Goal: Task Accomplishment & Management: Use online tool/utility

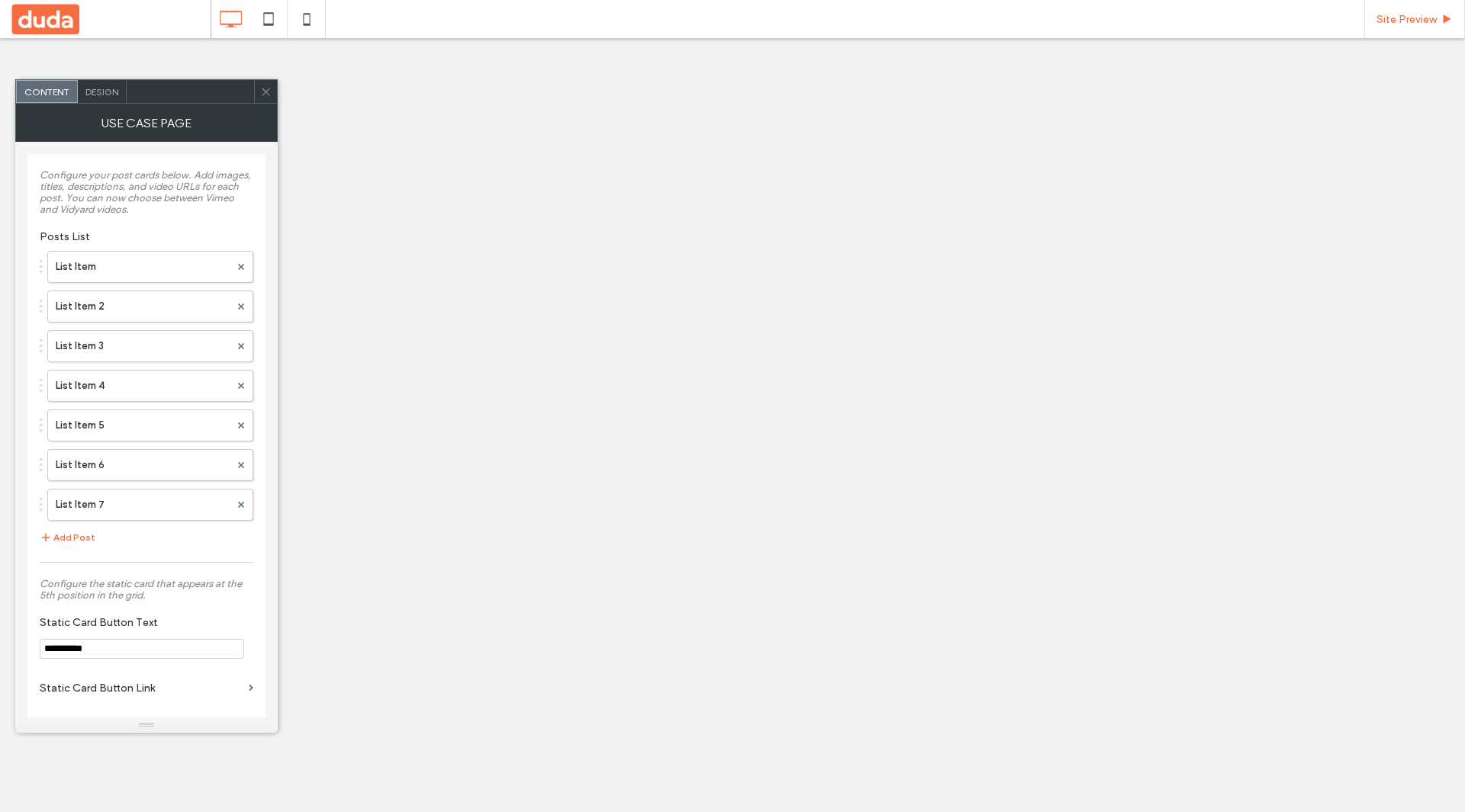
click at [1394, 22] on span "Site Preview" at bounding box center [1406, 19] width 60 height 13
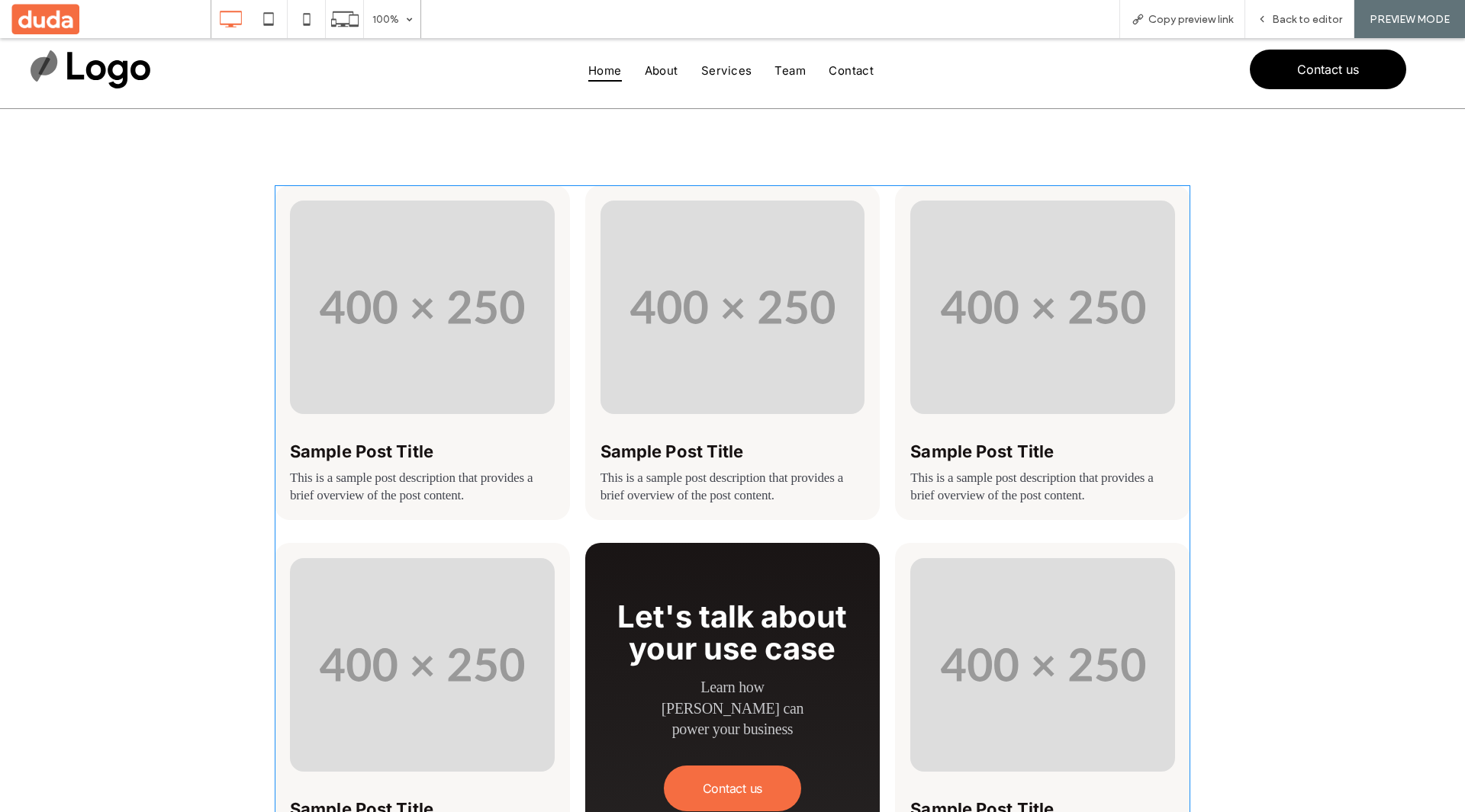
click at [756, 300] on span at bounding box center [732, 710] width 916 height 1050
click at [1280, 19] on span "Back to editor" at bounding box center [1306, 19] width 70 height 13
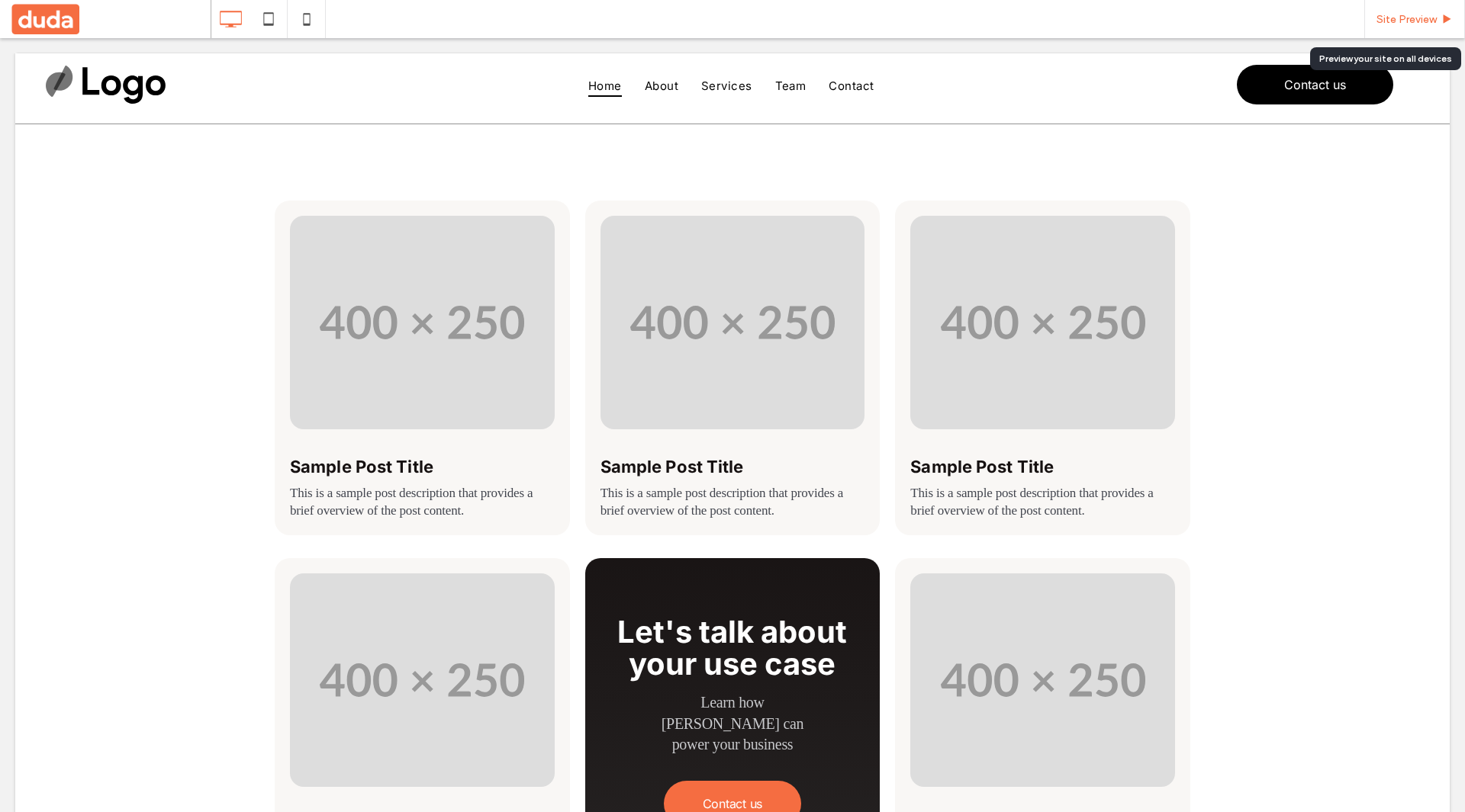
click at [1430, 23] on span "Site Preview" at bounding box center [1406, 19] width 60 height 13
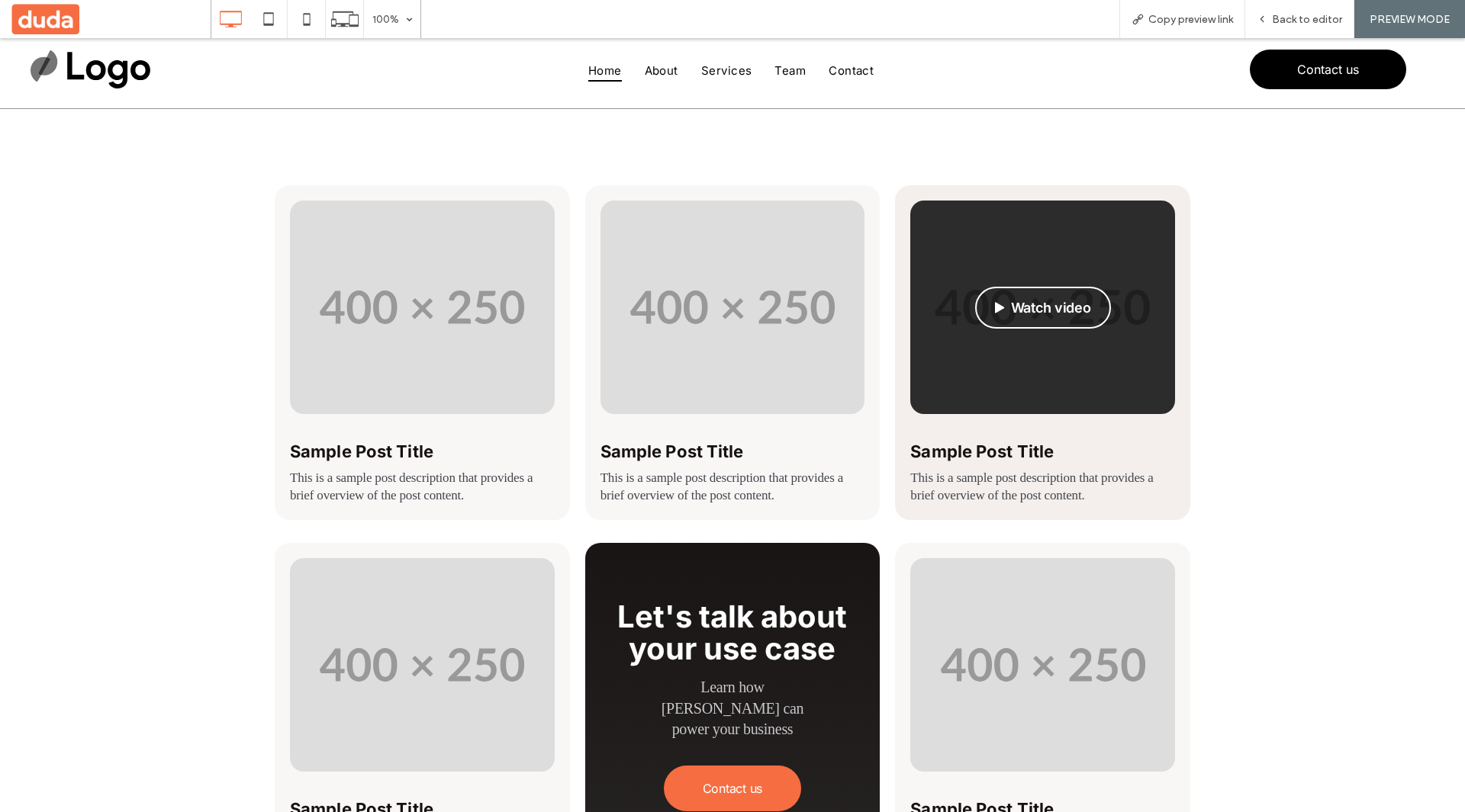
click at [1015, 304] on button "Watch video" at bounding box center [1043, 308] width 136 height 42
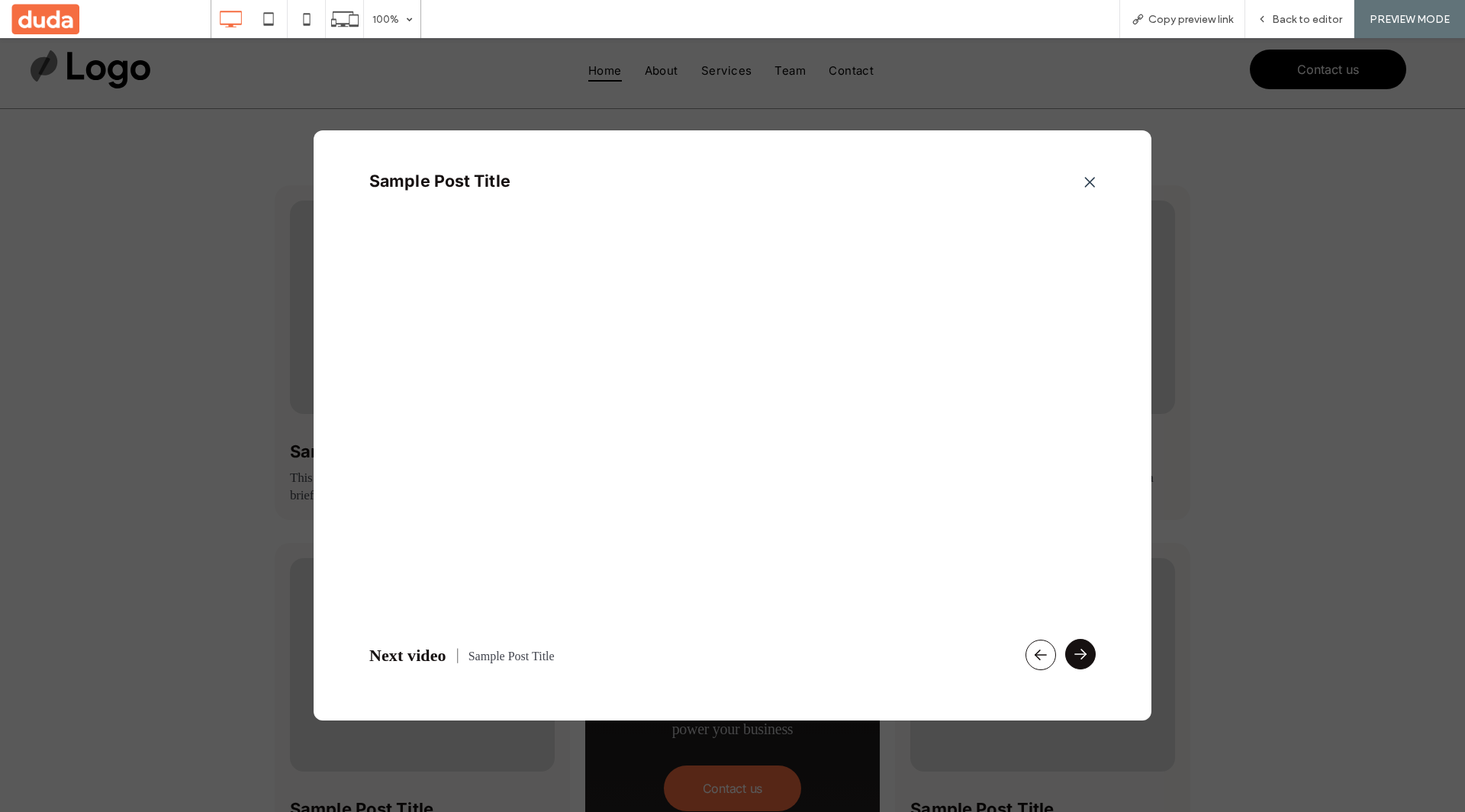
click at [1074, 651] on icon at bounding box center [1079, 655] width 20 height 20
click at [1089, 182] on icon at bounding box center [1089, 182] width 9 height 9
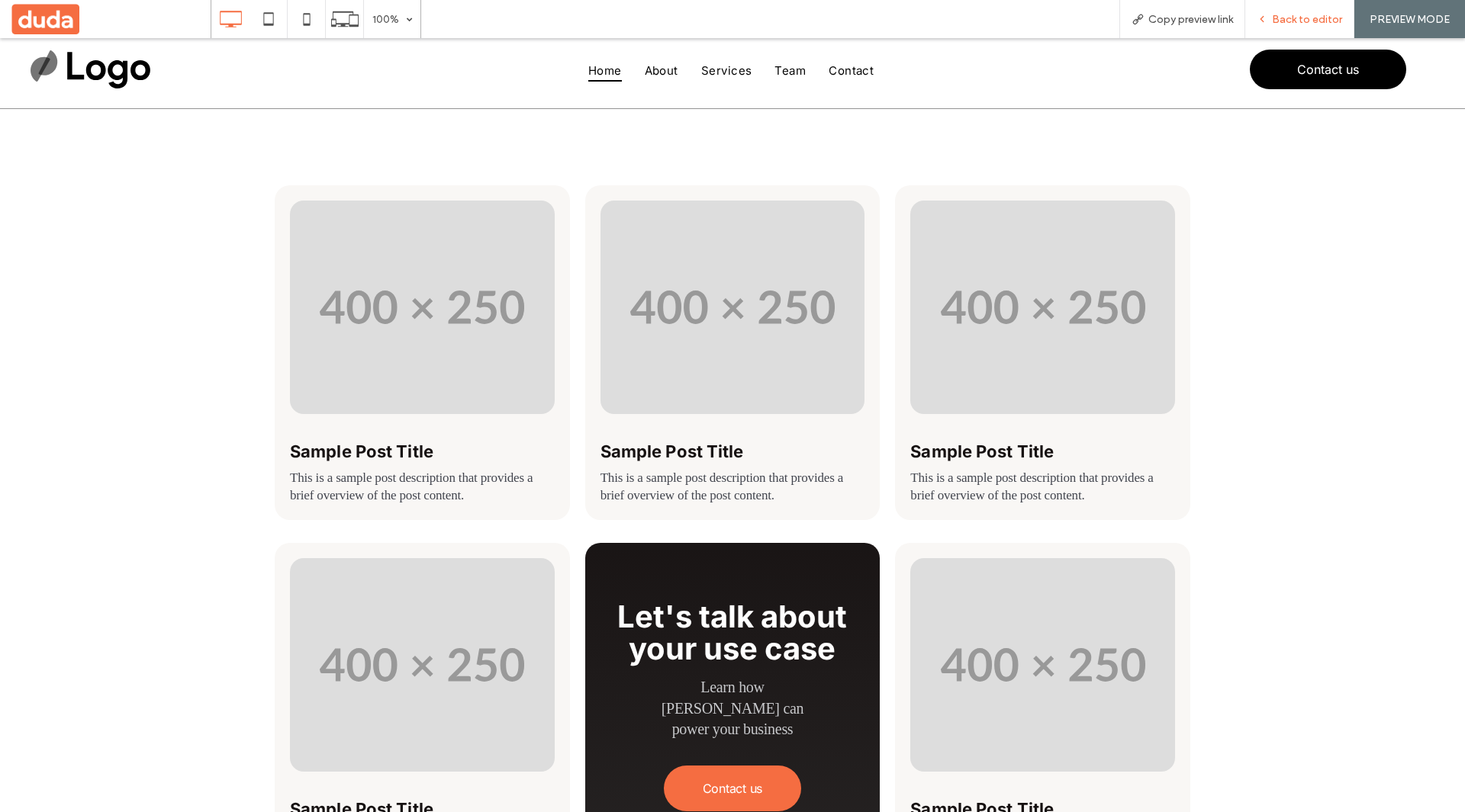
click at [1313, 21] on span "Back to editor" at bounding box center [1306, 19] width 70 height 13
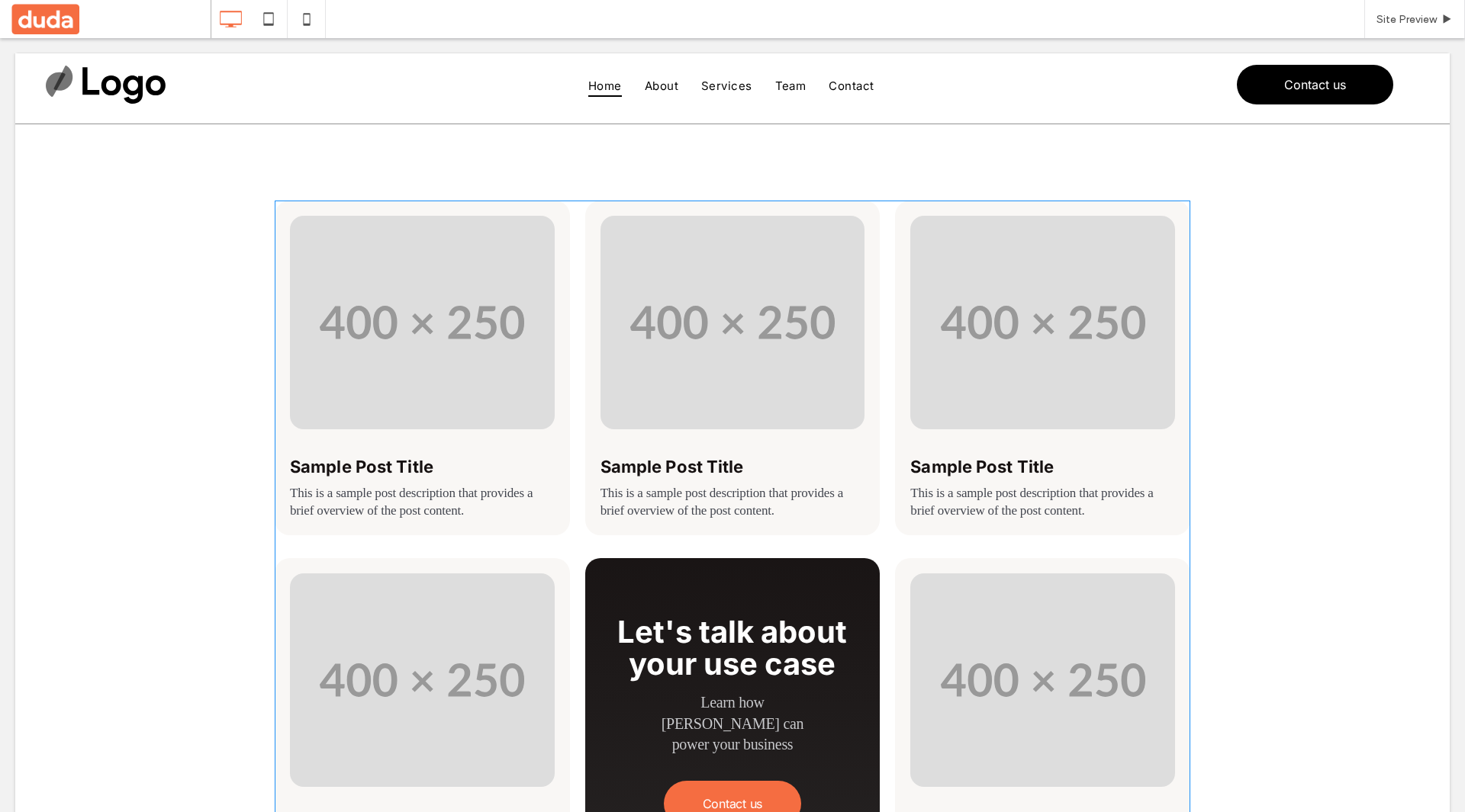
click at [614, 326] on span at bounding box center [732, 725] width 916 height 1050
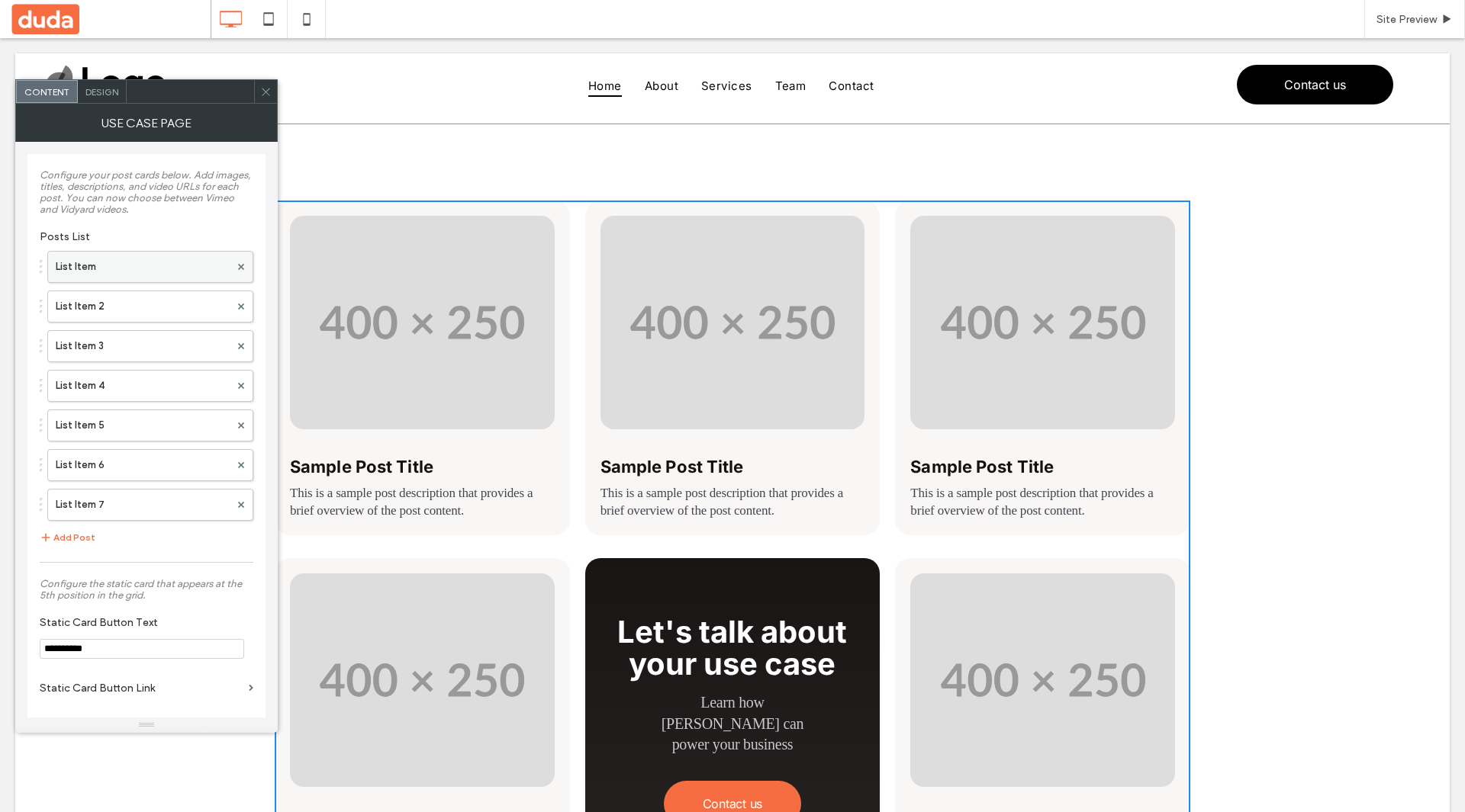
click at [99, 272] on label "List Item" at bounding box center [142, 267] width 174 height 31
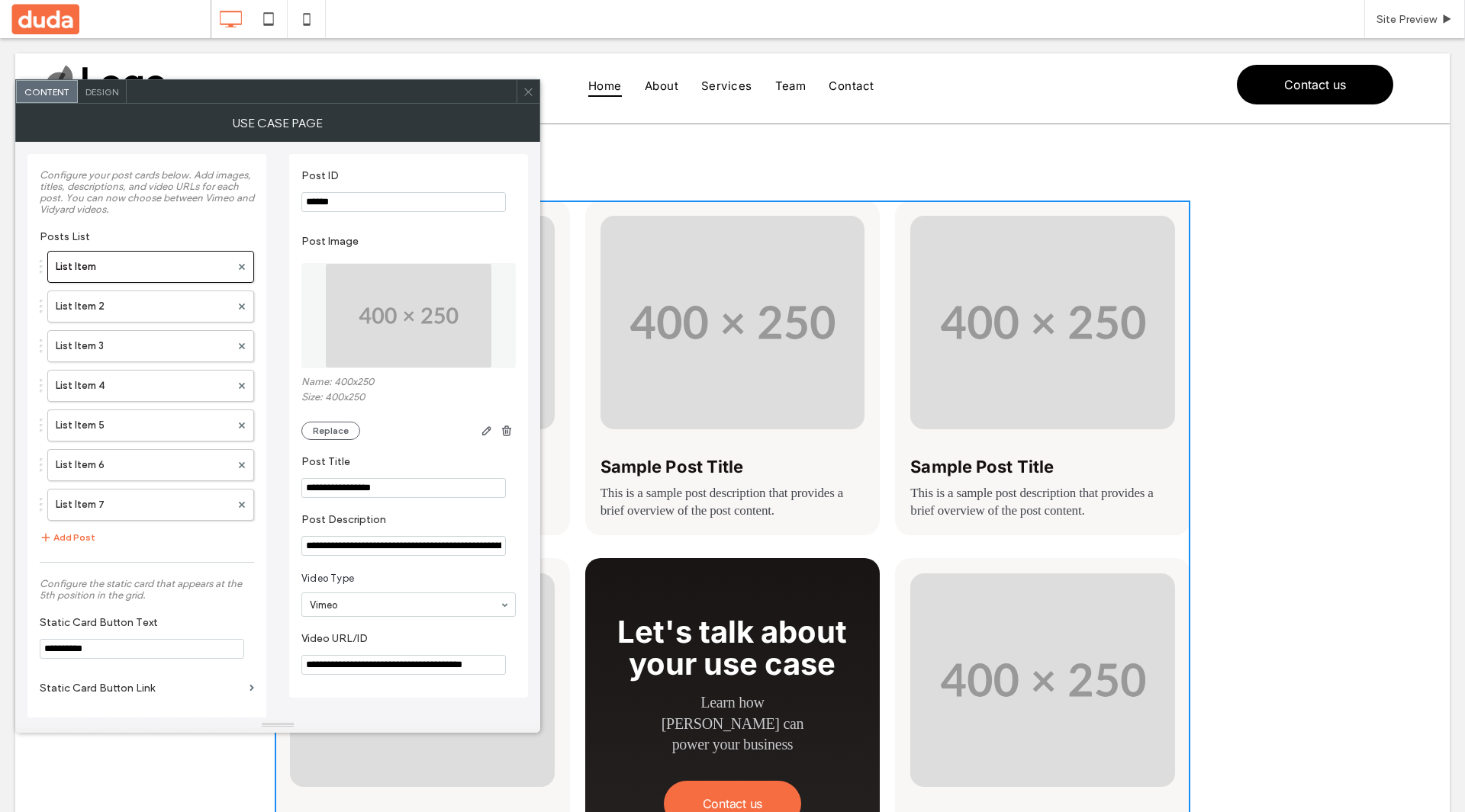
scroll to position [8, 0]
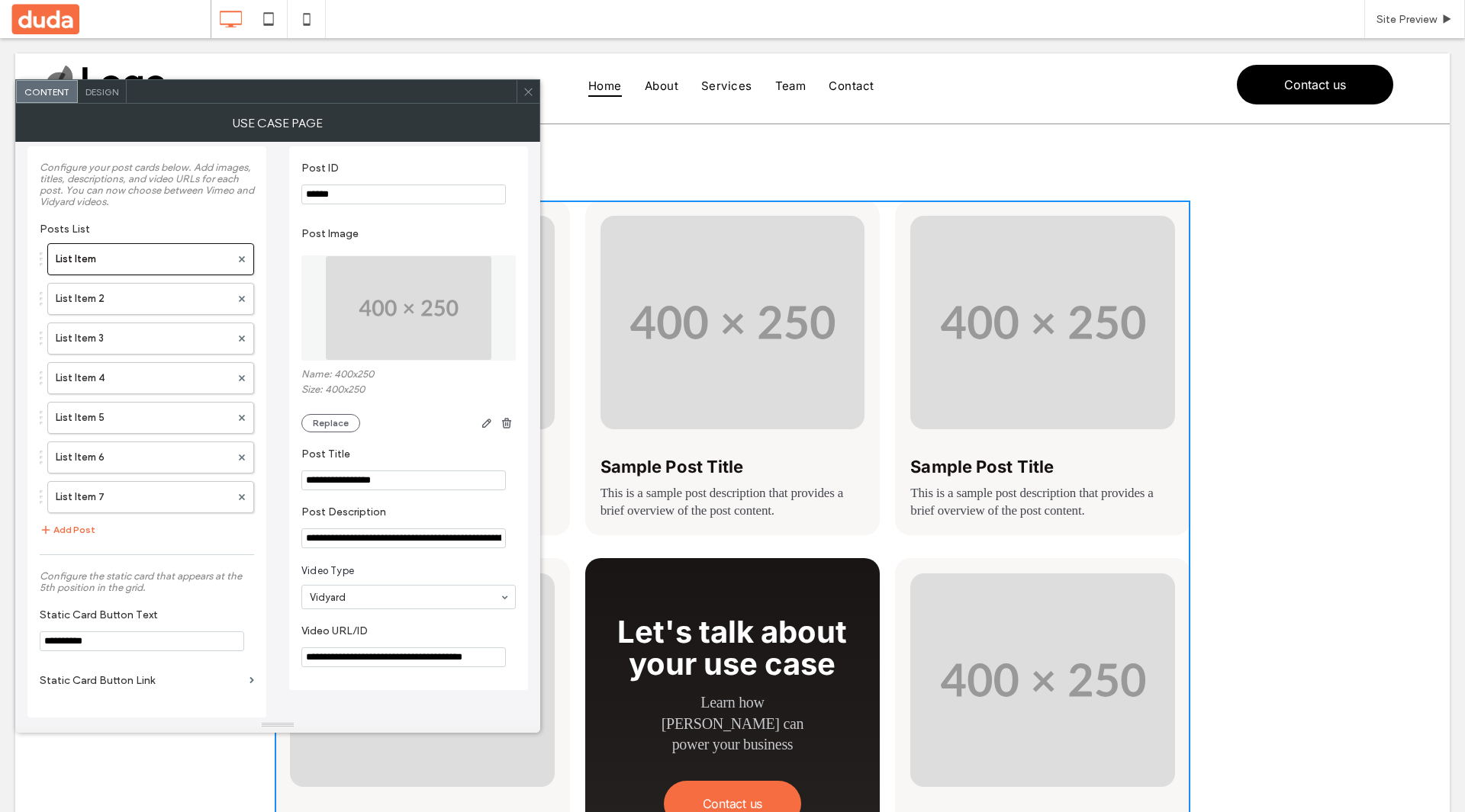
click at [425, 600] on input at bounding box center [405, 597] width 190 height 10
click at [441, 596] on input at bounding box center [405, 597] width 190 height 10
click at [481, 565] on section "Video Type Vimeo Vidyard" at bounding box center [408, 586] width 214 height 61
click at [531, 98] on span at bounding box center [528, 92] width 11 height 22
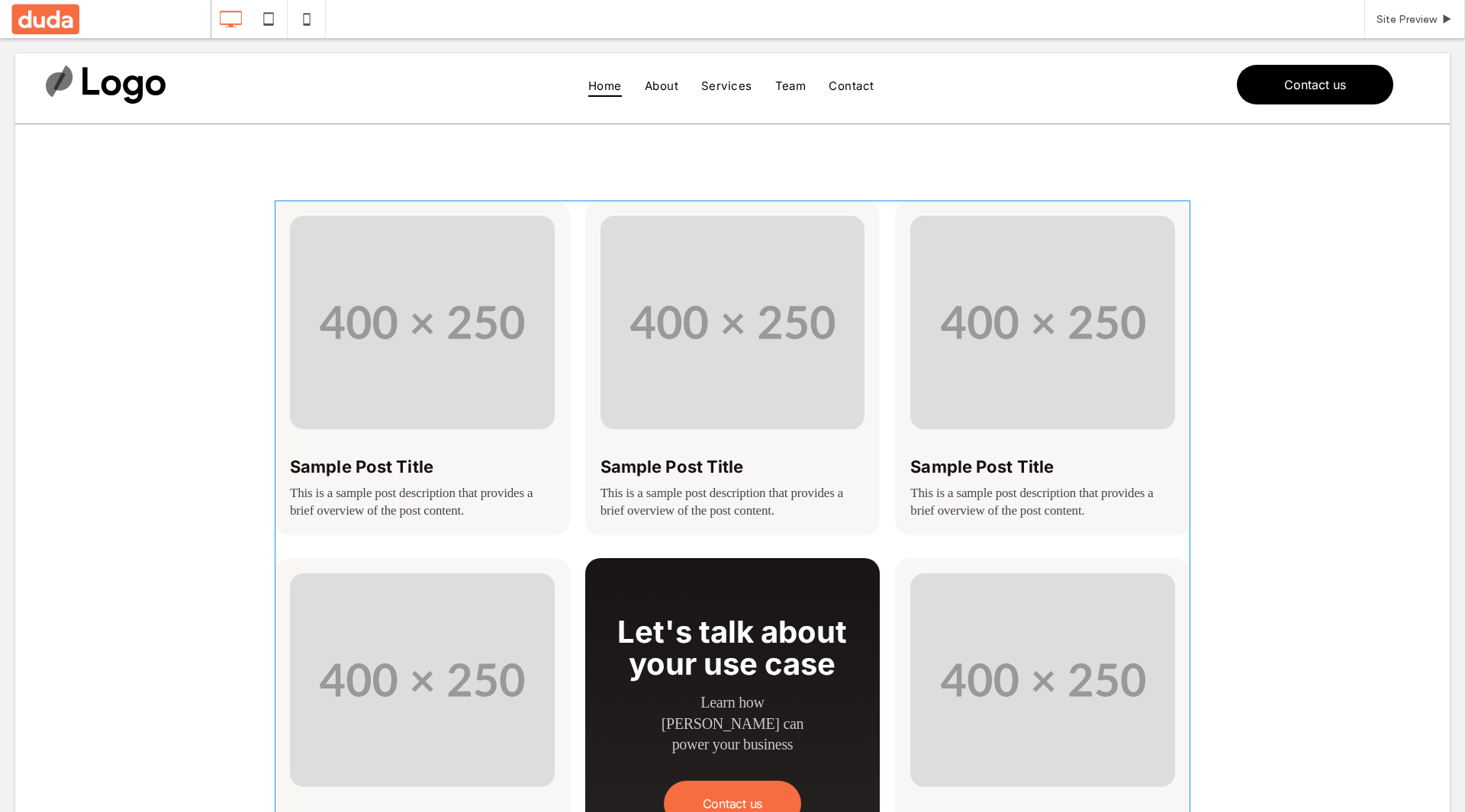
click at [755, 433] on span at bounding box center [732, 725] width 916 height 1050
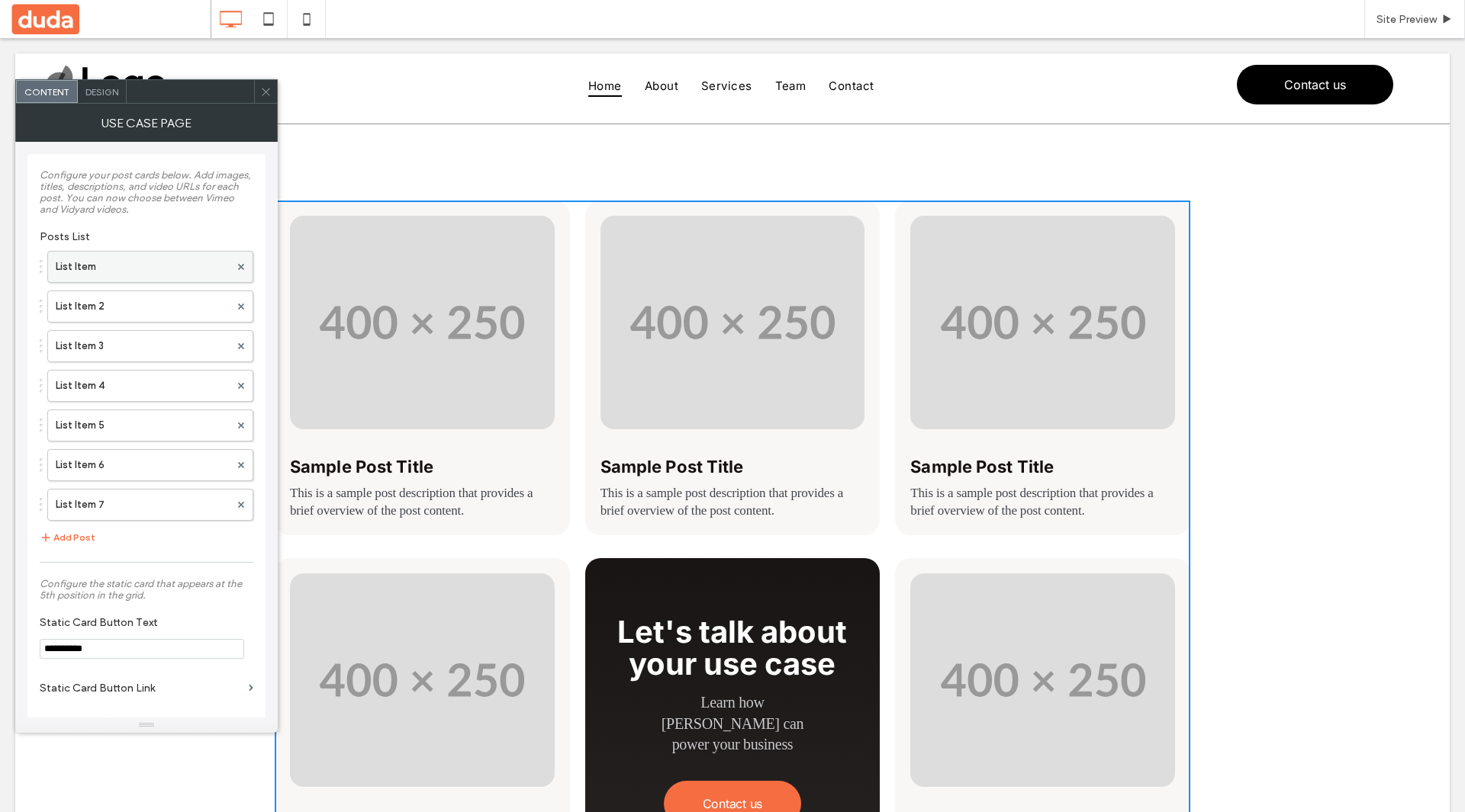
click at [134, 271] on label "List Item" at bounding box center [142, 267] width 174 height 31
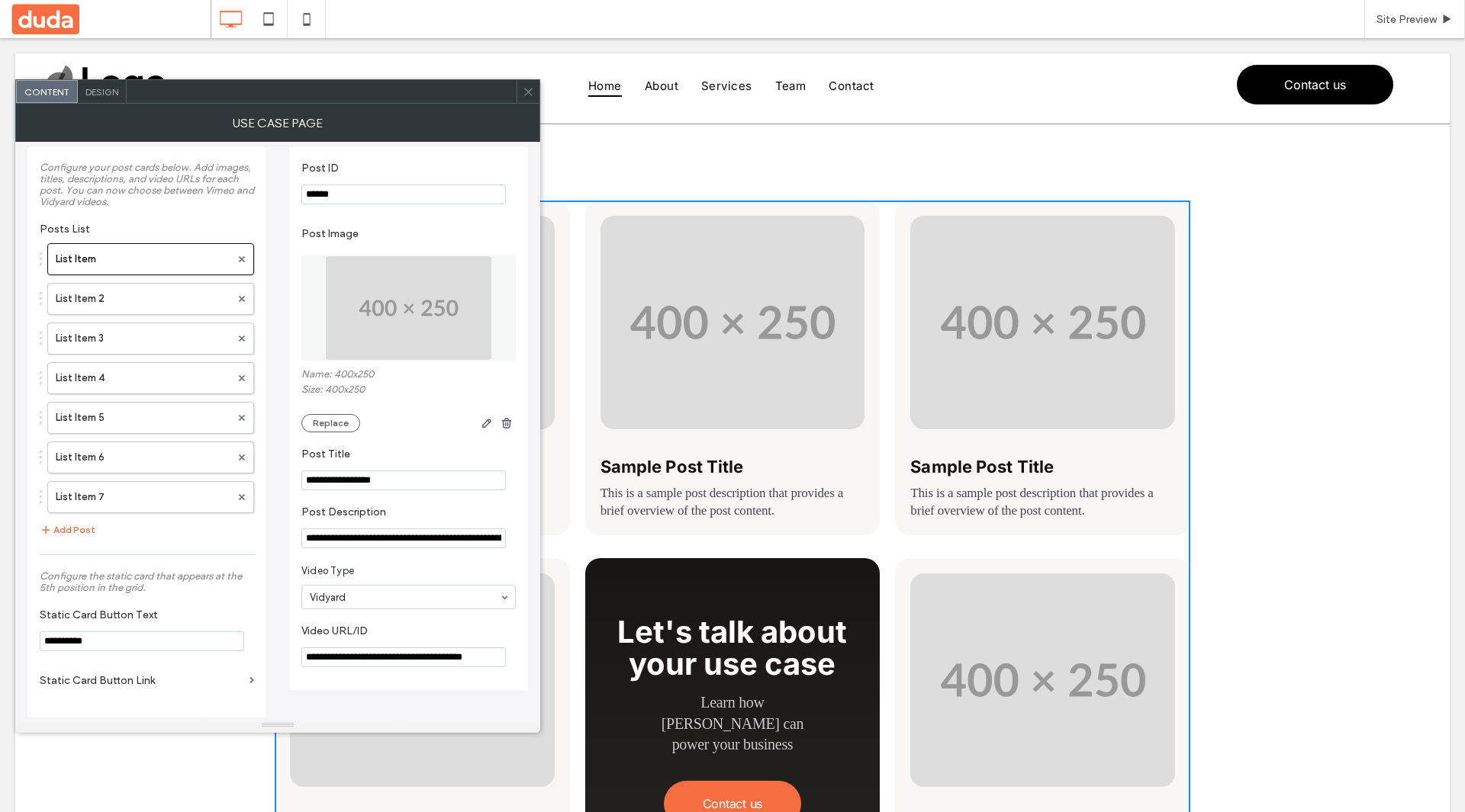
click at [390, 660] on input "**********" at bounding box center [403, 657] width 205 height 20
paste input "Video URL/ID"
type input "**********"
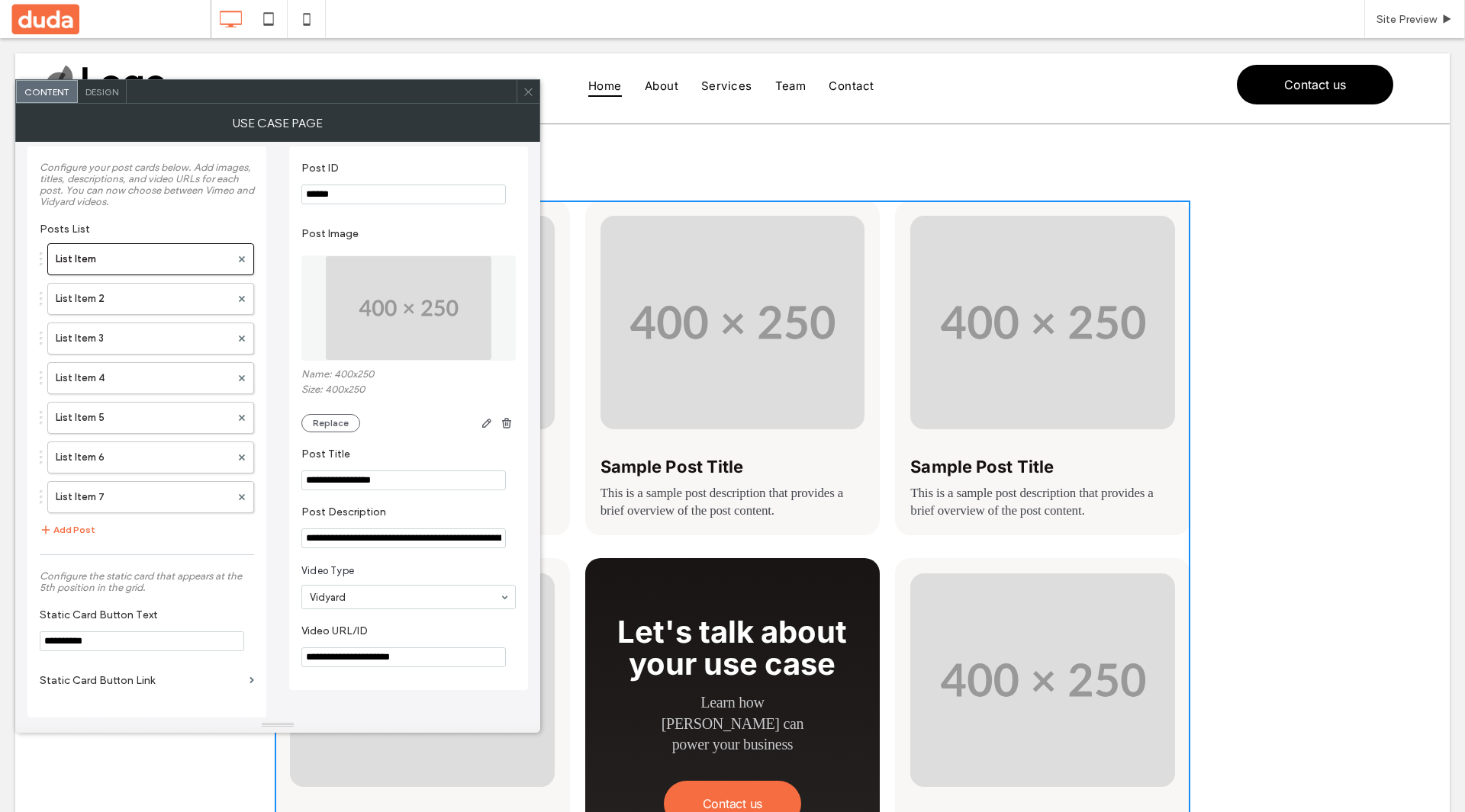
click at [520, 635] on div "**********" at bounding box center [408, 418] width 239 height 544
click at [525, 95] on use at bounding box center [527, 91] width 7 height 7
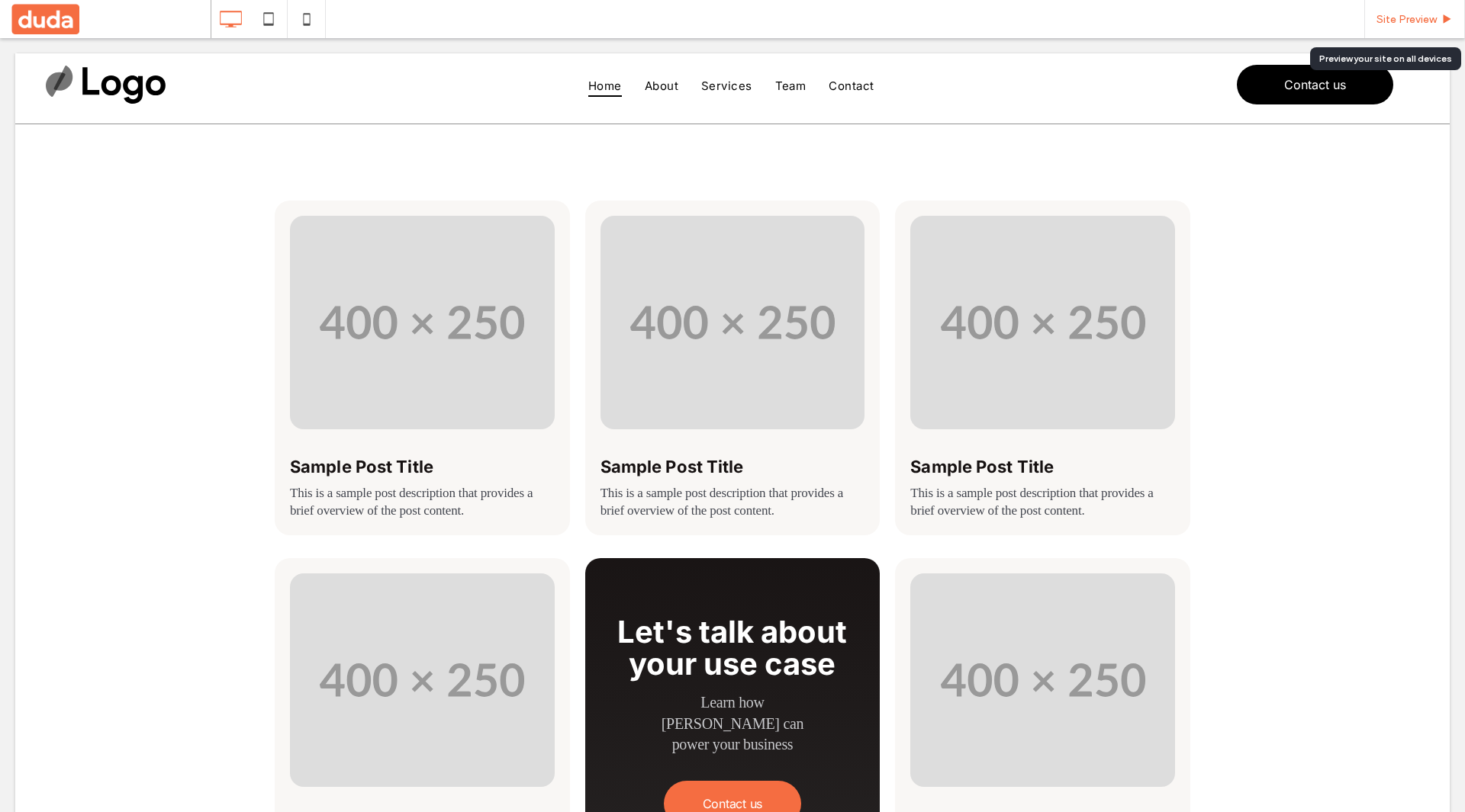
click at [1434, 25] on div "Site Preview" at bounding box center [1414, 18] width 100 height 38
click at [1408, 29] on div "Site Preview" at bounding box center [1414, 18] width 100 height 38
click at [1418, 334] on div "Watch video Sample Post Title This is a sample post description that provides a…" at bounding box center [732, 725] width 1434 height 1202
click at [713, 324] on span at bounding box center [732, 725] width 916 height 1050
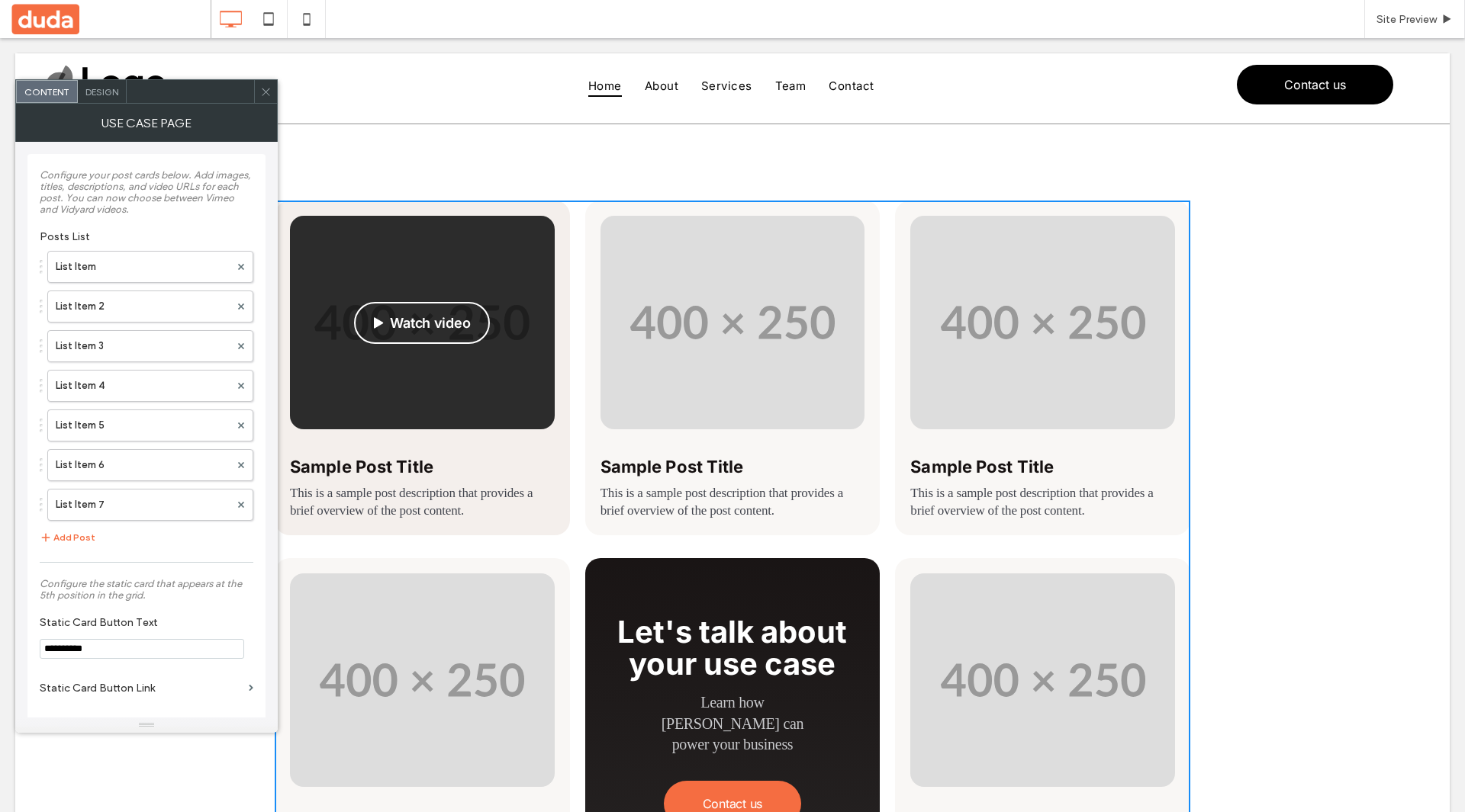
click at [508, 316] on div "Watch video" at bounding box center [422, 323] width 265 height 214
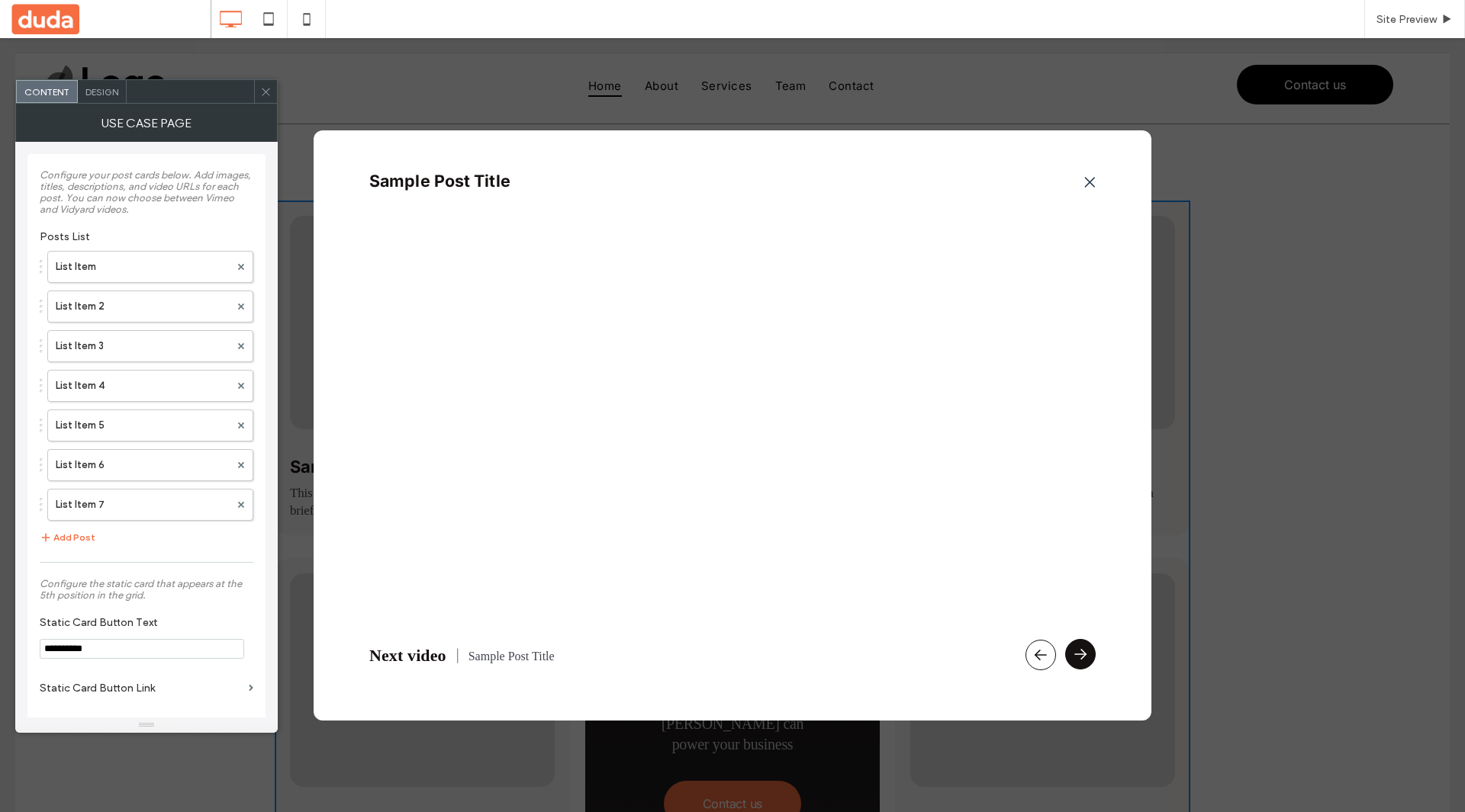
click at [1083, 663] on icon at bounding box center [1079, 655] width 20 height 20
click at [1075, 658] on icon at bounding box center [1079, 655] width 20 height 20
click at [129, 304] on label "List Item 2" at bounding box center [142, 307] width 174 height 31
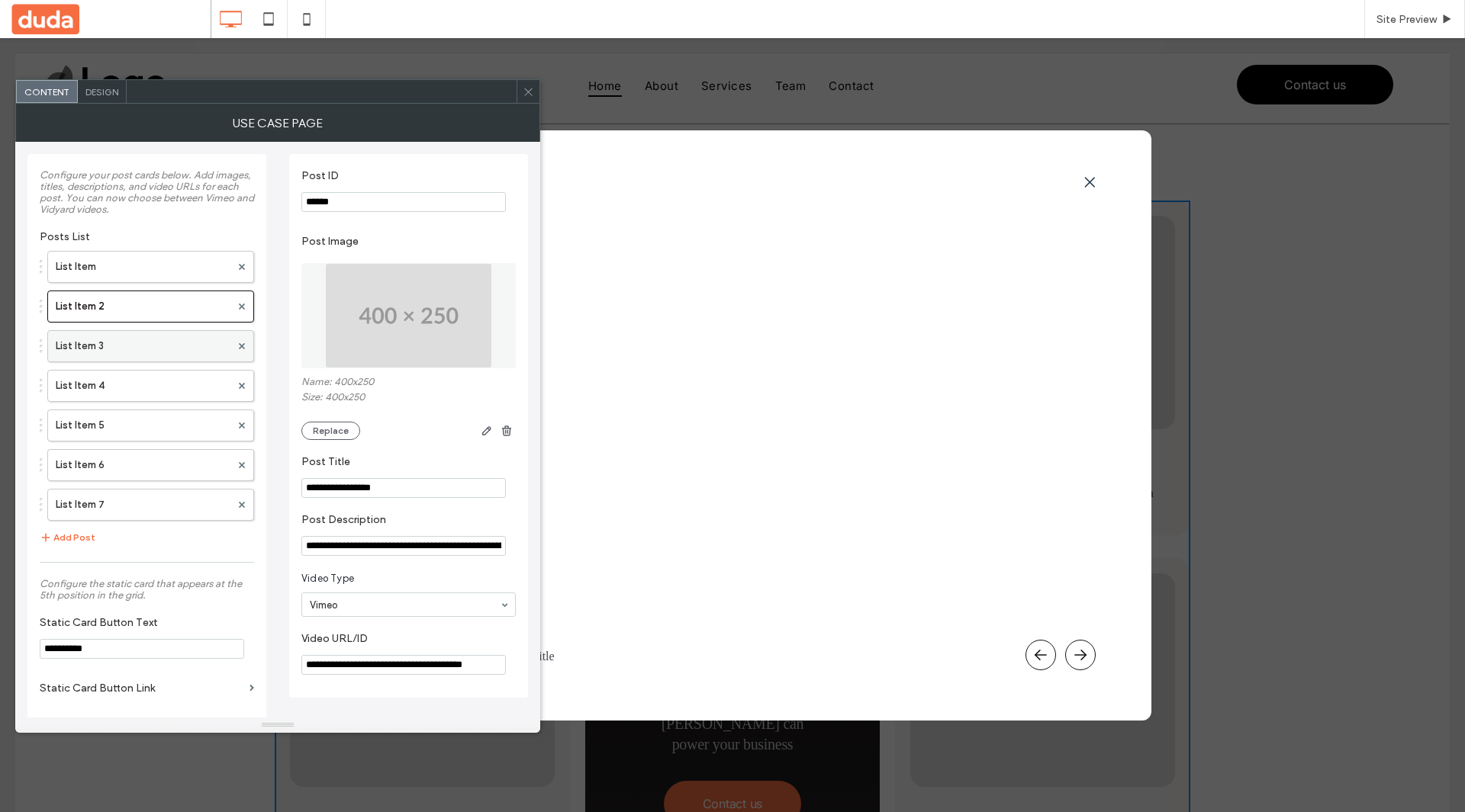
click at [124, 347] on label "List Item 3" at bounding box center [142, 346] width 174 height 31
click at [125, 382] on label "List Item 4" at bounding box center [142, 386] width 174 height 31
click at [149, 455] on label "List Item 6" at bounding box center [142, 465] width 174 height 31
click at [134, 423] on label "List Item 5" at bounding box center [142, 426] width 174 height 31
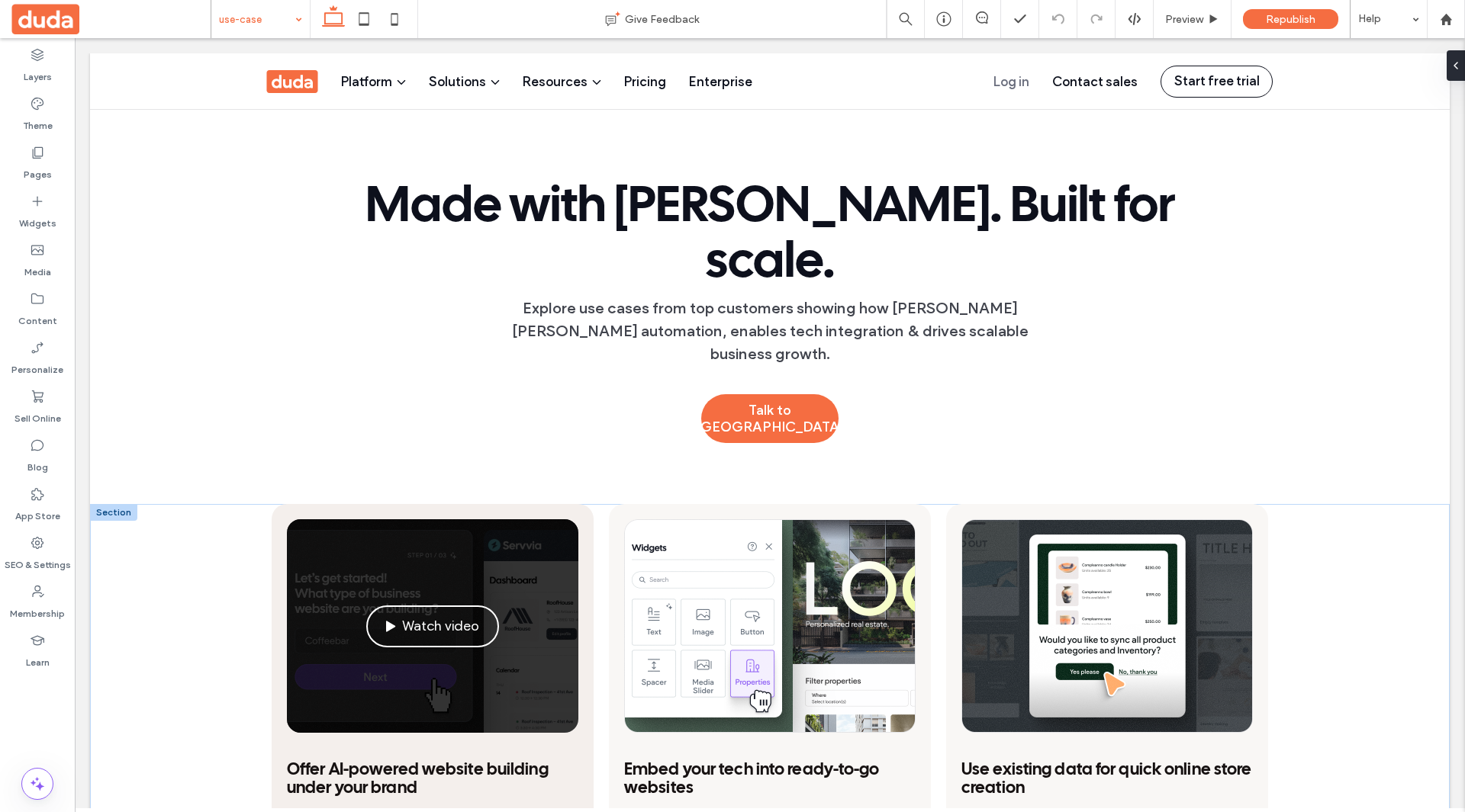
click at [505, 533] on div "Watch video" at bounding box center [432, 626] width 292 height 214
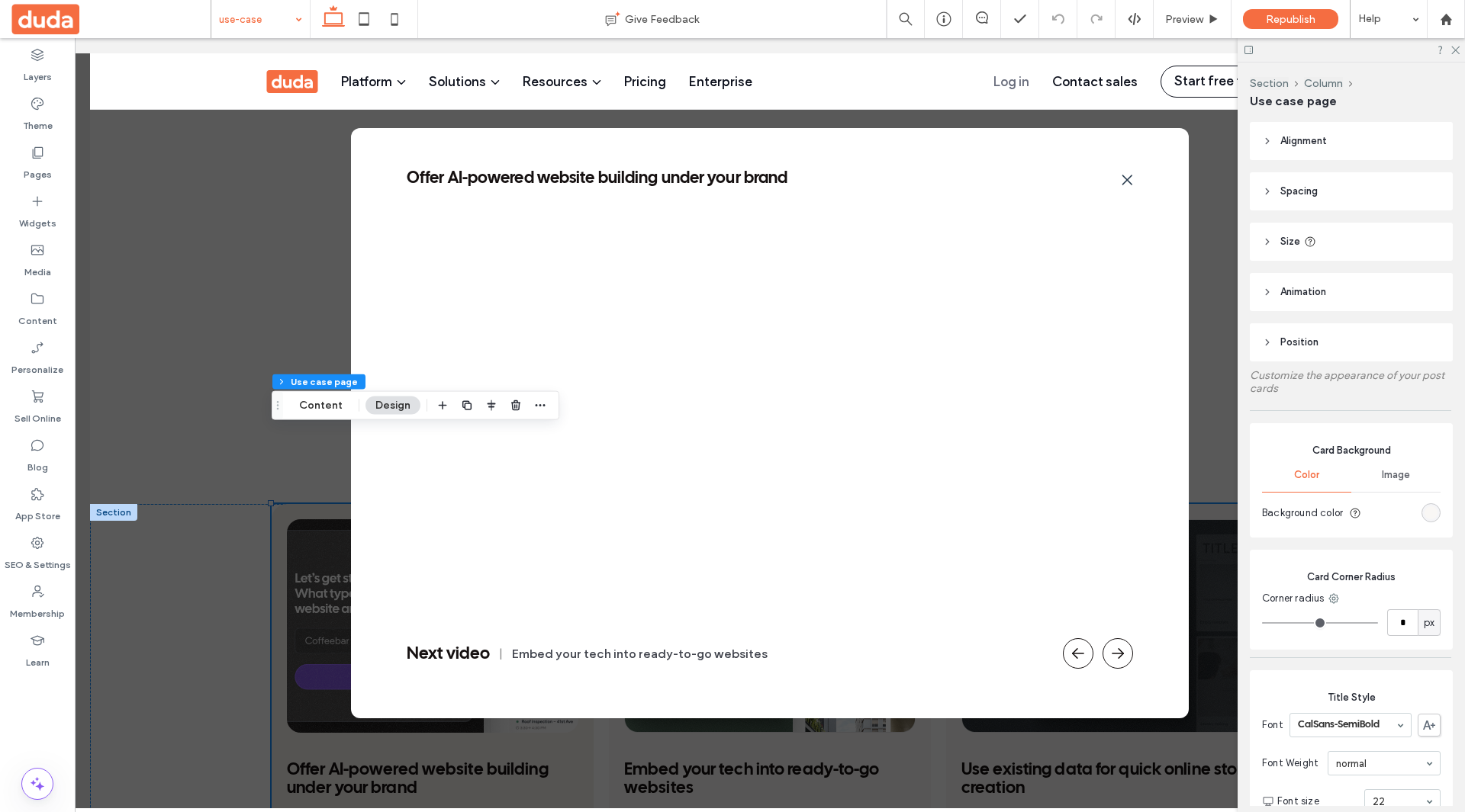
type input "**"
click at [1133, 171] on icon at bounding box center [1126, 180] width 18 height 18
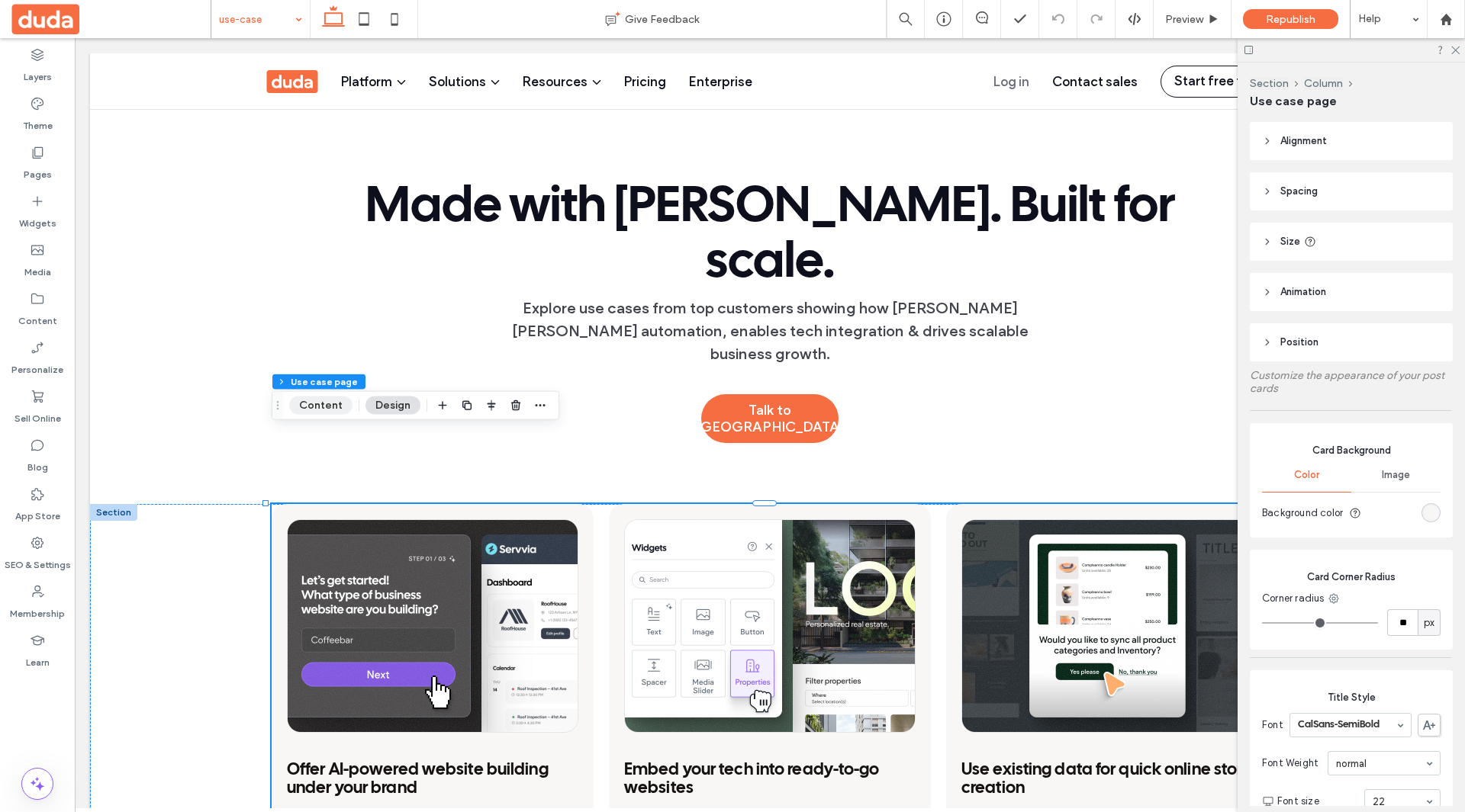
click at [317, 406] on button "Content" at bounding box center [320, 406] width 63 height 18
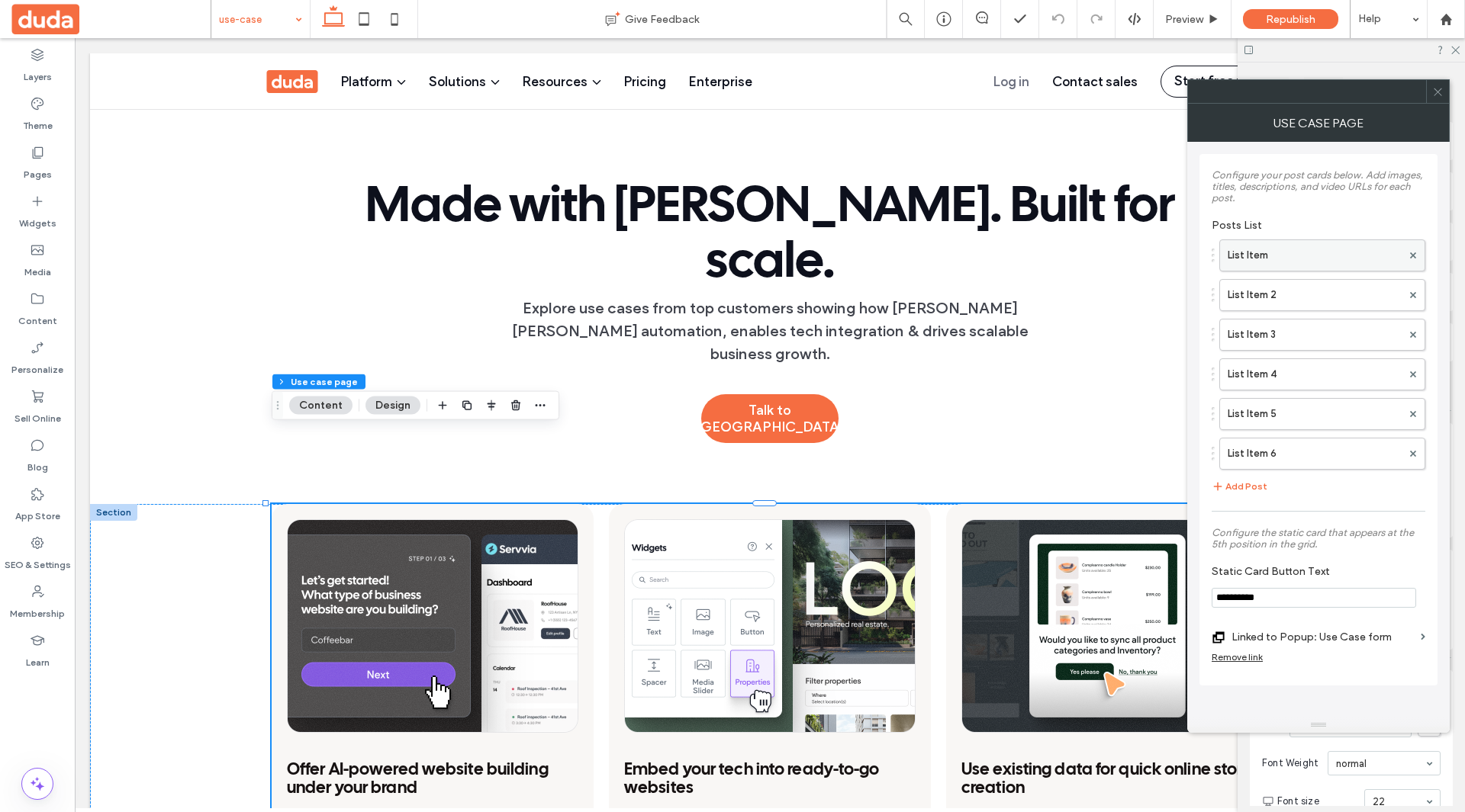
click at [1259, 253] on label "List Item" at bounding box center [1314, 255] width 174 height 31
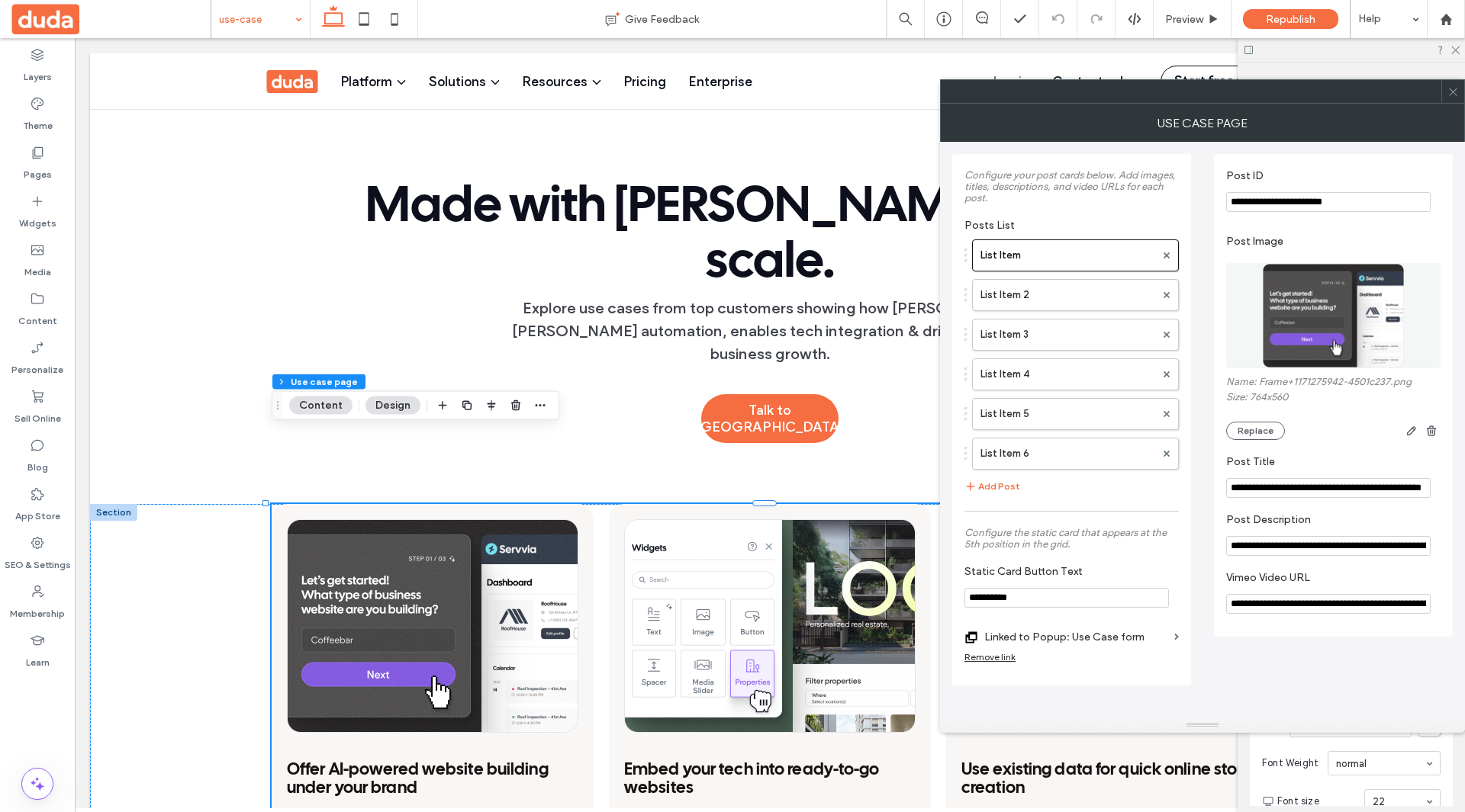
click at [1301, 610] on input "**********" at bounding box center [1328, 604] width 205 height 20
click at [1093, 303] on label "List Item 2" at bounding box center [1067, 296] width 174 height 31
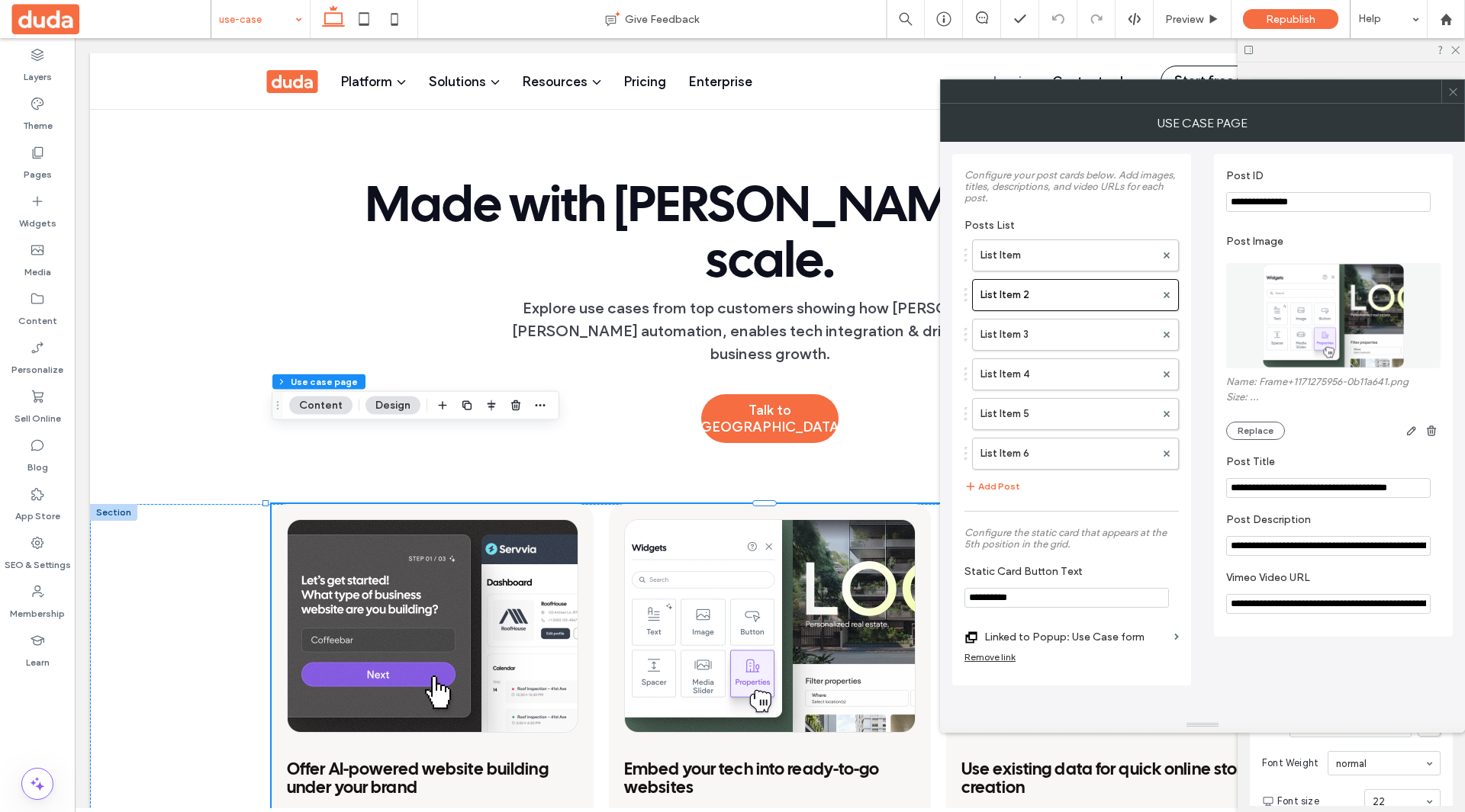
click at [1278, 600] on input "**********" at bounding box center [1328, 604] width 205 height 20
drag, startPoint x: 1055, startPoint y: 333, endPoint x: 1146, endPoint y: 395, distance: 110.1
click at [1055, 333] on label "List Item 3" at bounding box center [1067, 335] width 174 height 31
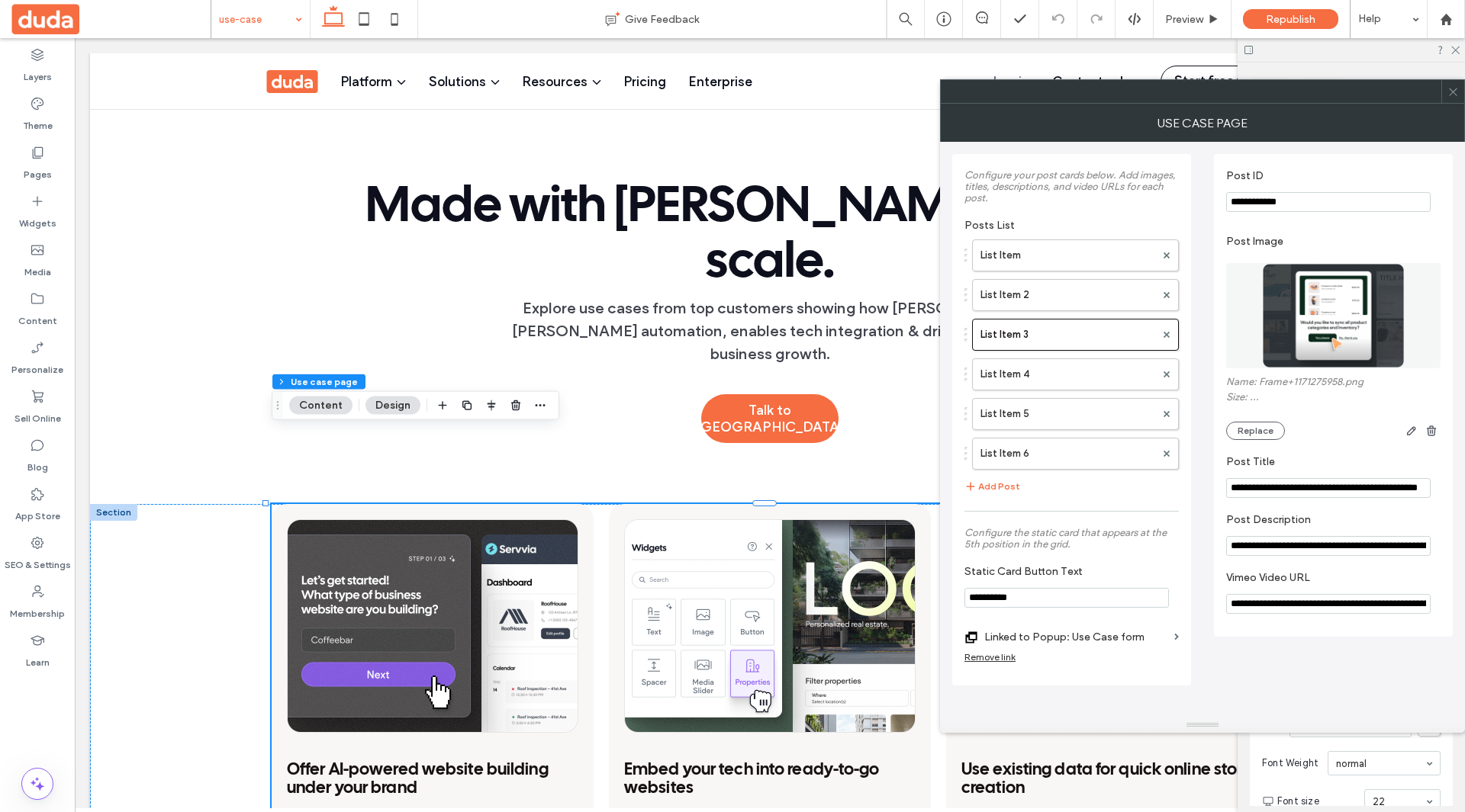
click at [1320, 614] on input "**********" at bounding box center [1328, 604] width 205 height 20
click at [1042, 369] on label "List Item 4" at bounding box center [1067, 374] width 174 height 31
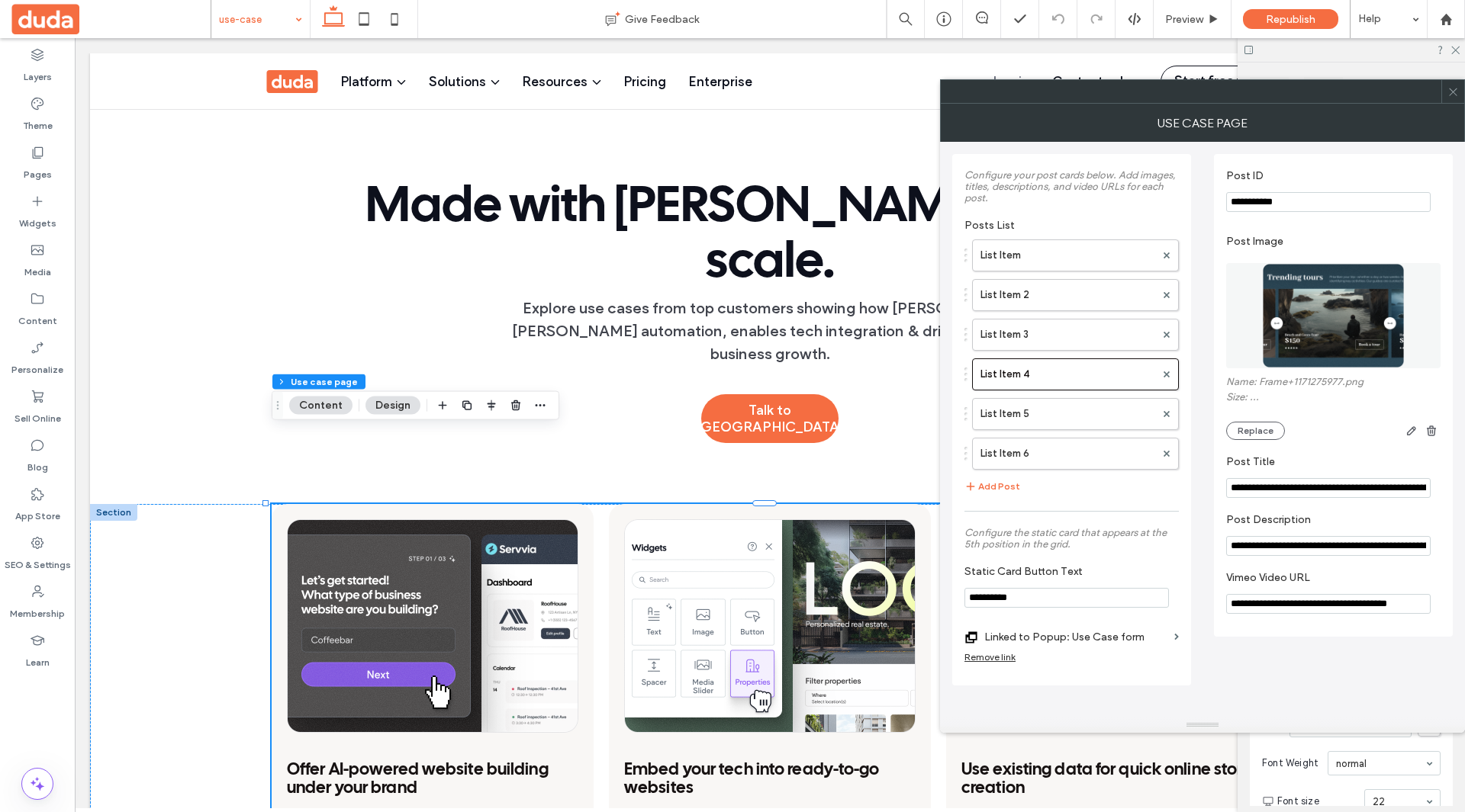
click at [1340, 605] on input "**********" at bounding box center [1328, 604] width 205 height 20
click at [1055, 417] on label "List Item 5" at bounding box center [1067, 414] width 174 height 31
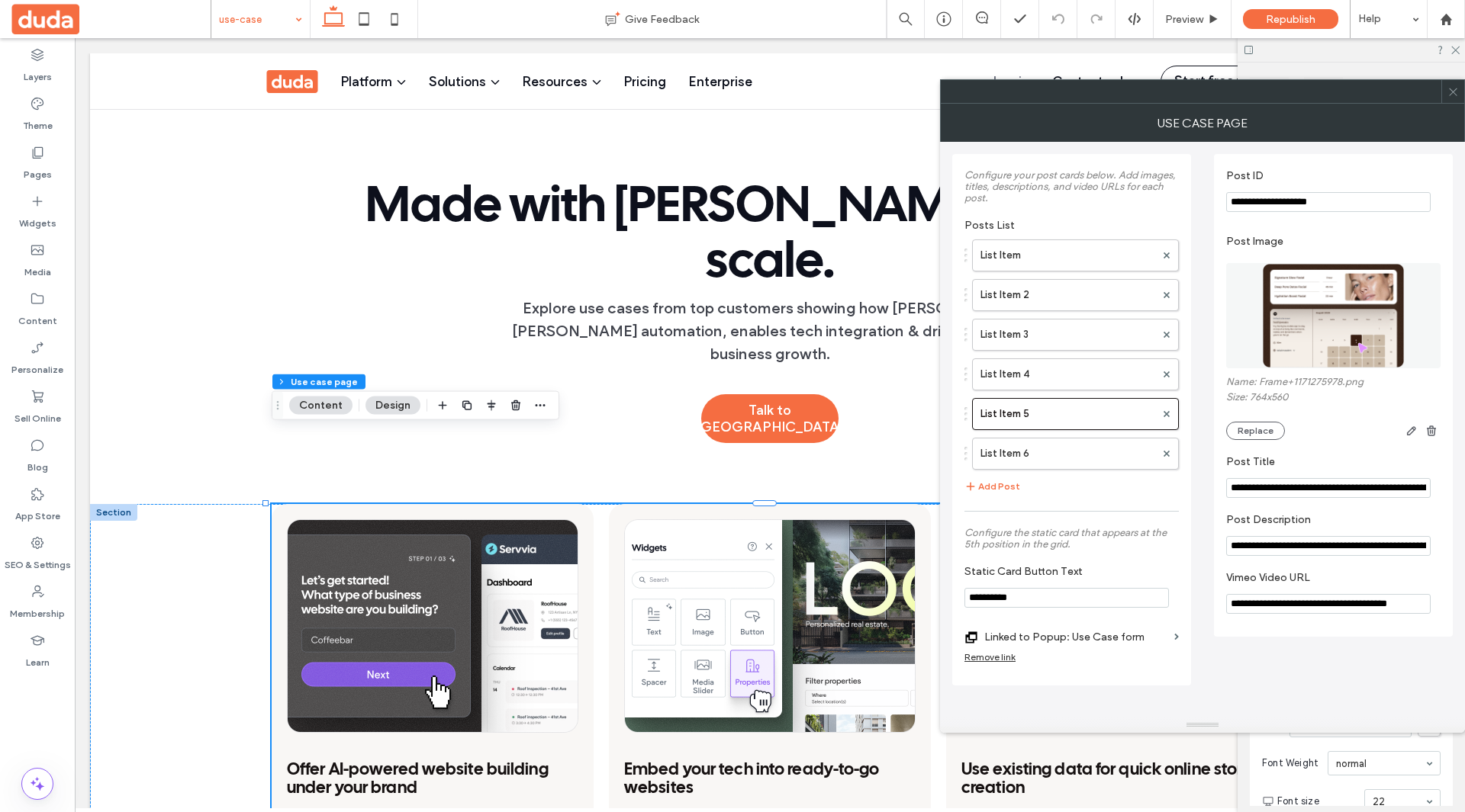
click at [1323, 607] on input "**********" at bounding box center [1328, 604] width 205 height 20
click at [1088, 451] on label "List Item 6" at bounding box center [1067, 454] width 174 height 31
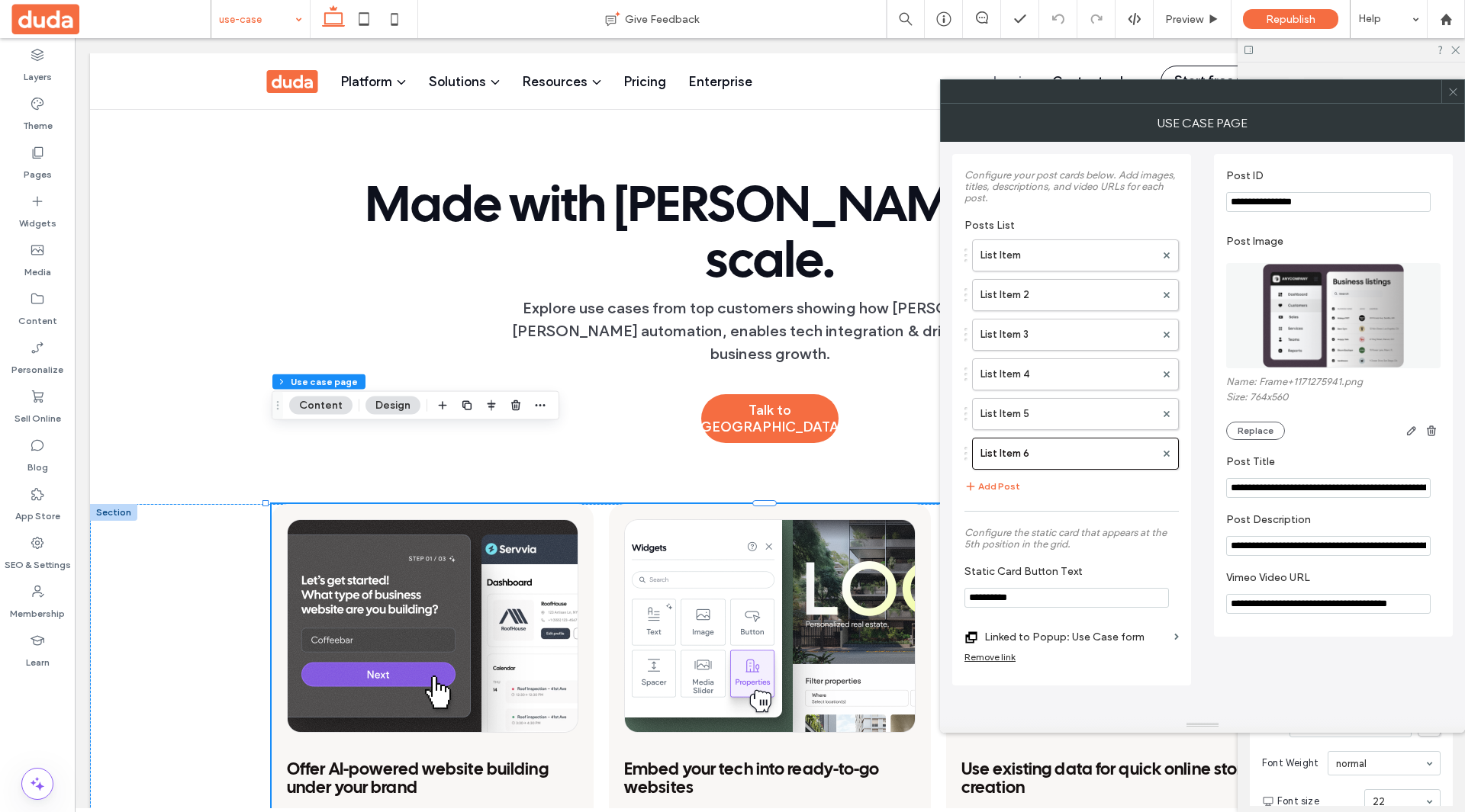
click at [1336, 606] on input "**********" at bounding box center [1328, 604] width 205 height 20
drag, startPoint x: 1451, startPoint y: 89, endPoint x: 1430, endPoint y: 73, distance: 26.4
click at [1451, 89] on icon at bounding box center [1453, 92] width 11 height 11
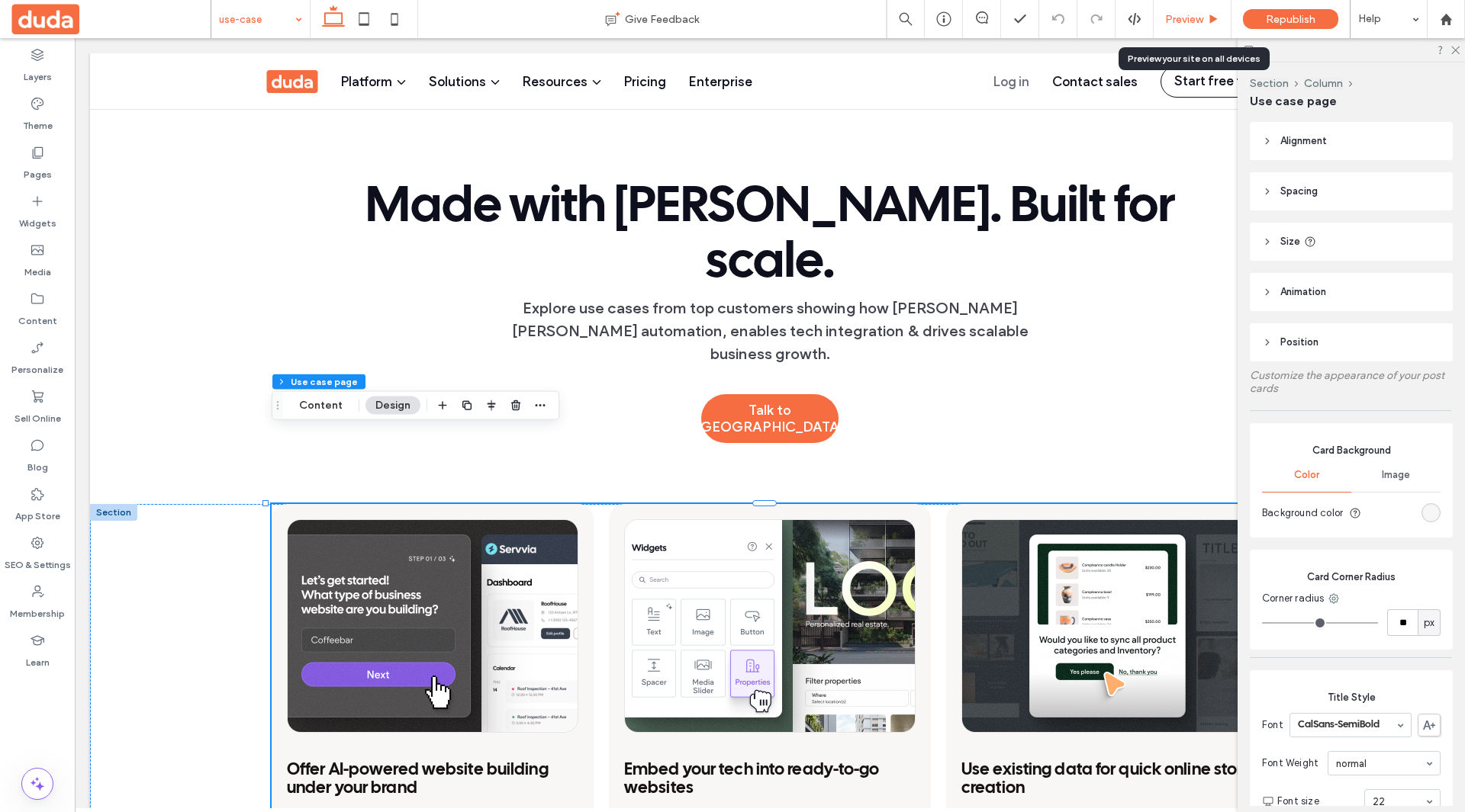
click at [1192, 16] on span "Preview" at bounding box center [1183, 19] width 38 height 13
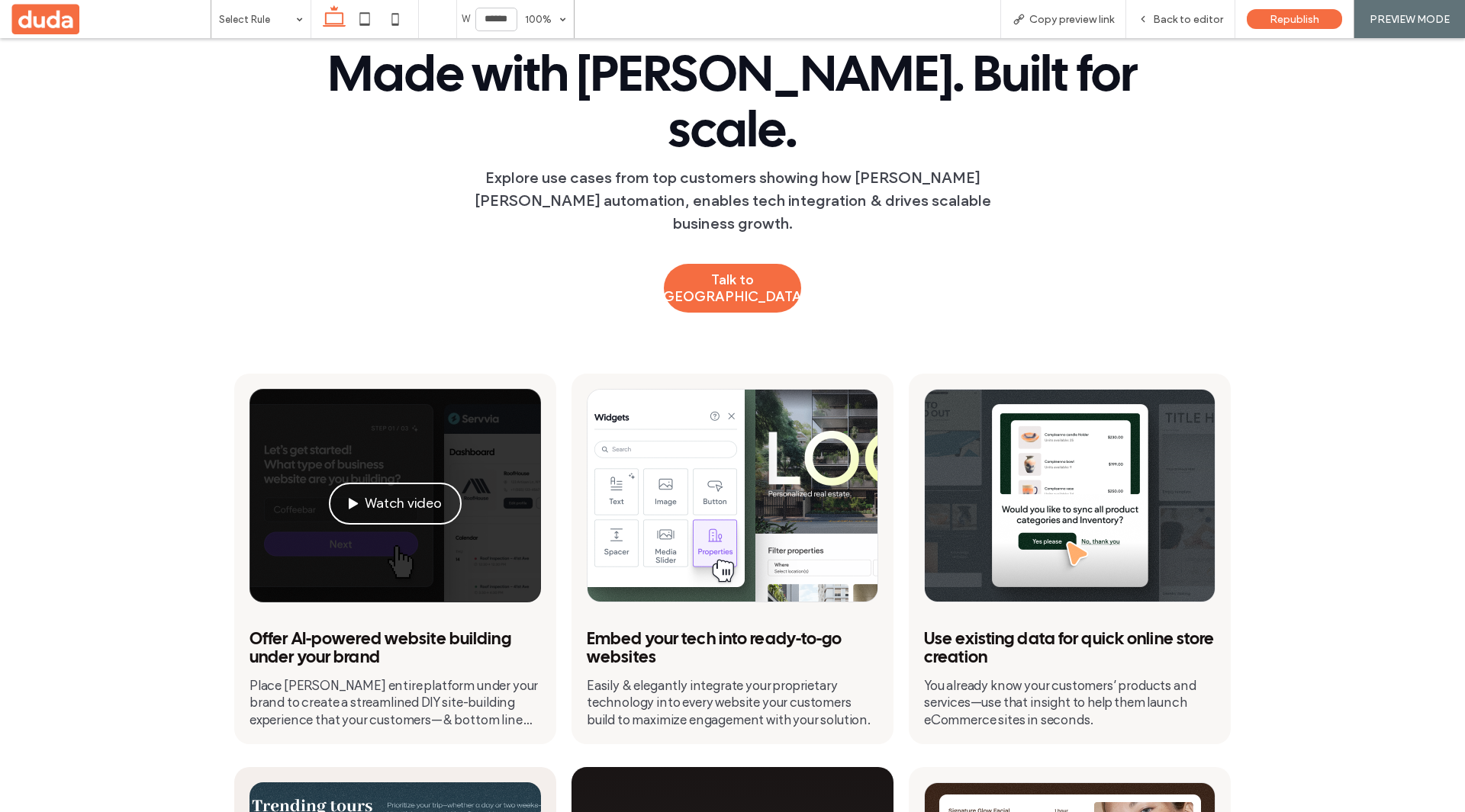
scroll to position [305, 0]
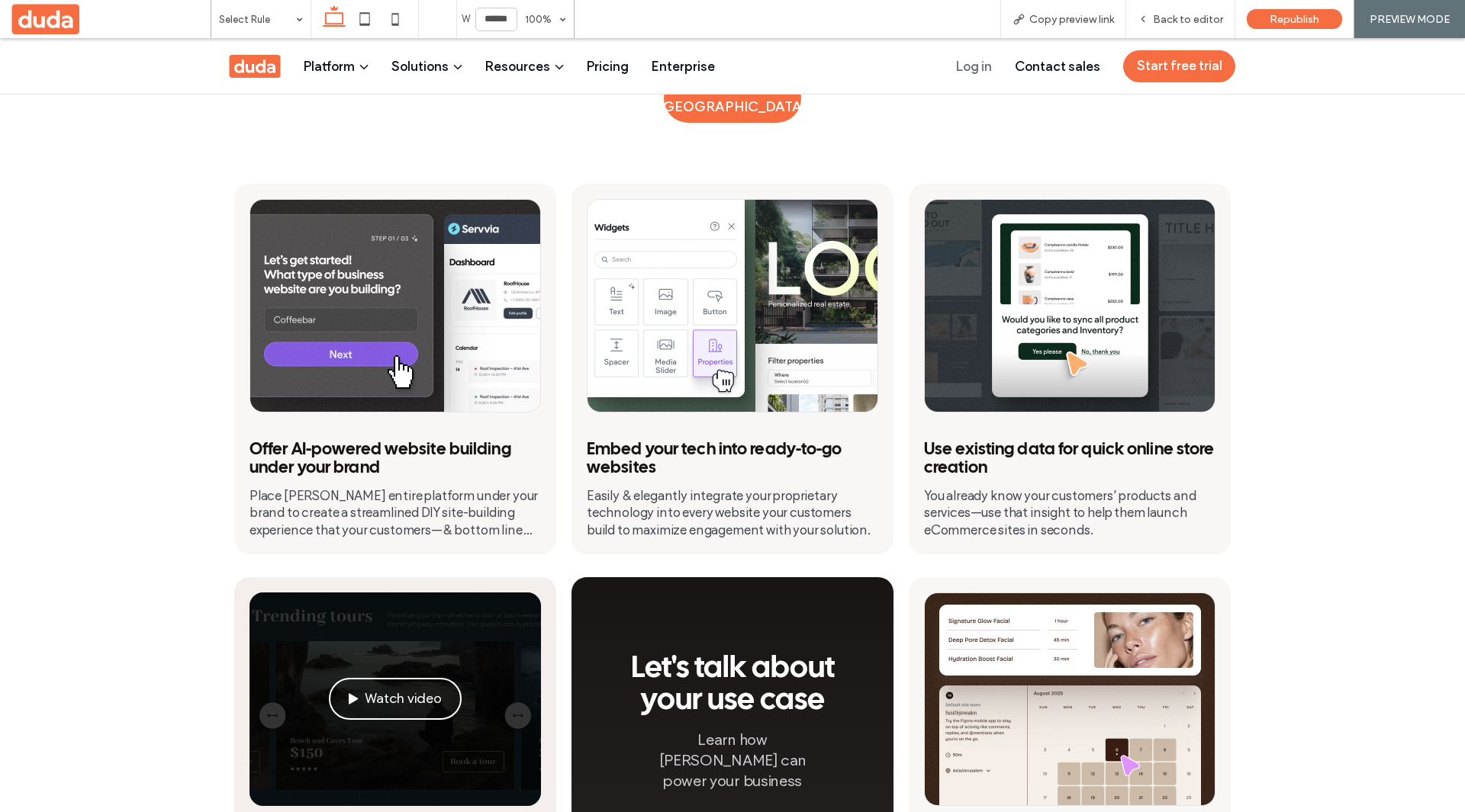
click at [382, 678] on button "Watch video" at bounding box center [394, 699] width 132 height 42
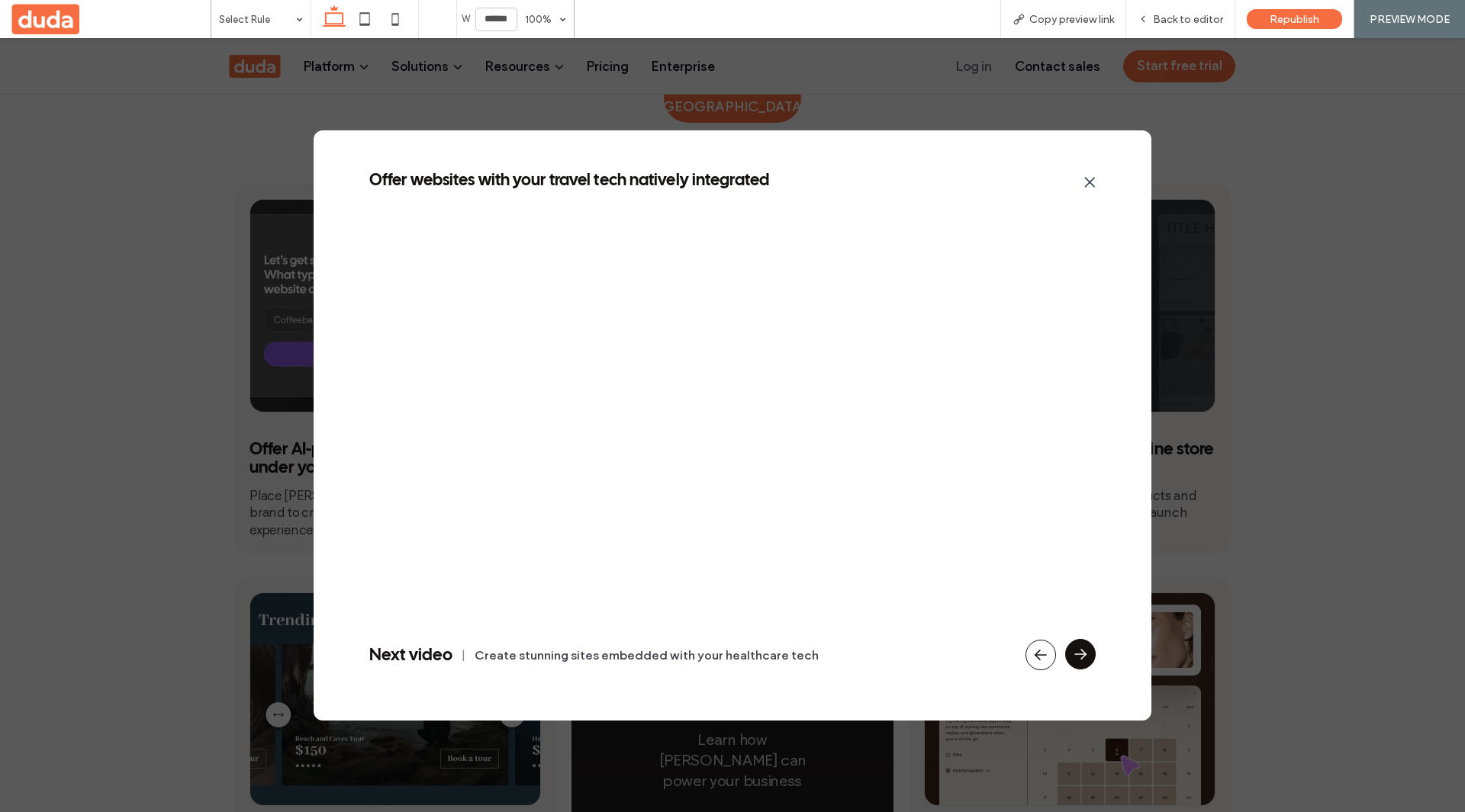
click at [1088, 647] on icon at bounding box center [1079, 655] width 20 height 20
click at [1240, 482] on div "Upsell customers in your database with AI-generated websites Next video | Offer…" at bounding box center [732, 425] width 1465 height 774
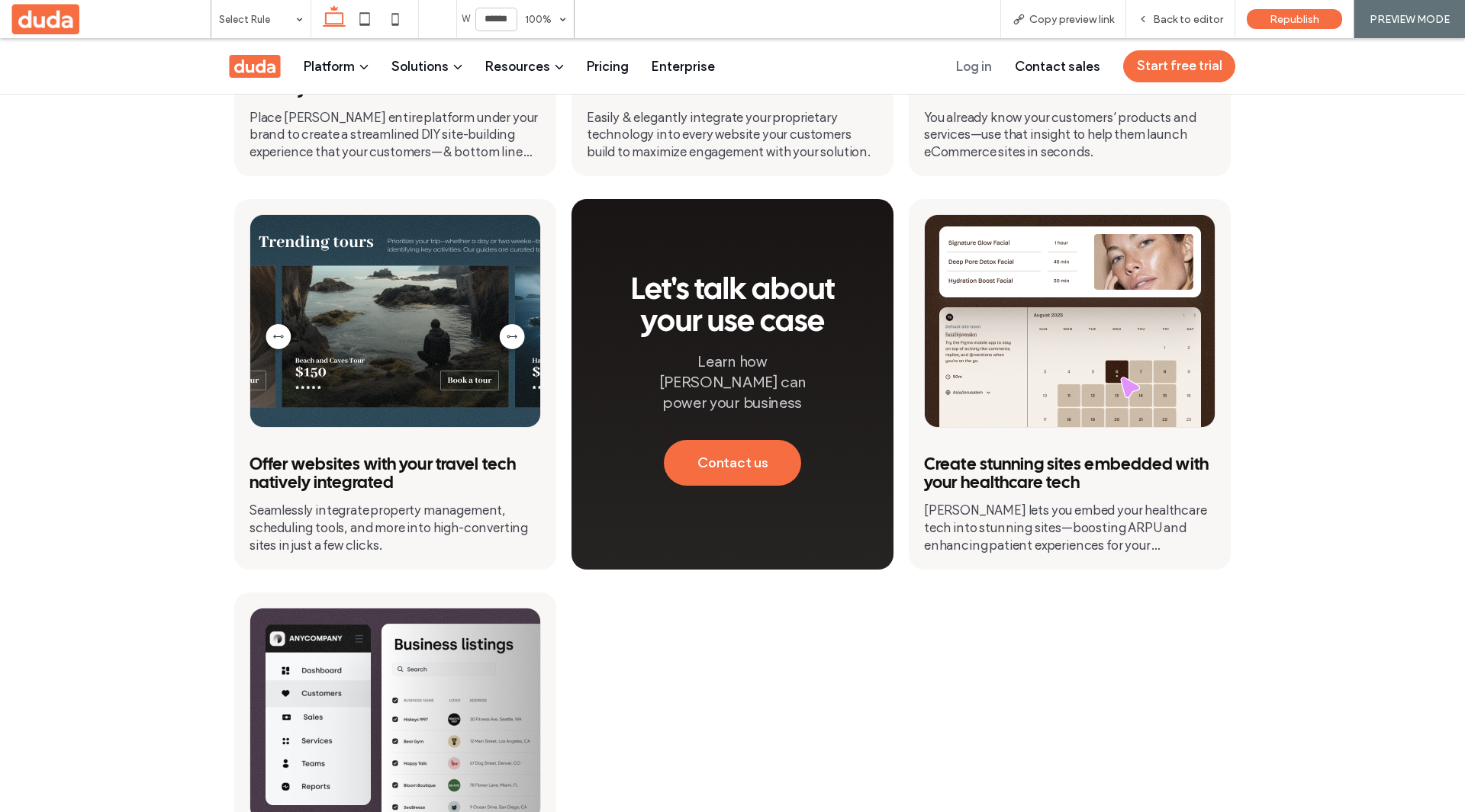
scroll to position [687, 0]
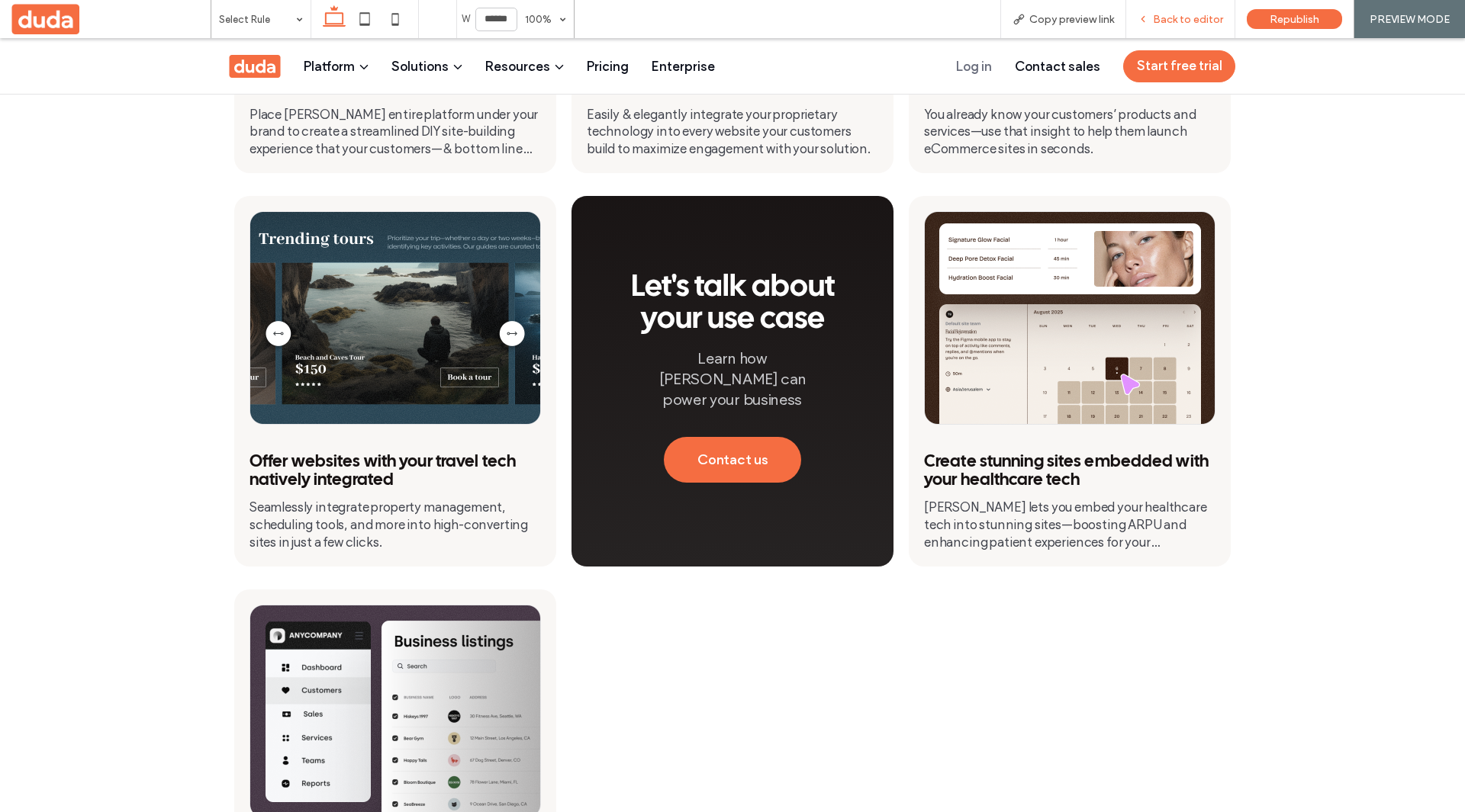
click at [1162, 16] on span "Back to editor" at bounding box center [1187, 19] width 70 height 13
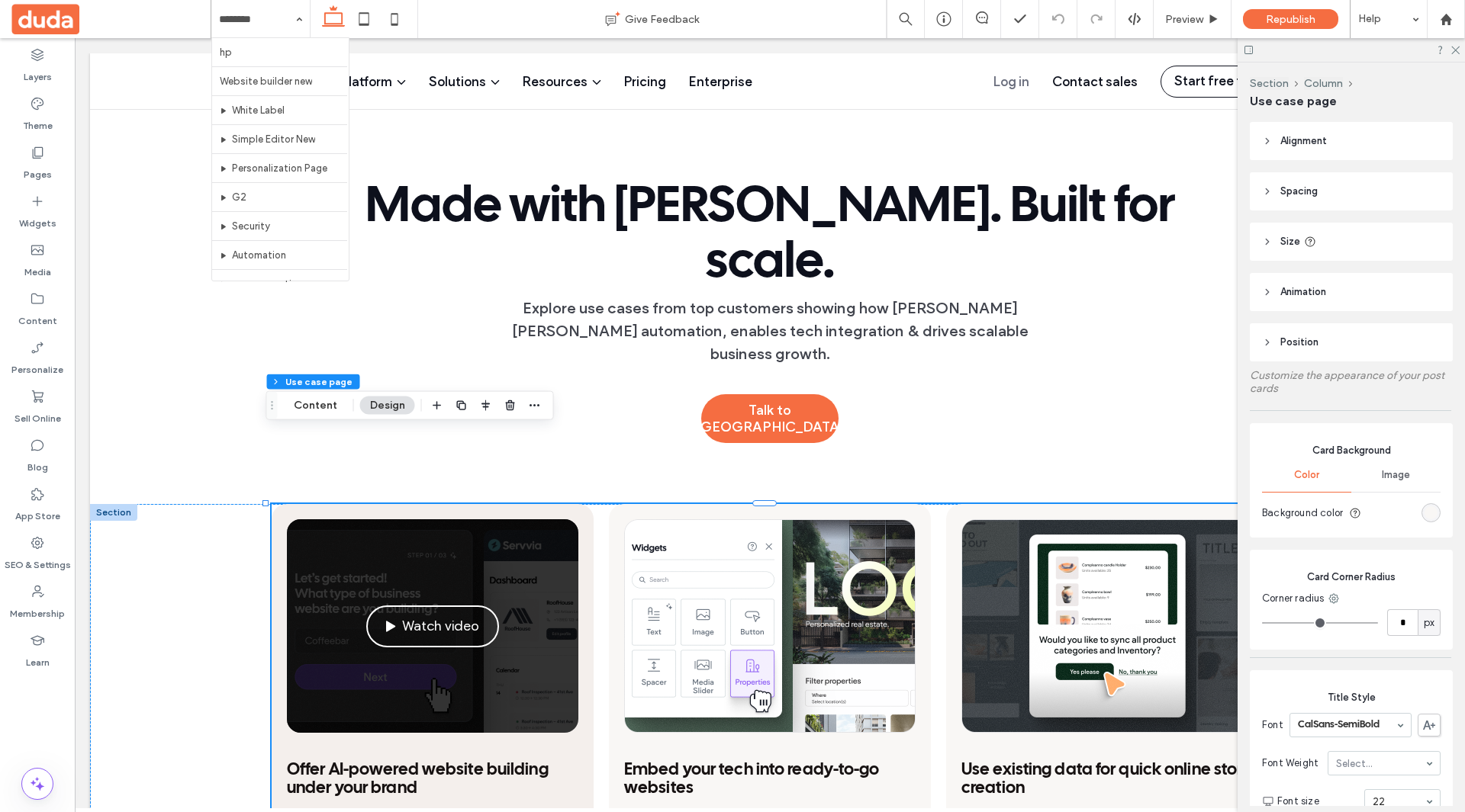
type input "**"
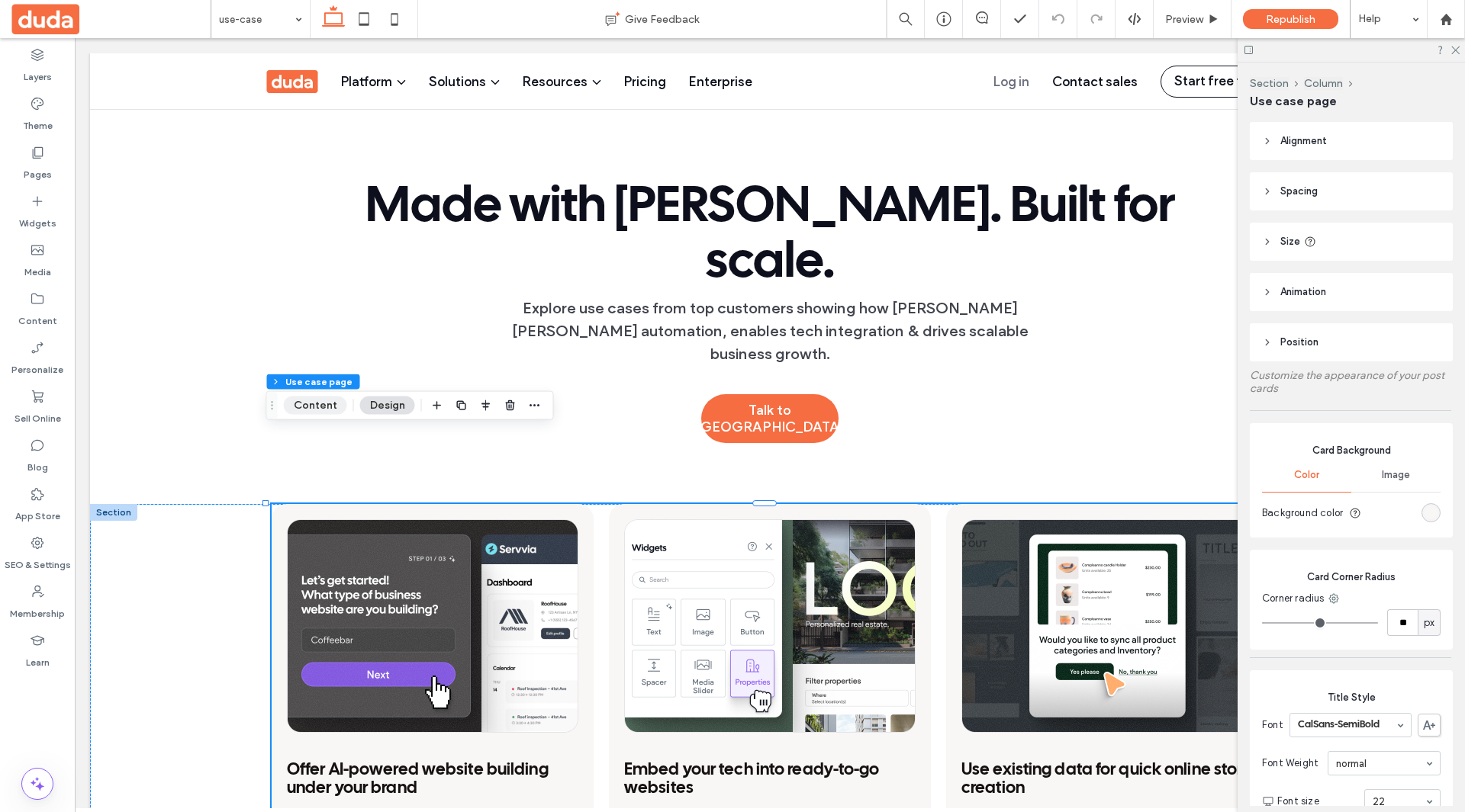
click at [315, 407] on button "Content" at bounding box center [315, 406] width 63 height 18
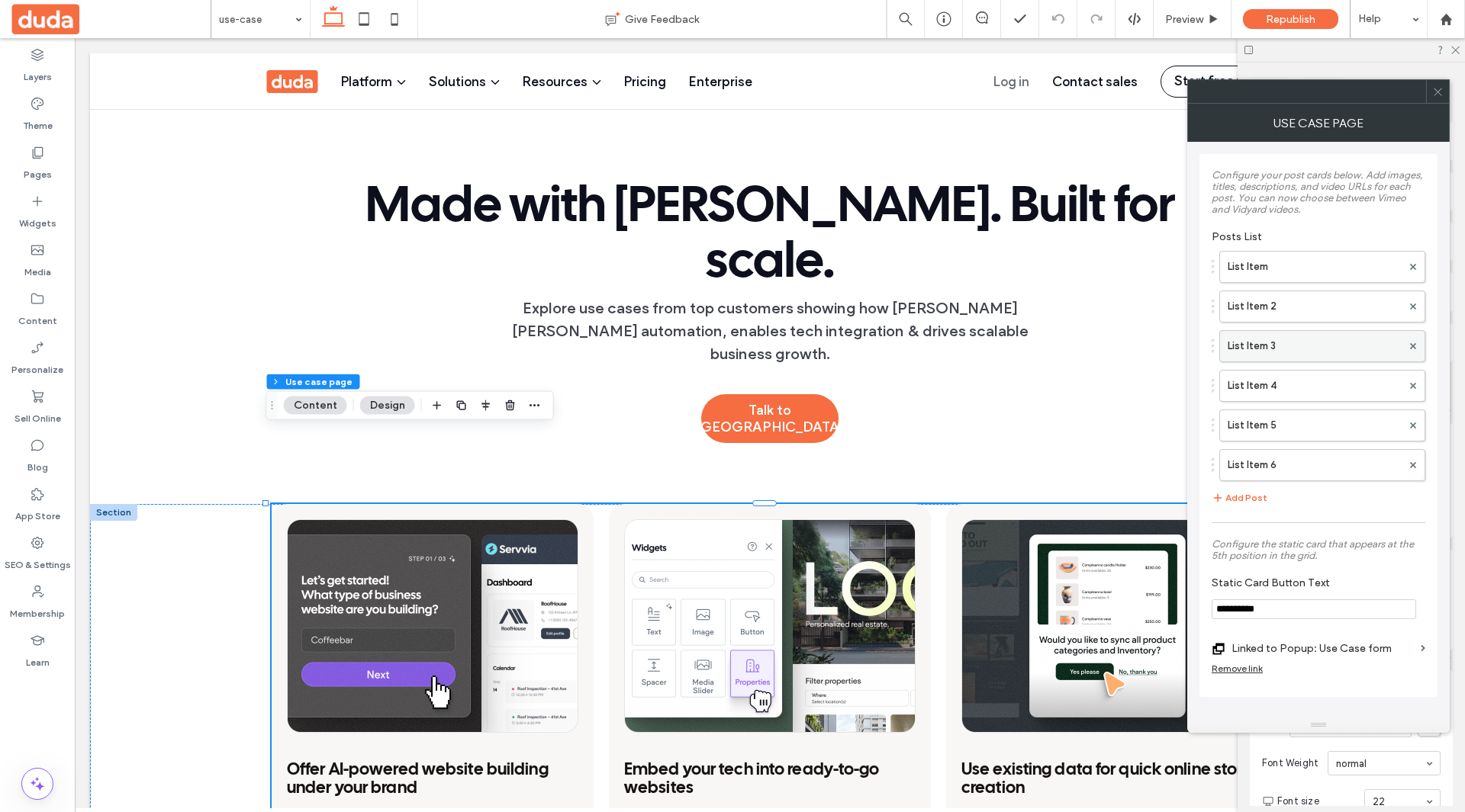
click at [1285, 356] on label "List Item 3" at bounding box center [1314, 346] width 174 height 31
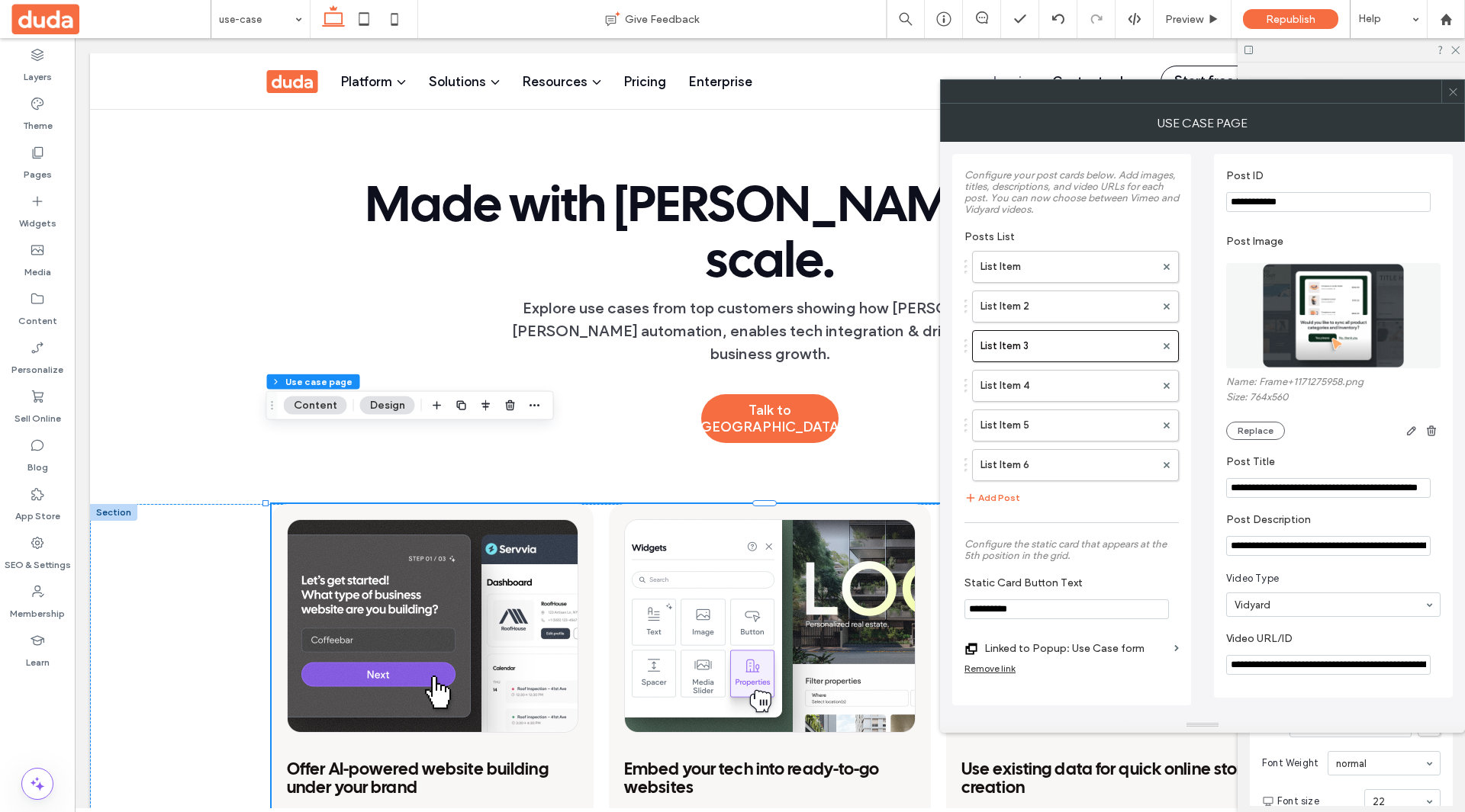
scroll to position [0, 84]
drag, startPoint x: 1344, startPoint y: 667, endPoint x: 1508, endPoint y: 666, distance: 164.0
click at [1464, 666] on html ".wqwq-1{fill:#231f20;} .cls-1q, .cls-2q { fill-rule: evenodd; } .cls-2q { fill:…" at bounding box center [732, 406] width 1465 height 812
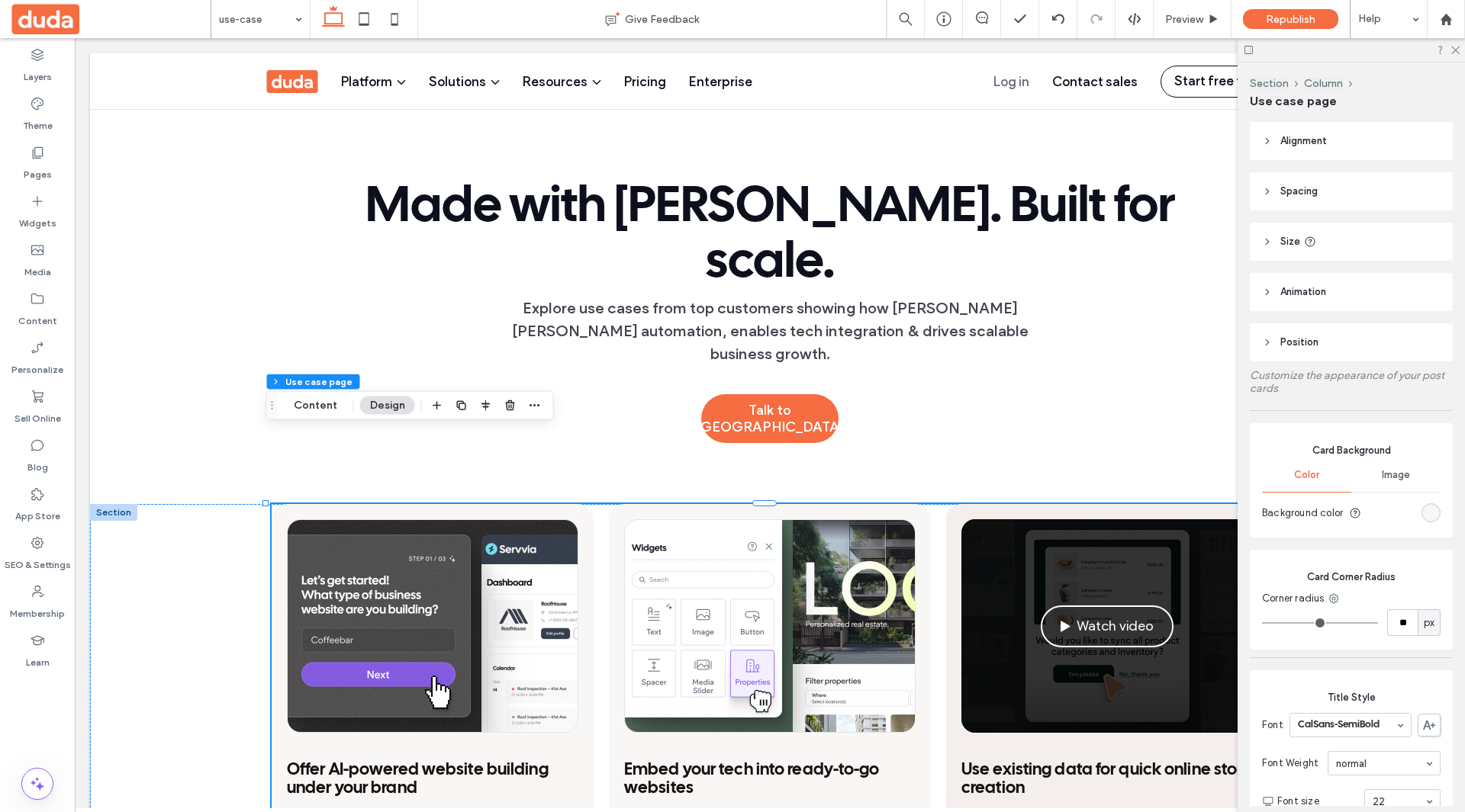
click at [1010, 520] on div "Watch video" at bounding box center [1107, 626] width 292 height 214
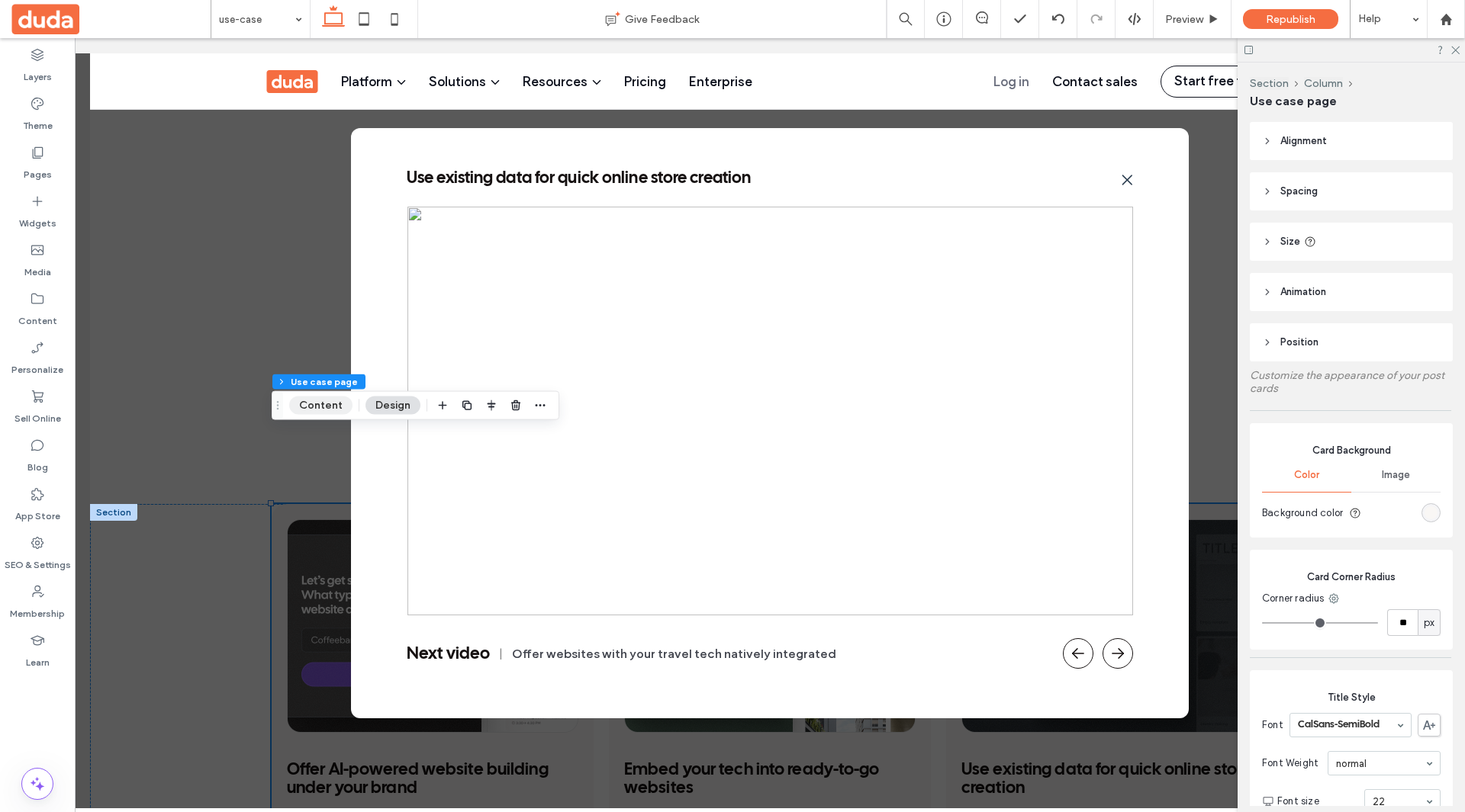
click at [298, 401] on button "Content" at bounding box center [320, 406] width 63 height 18
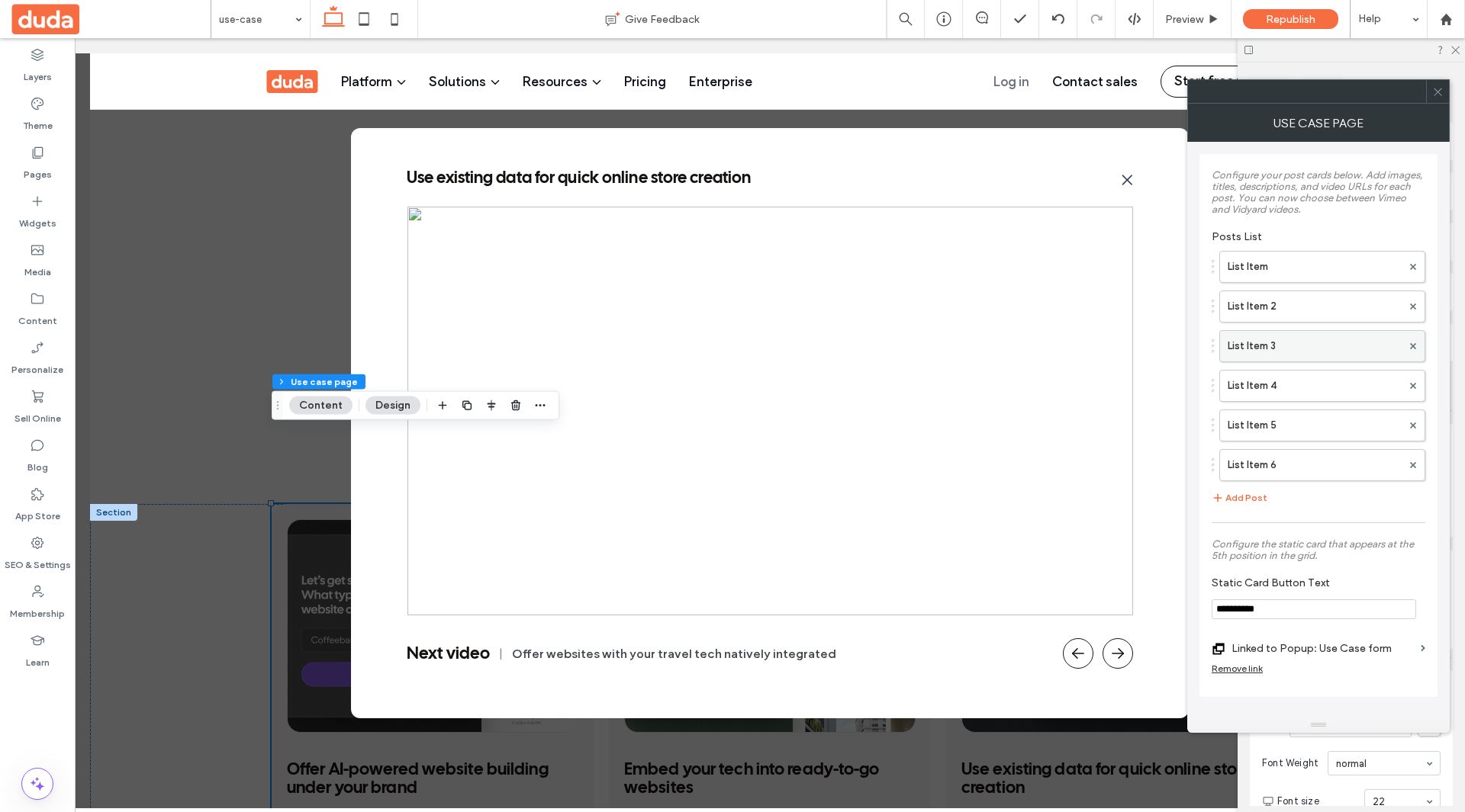
click at [1263, 349] on label "List Item 3" at bounding box center [1314, 346] width 174 height 31
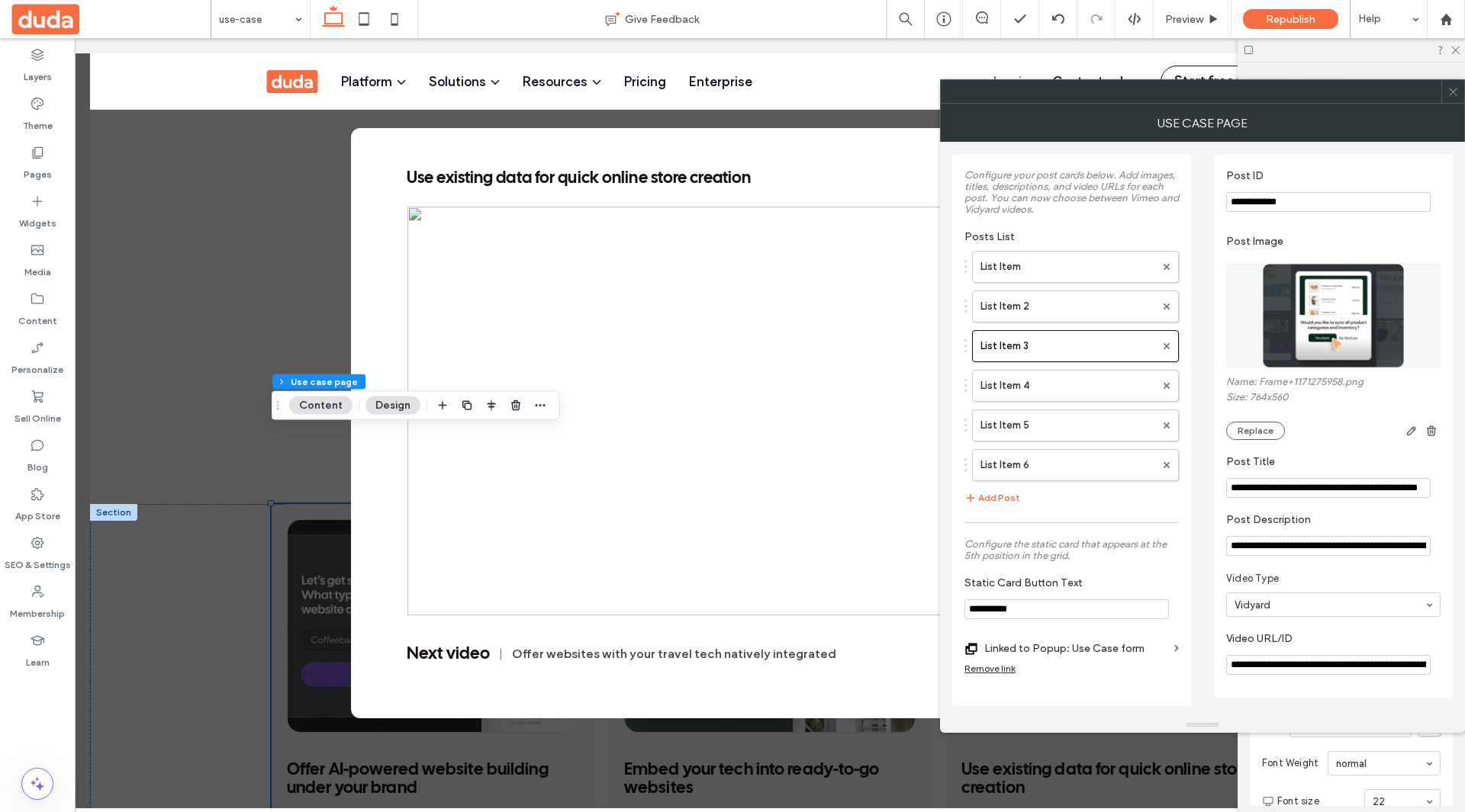
click at [1279, 658] on input "**********" at bounding box center [1328, 665] width 205 height 20
paste input "Video URL/ID"
click at [1452, 591] on div "**********" at bounding box center [1202, 430] width 524 height 576
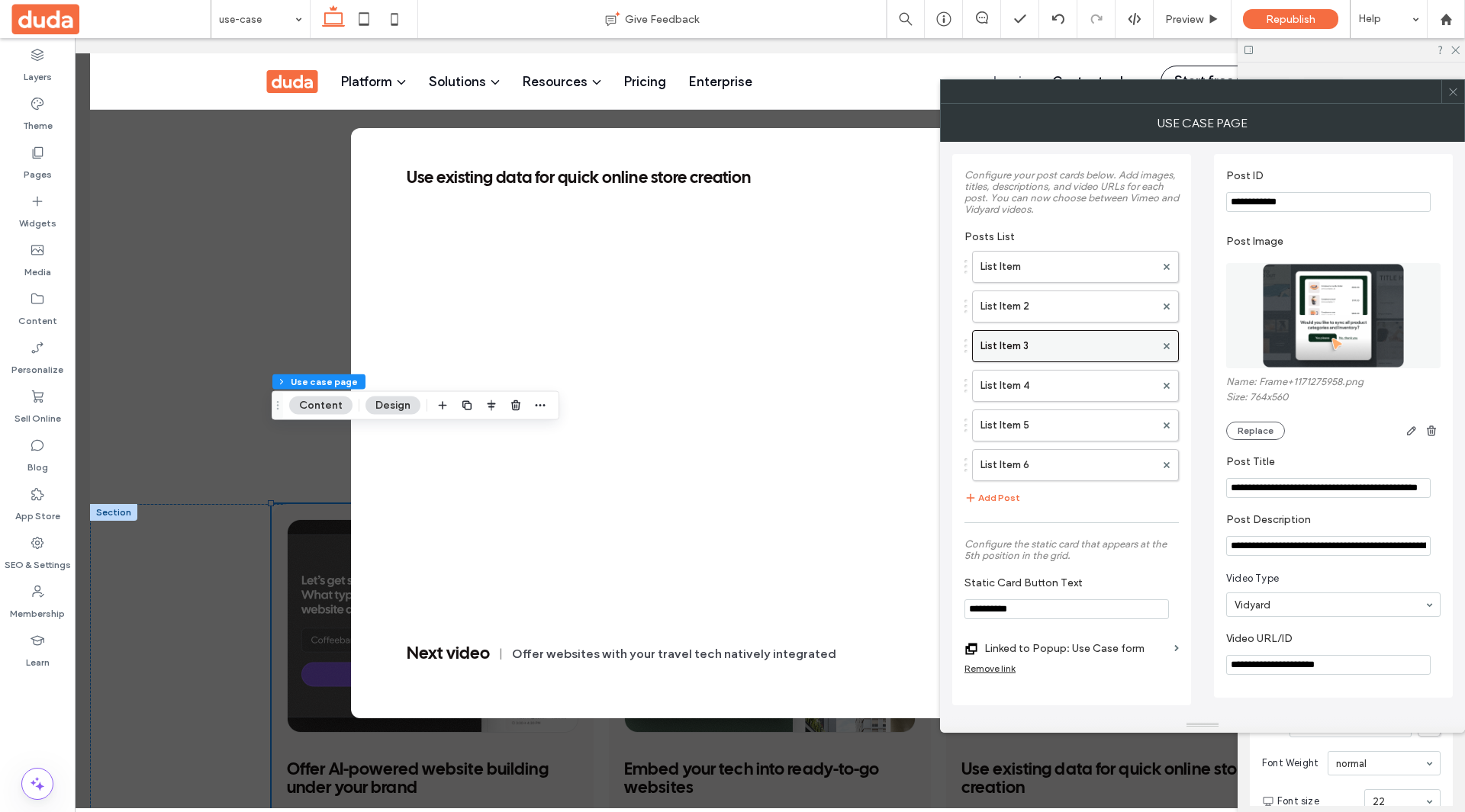
click at [1059, 353] on label "List Item 3" at bounding box center [1067, 346] width 174 height 31
click at [1301, 668] on input "**********" at bounding box center [1328, 665] width 205 height 20
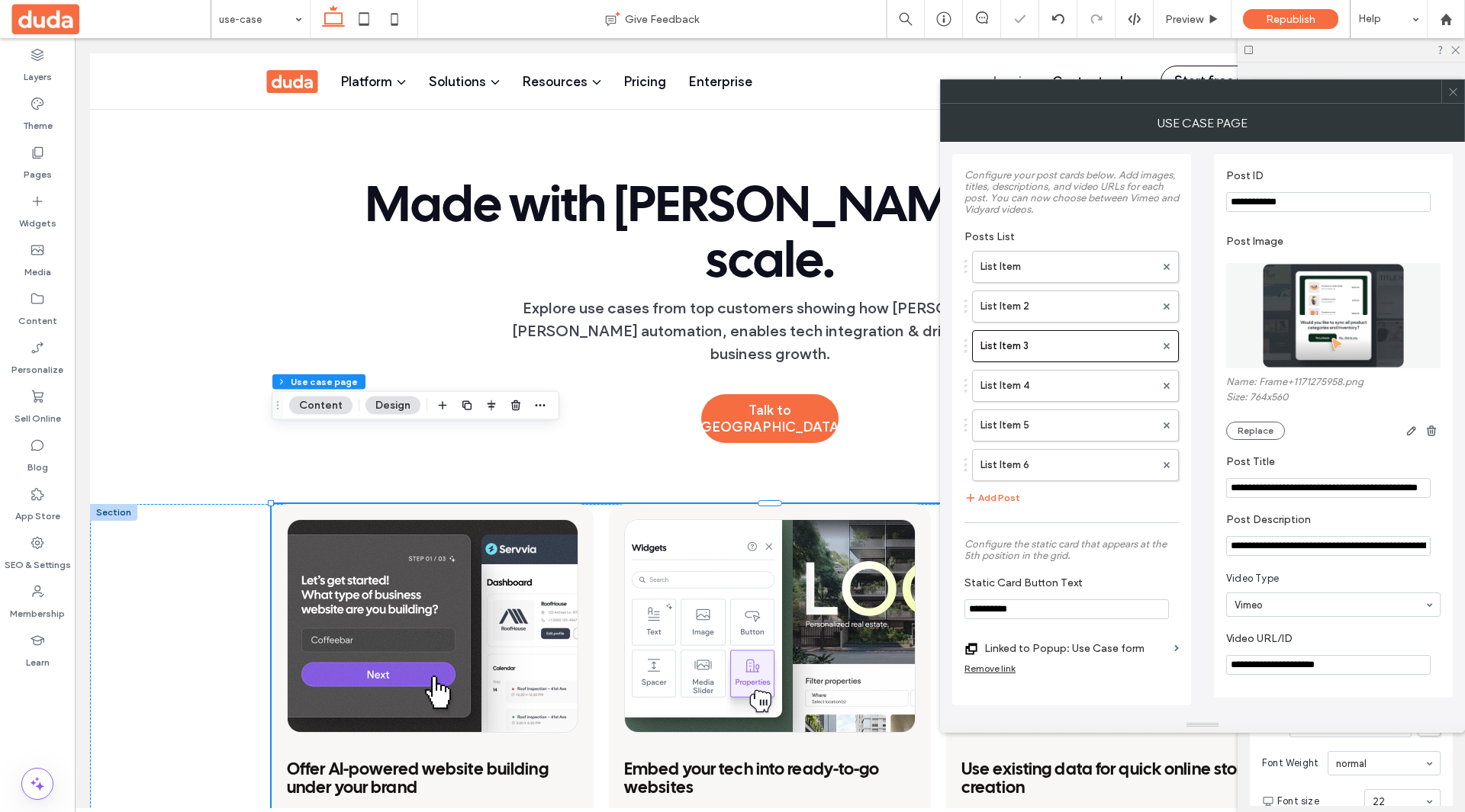
click at [1301, 668] on input "**********" at bounding box center [1328, 665] width 205 height 20
click at [1300, 668] on input "**********" at bounding box center [1328, 665] width 205 height 20
paste input "**********"
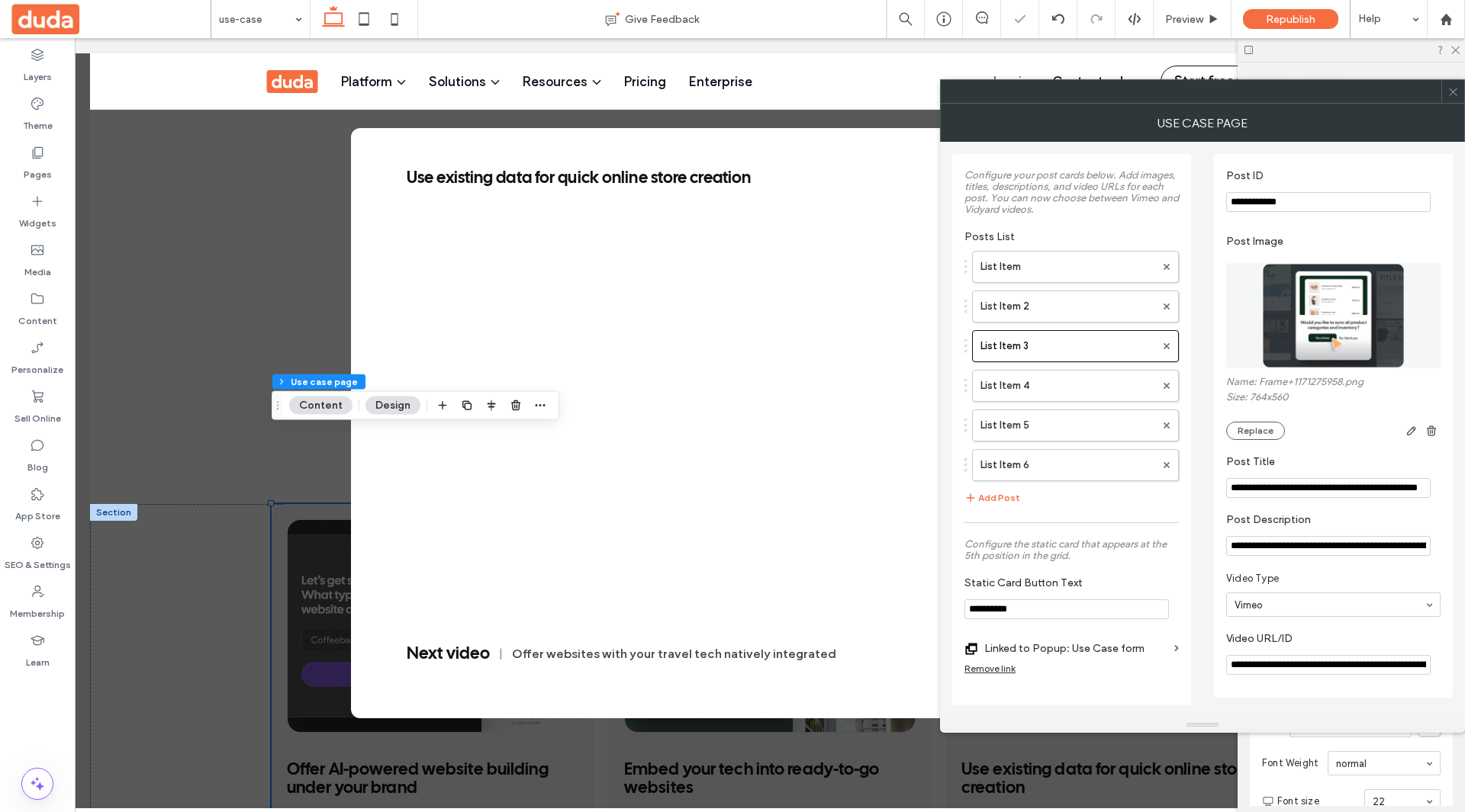
scroll to position [0, 84]
type input "**********"
click at [1456, 97] on icon at bounding box center [1453, 92] width 11 height 11
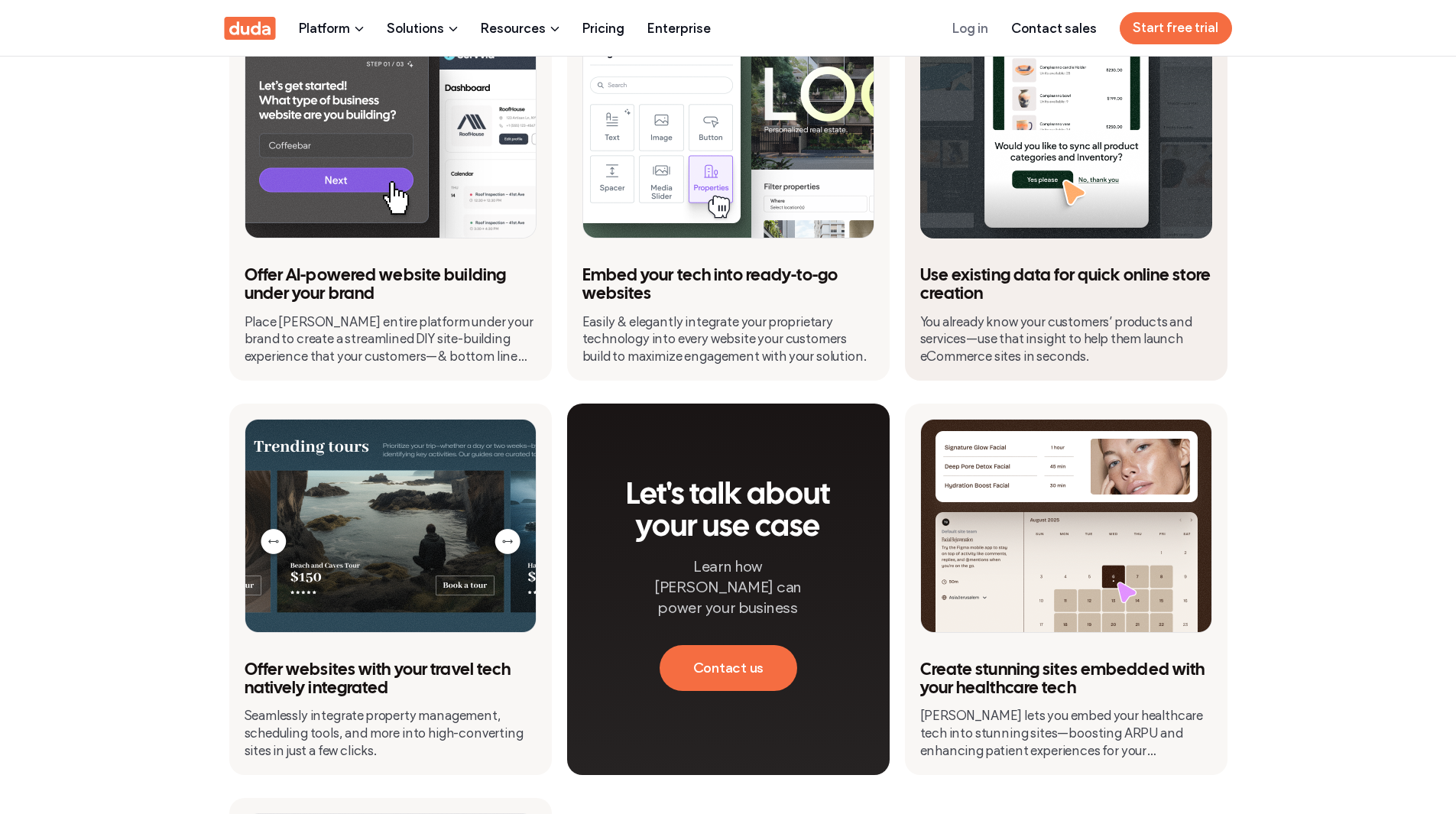
scroll to position [229, 0]
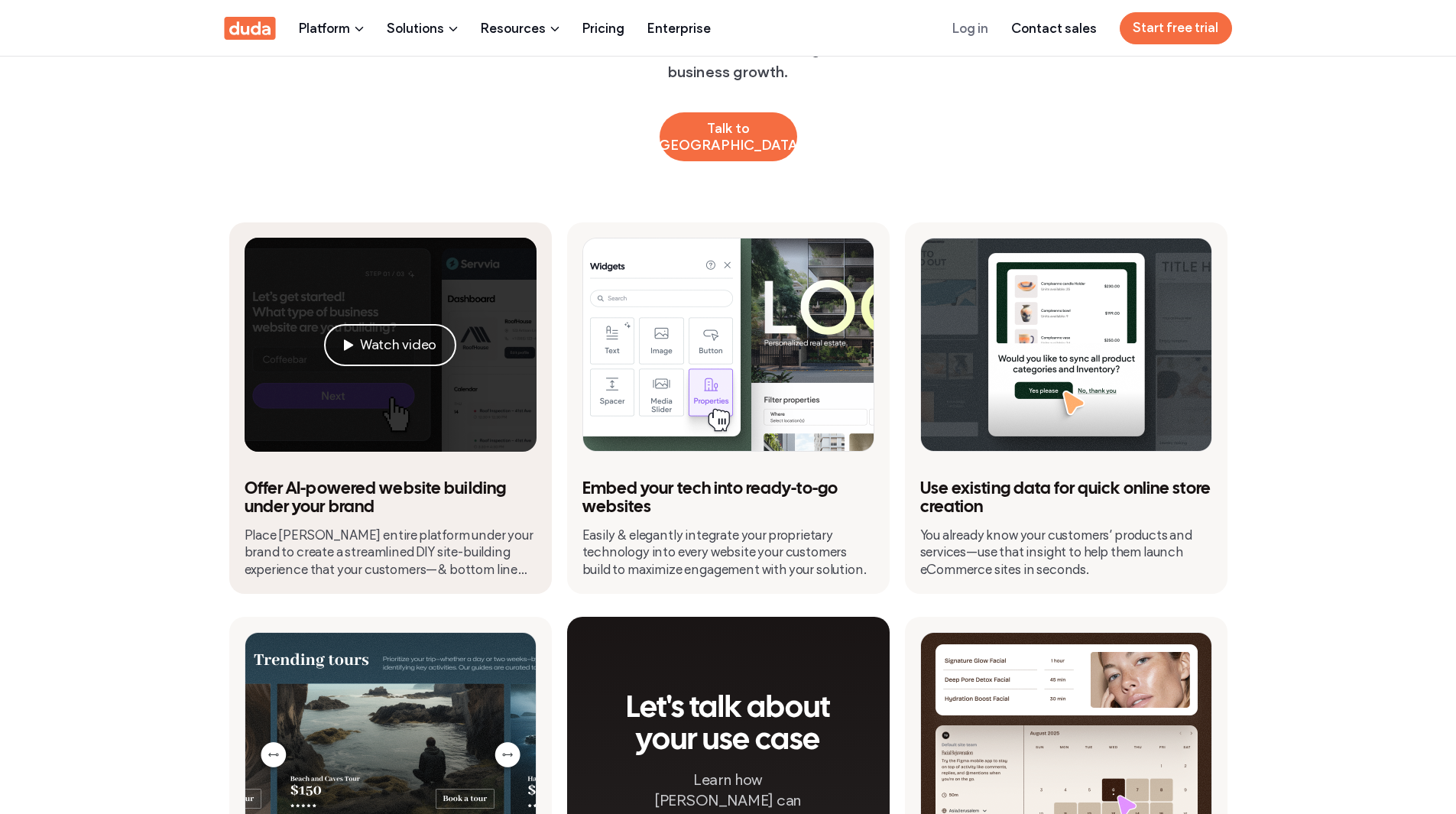
click at [412, 238] on div "Watch video" at bounding box center [390, 345] width 292 height 214
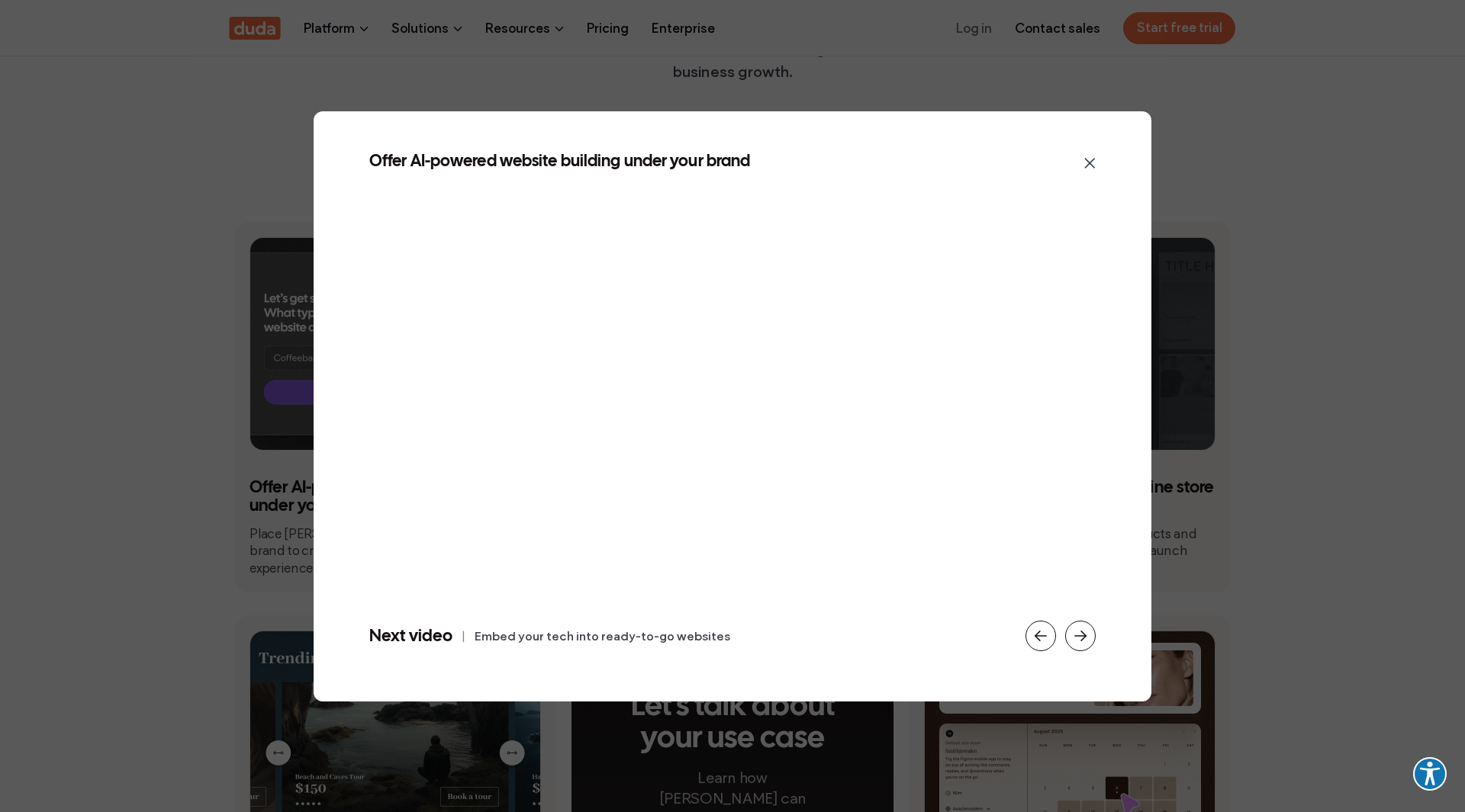
click at [1298, 317] on div "Offer AI-powered website building under your brand Next video | Embed your tech…" at bounding box center [732, 406] width 1465 height 812
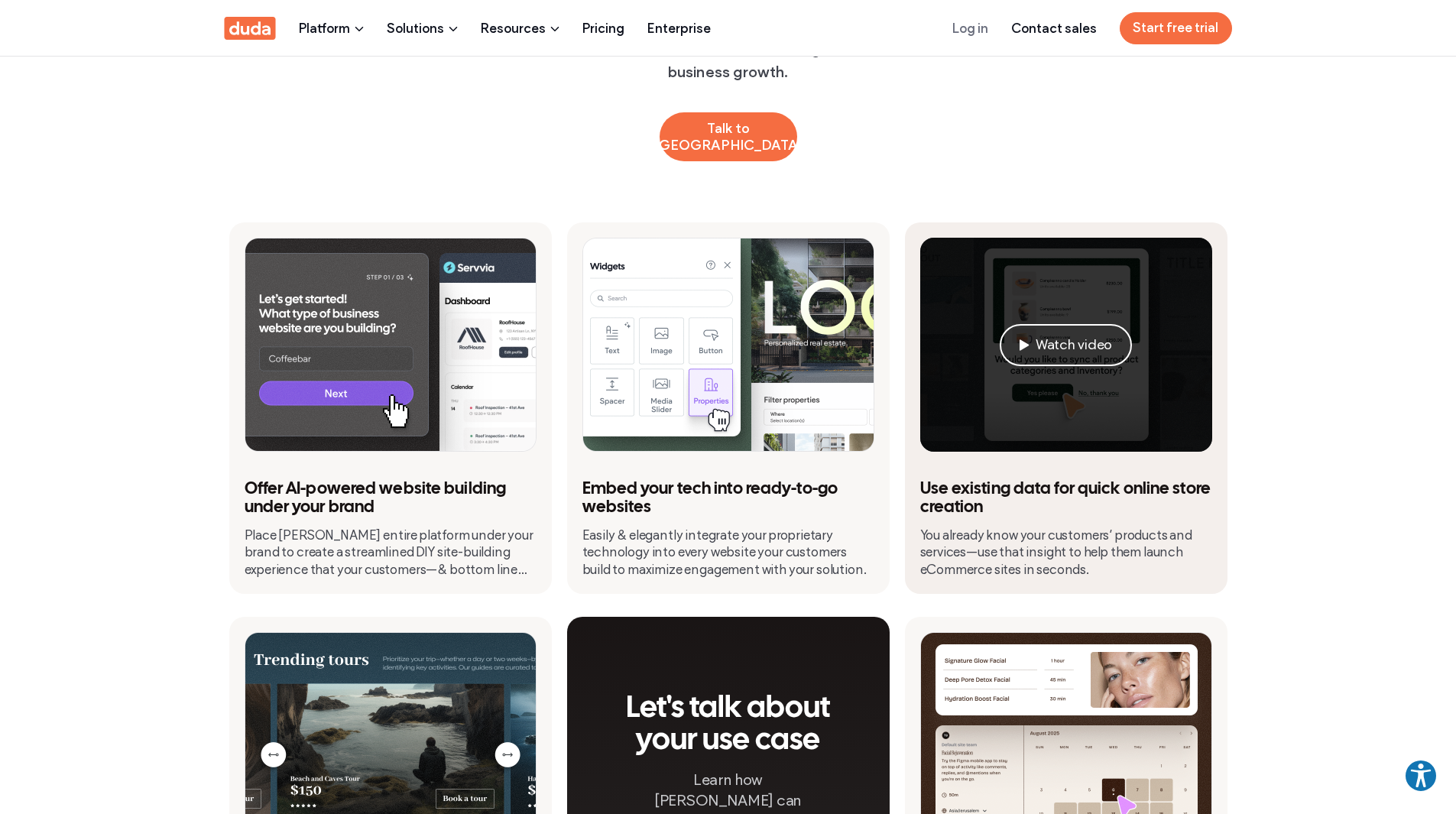
click at [1149, 282] on div "Watch video" at bounding box center [1066, 345] width 292 height 214
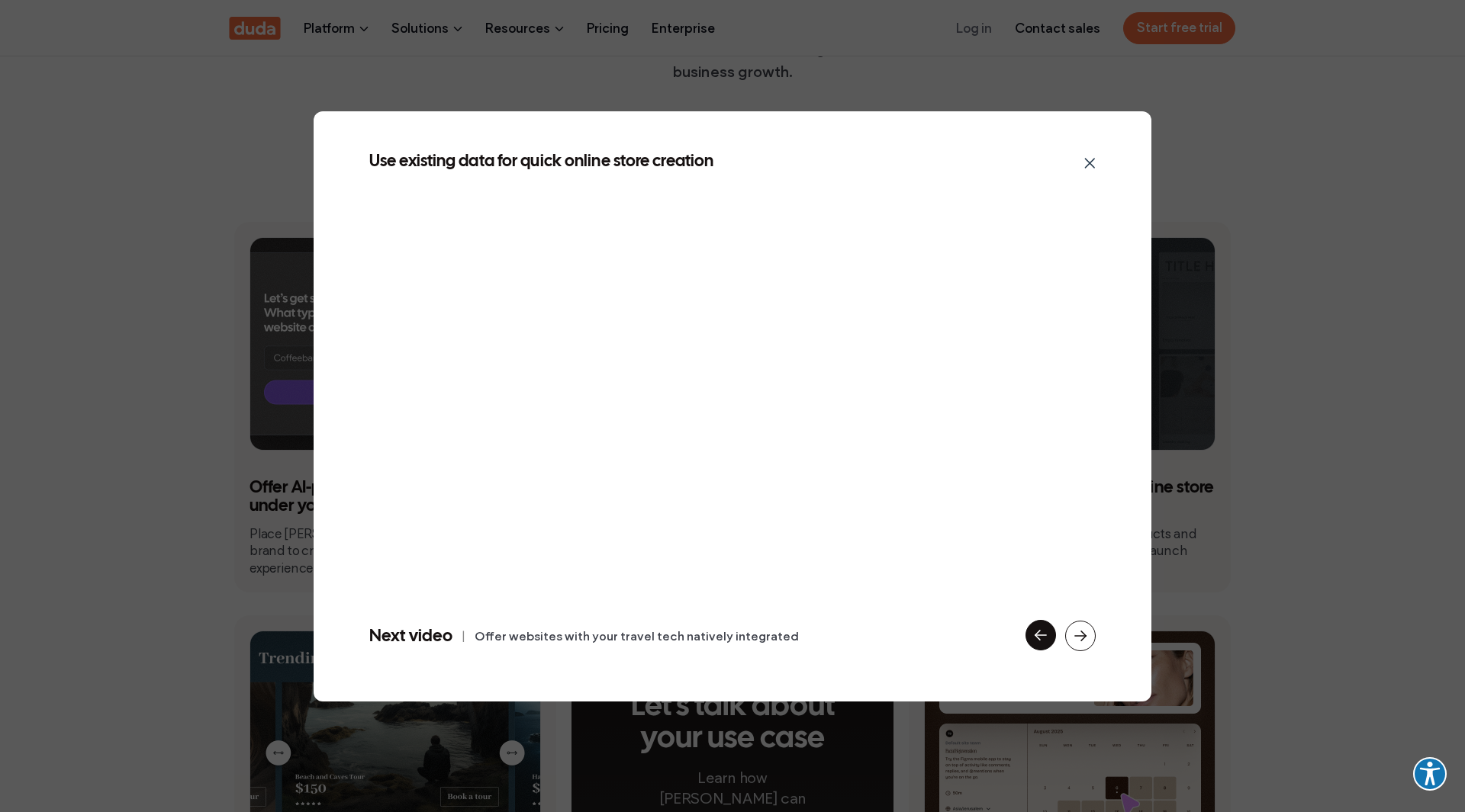
click at [1040, 643] on icon at bounding box center [1040, 635] width 20 height 20
click at [1276, 390] on div "Embed your tech into ready-to-go websites Next video | Use existing data for qu…" at bounding box center [732, 406] width 1465 height 812
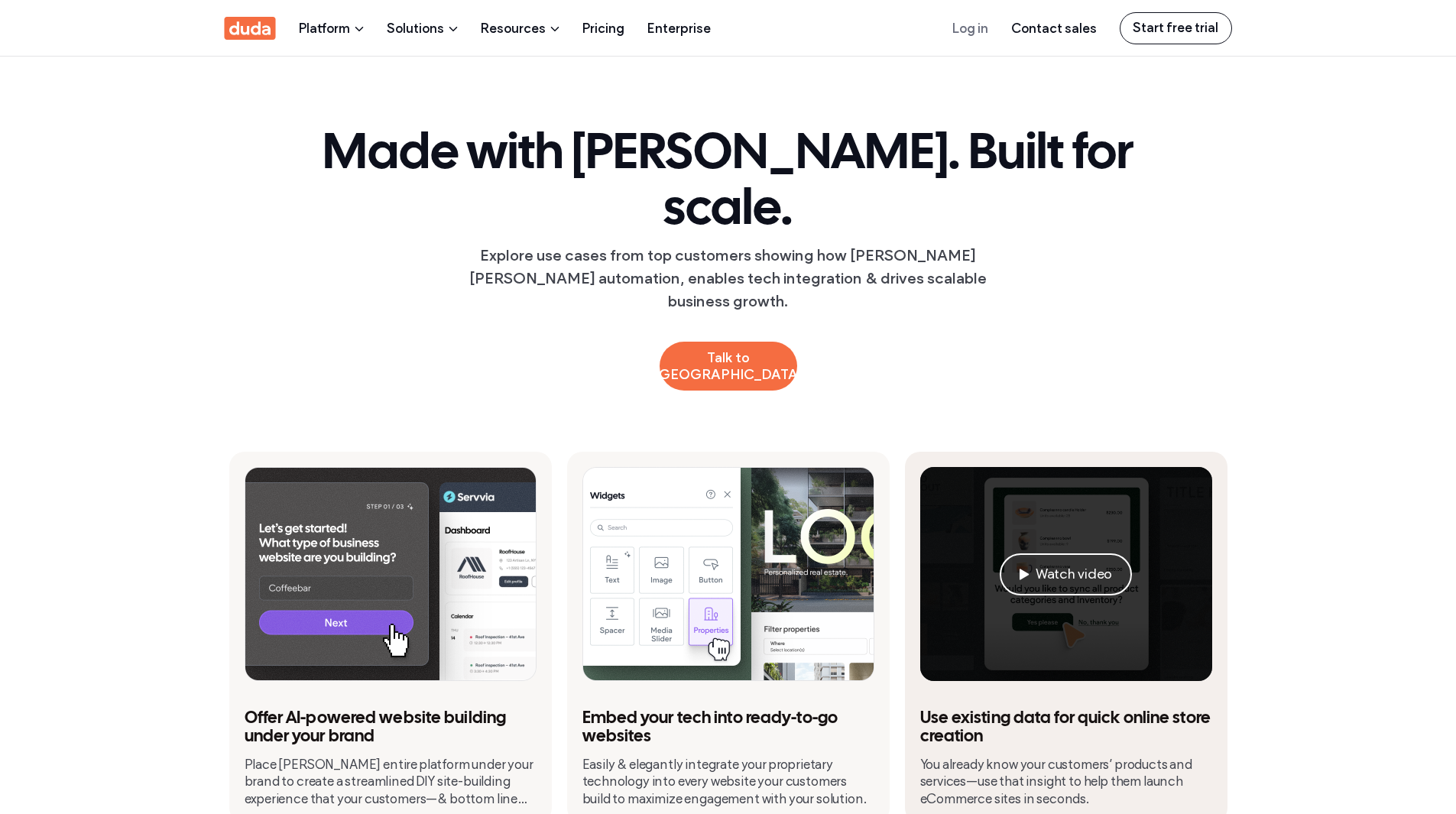
click at [1041, 467] on div "Watch video" at bounding box center [1066, 574] width 292 height 214
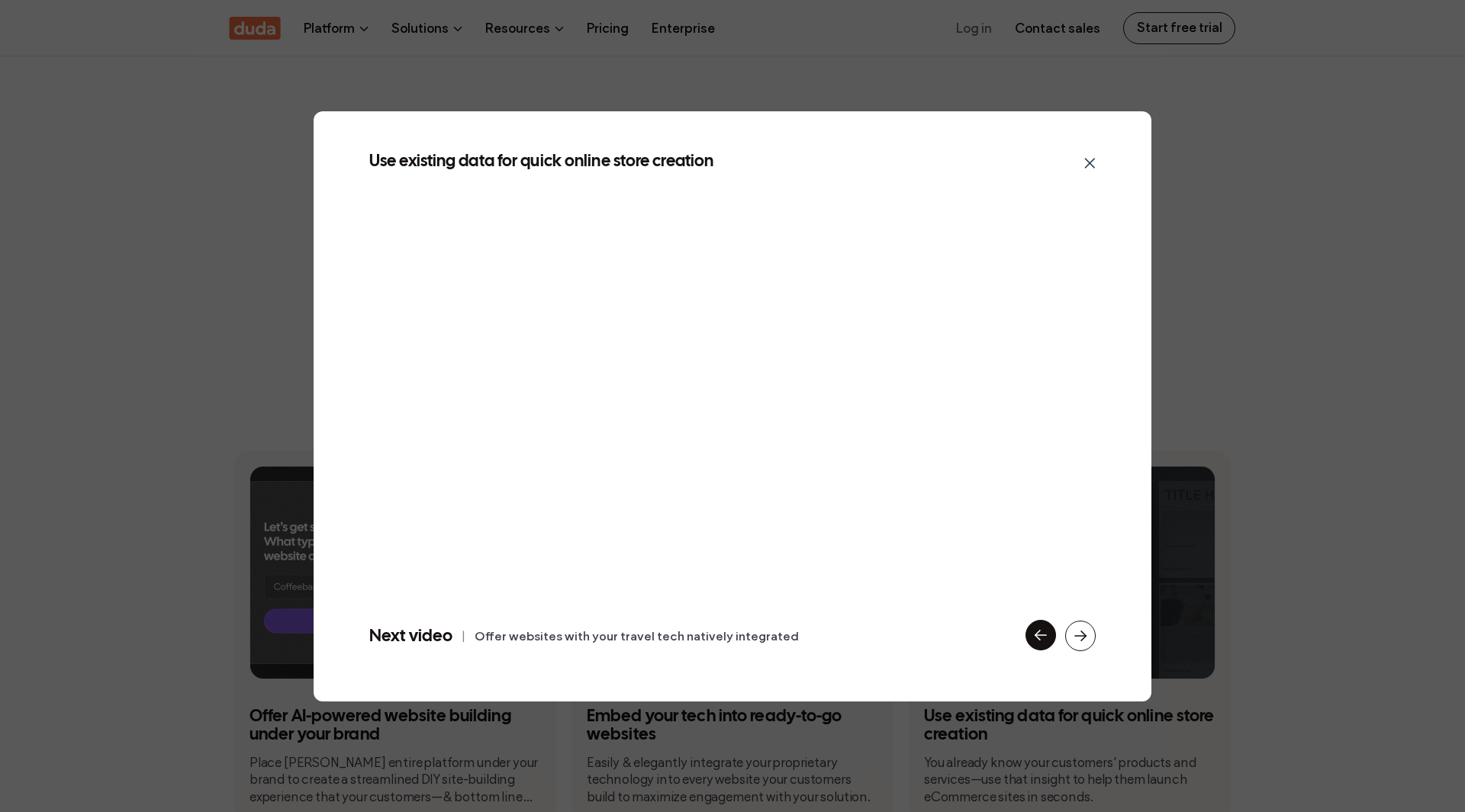
click at [1032, 631] on icon at bounding box center [1040, 635] width 20 height 20
click at [1368, 452] on div "Embed your tech into ready-to-go websites Next video | Use existing data for qu…" at bounding box center [732, 406] width 1465 height 812
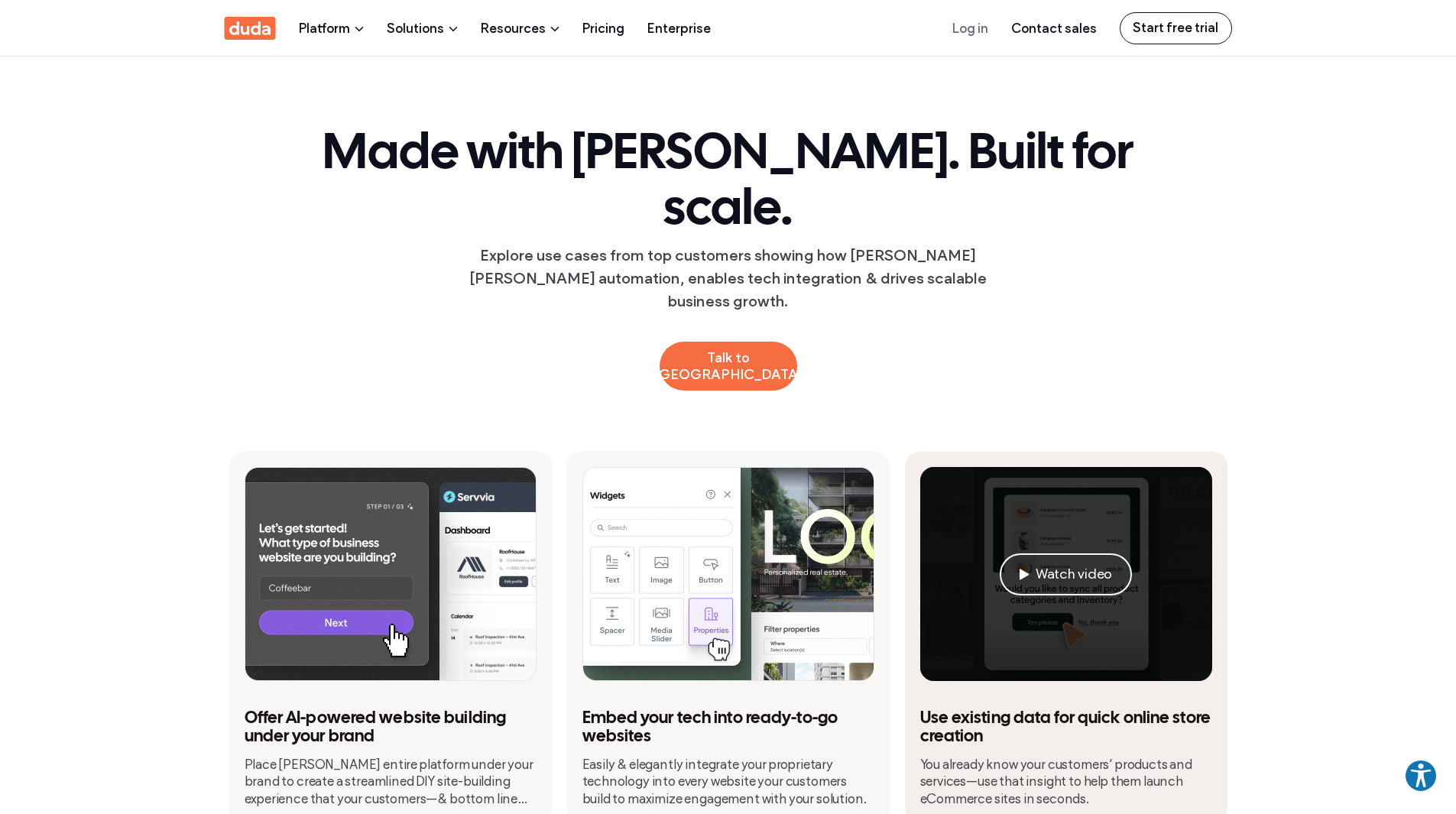
click at [1045, 549] on div "Watch video" at bounding box center [1066, 574] width 292 height 214
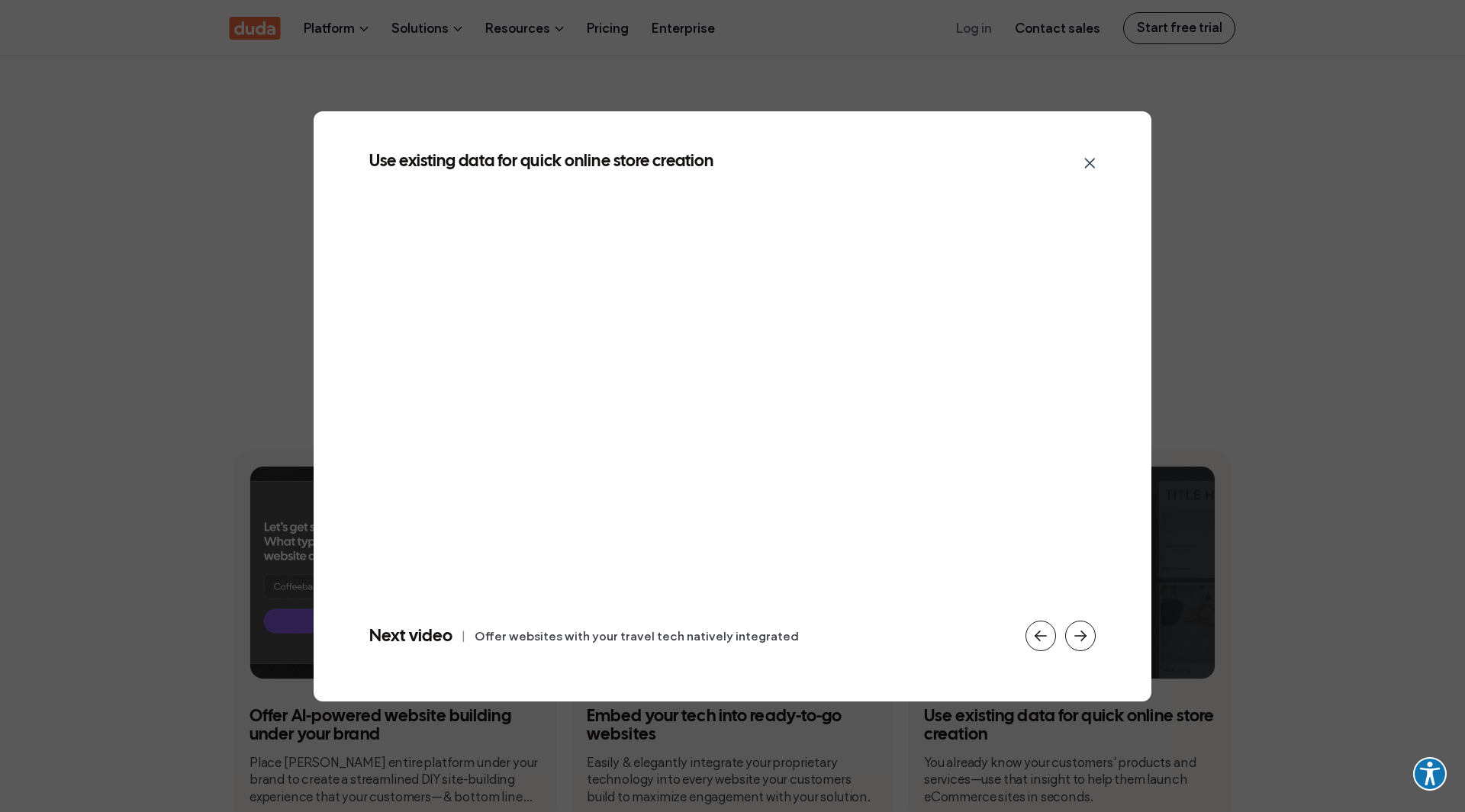
click at [1279, 426] on div "Use existing data for quick online store creation Next video | Offer websites w…" at bounding box center [732, 406] width 1465 height 812
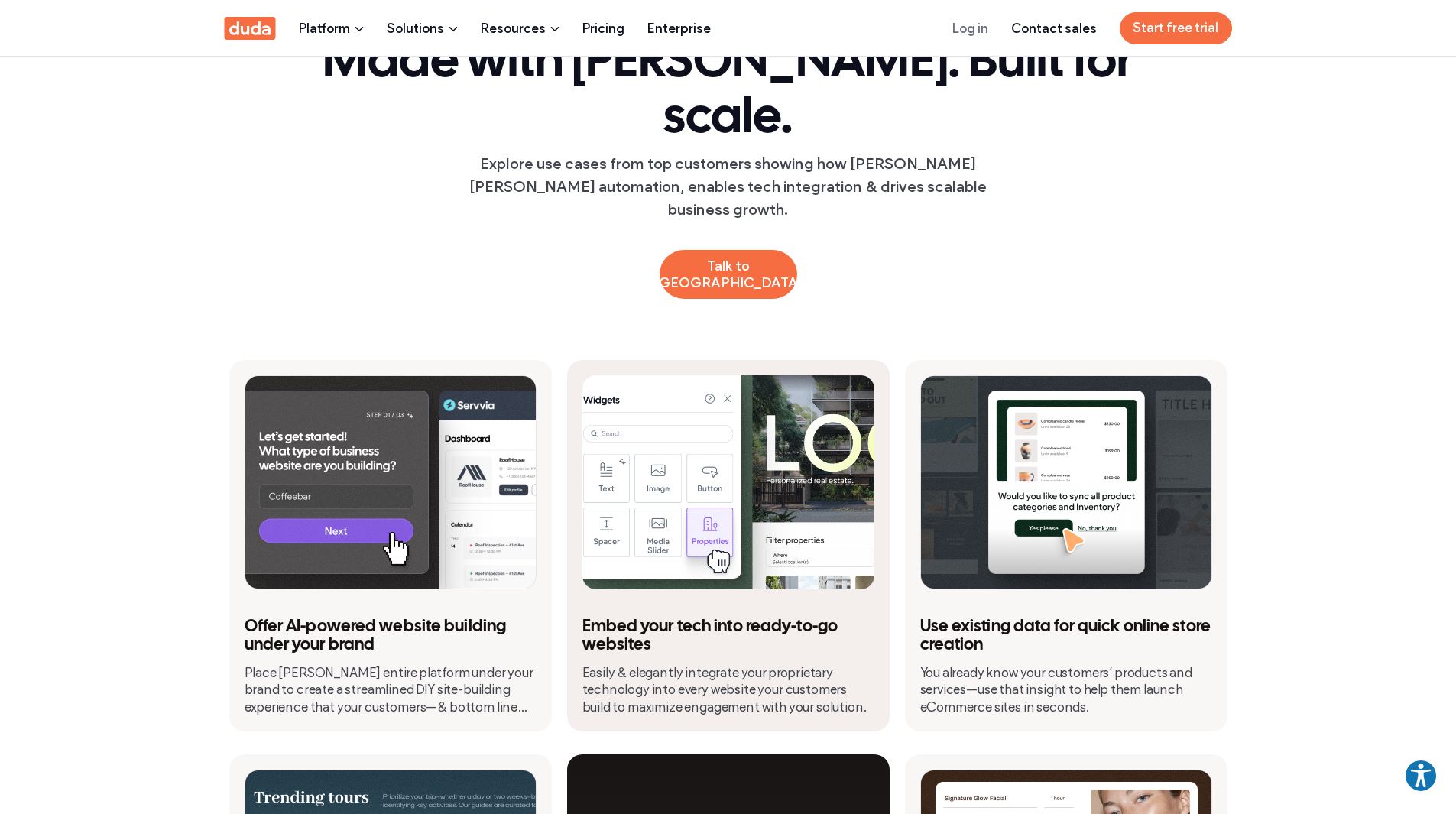
scroll to position [229, 0]
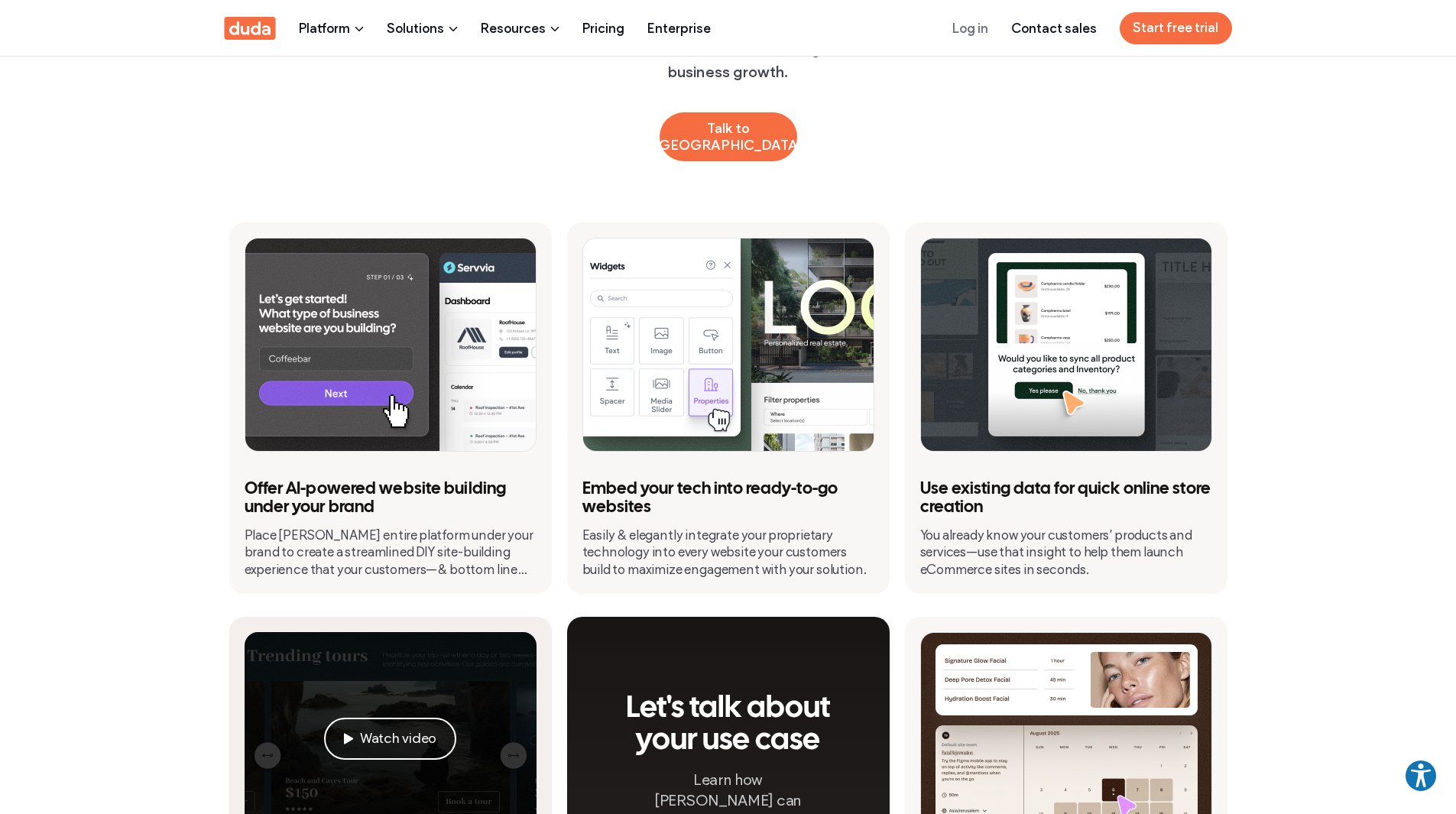
click at [404, 641] on div "Watch video" at bounding box center [390, 739] width 292 height 214
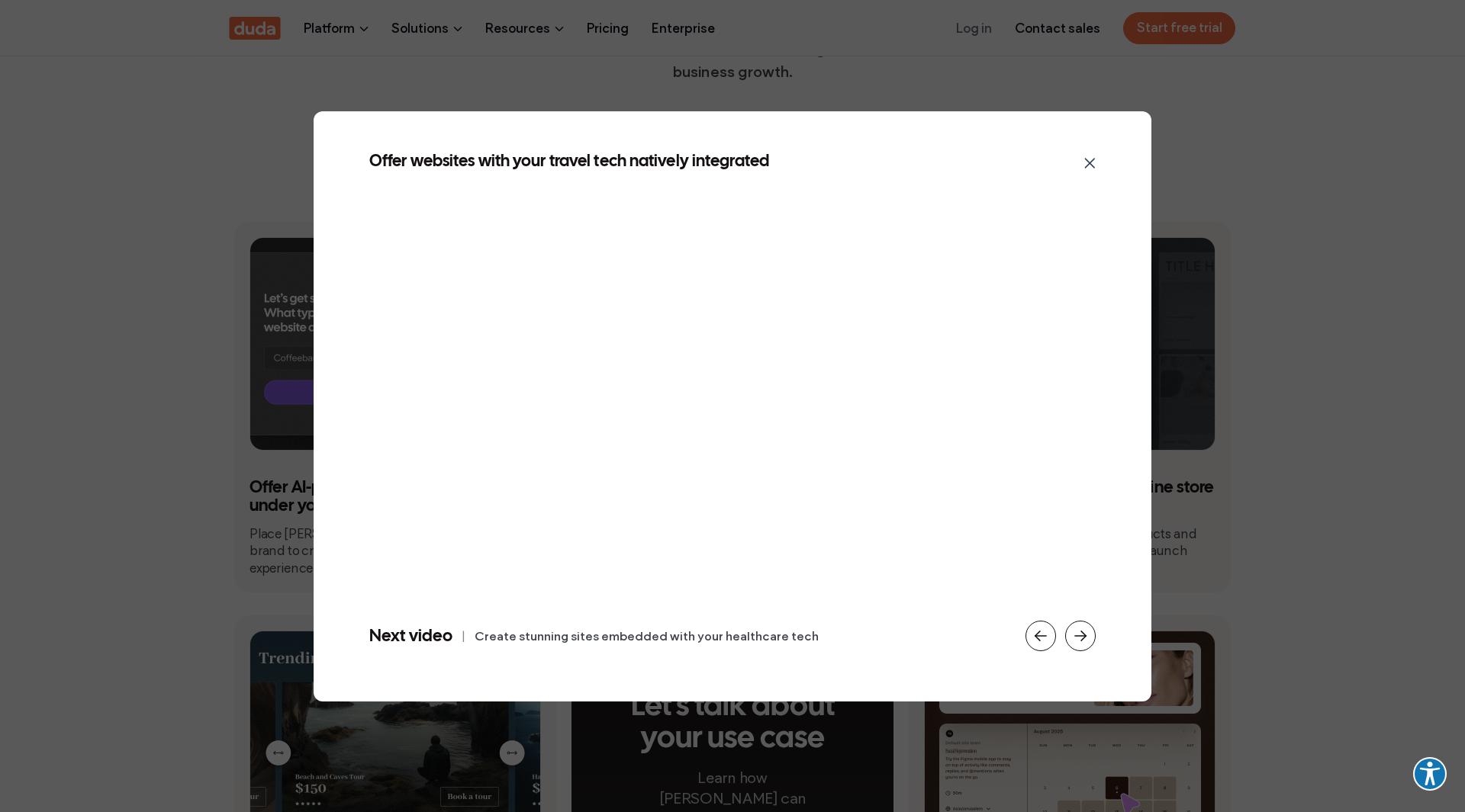
click at [1387, 220] on div "Offer websites with your travel tech natively integrated Next video | Create st…" at bounding box center [732, 406] width 1465 height 812
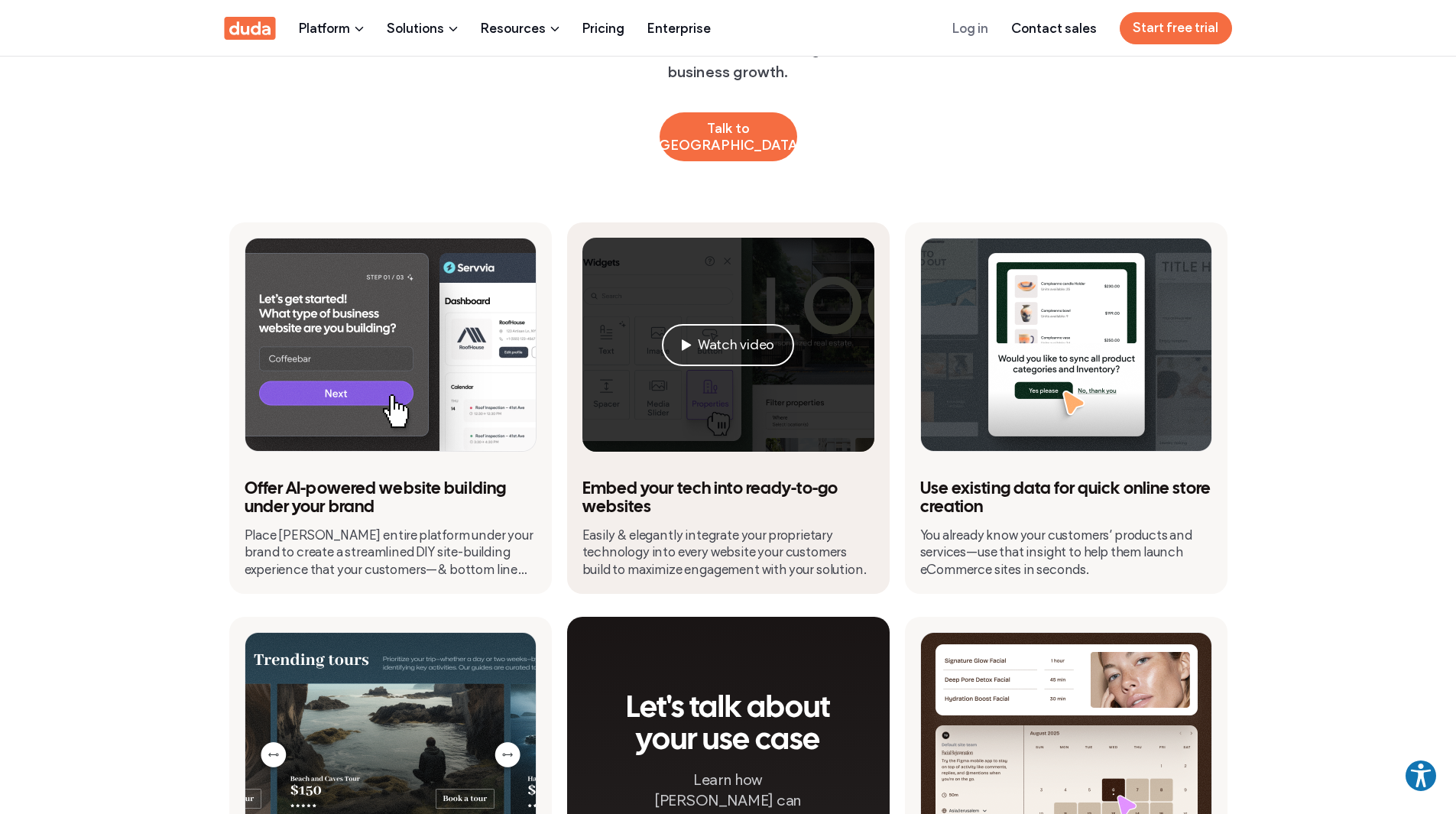
click at [771, 238] on div "Watch video" at bounding box center [728, 345] width 292 height 214
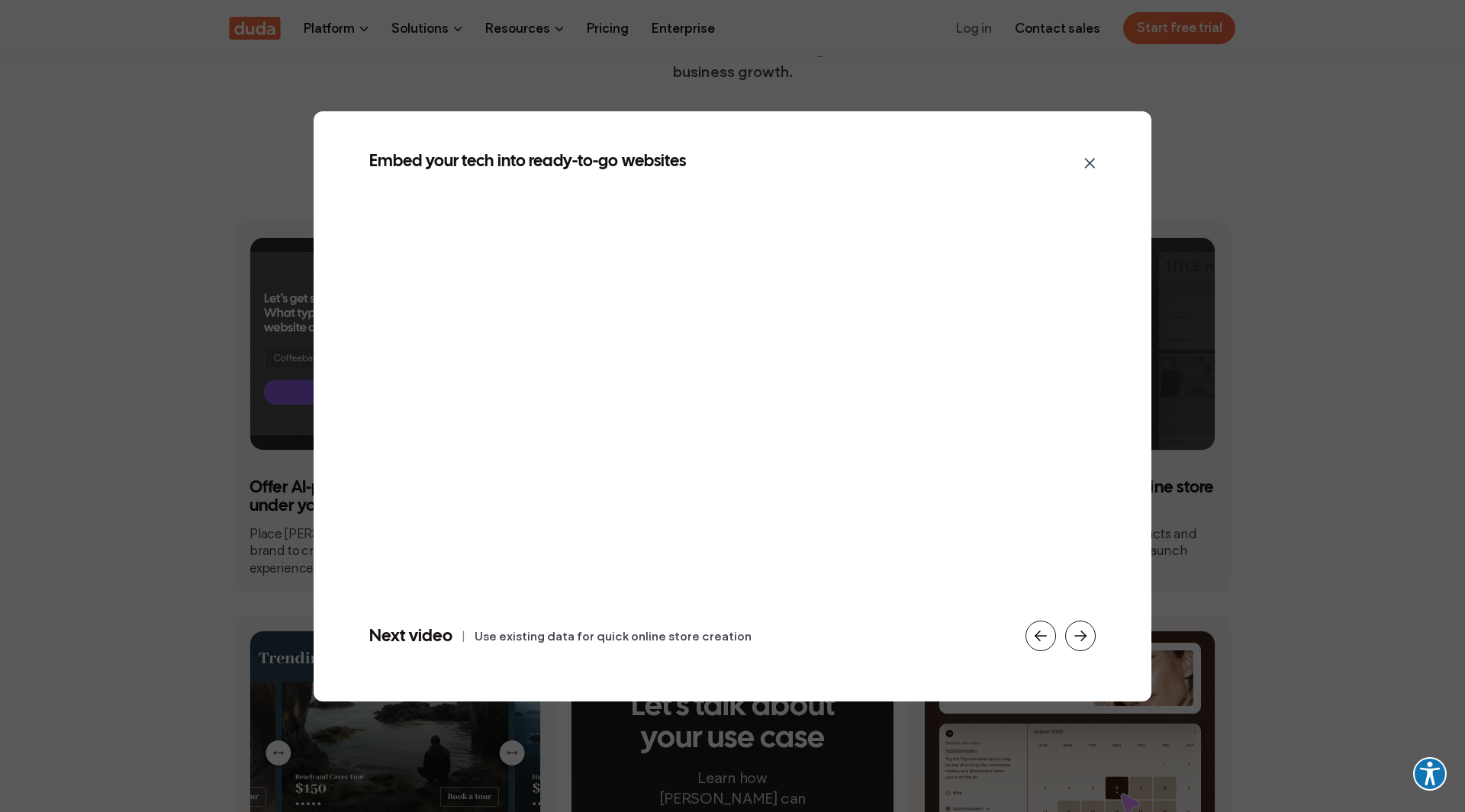
click at [1268, 174] on div "Embed your tech into ready-to-go websites Next video | Use existing data for qu…" at bounding box center [732, 406] width 1465 height 812
